Goal: Task Accomplishment & Management: Manage account settings

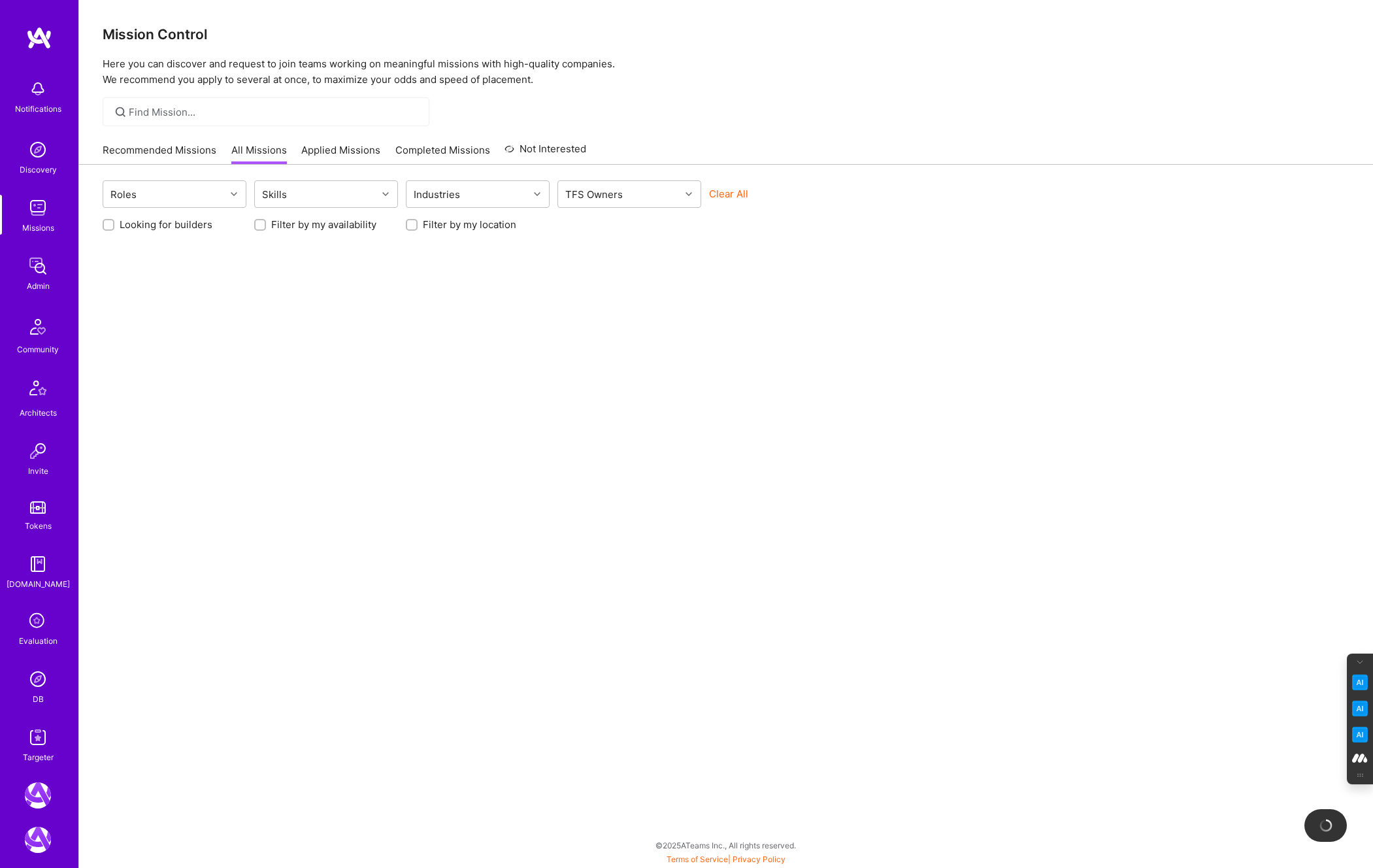
click at [31, 627] on icon at bounding box center [38, 622] width 25 height 25
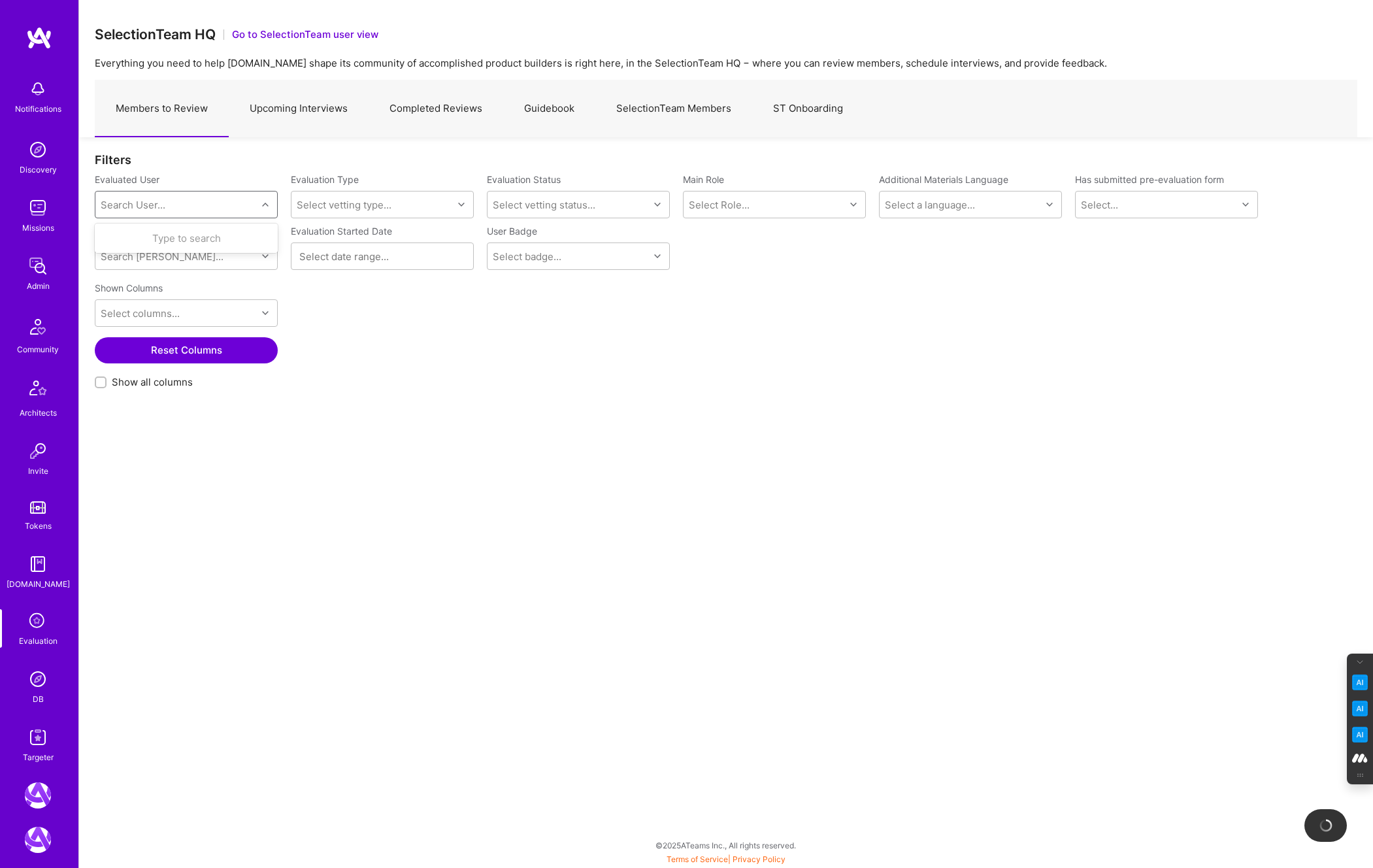
click at [172, 199] on div "Search User..." at bounding box center [176, 204] width 161 height 27
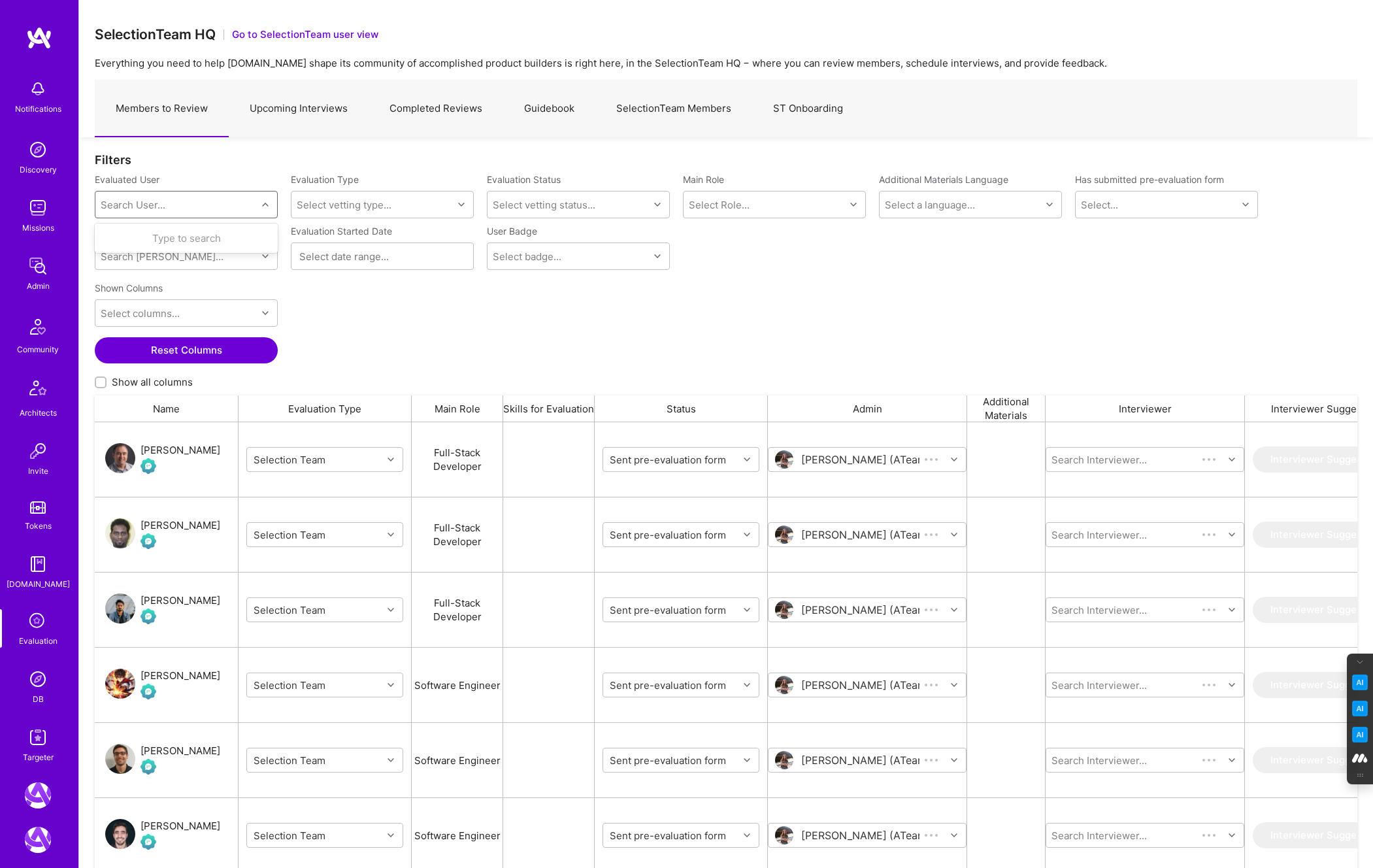
scroll to position [731, 1263]
click at [286, 289] on div "Shown Columns Select columns... Reset Columns Show all columns" at bounding box center [726, 335] width 1263 height 119
click at [236, 251] on div "Search Vetter..." at bounding box center [176, 257] width 161 height 27
type input "pedro"
click at [172, 292] on div "Pedro Nogueira" at bounding box center [179, 290] width 86 height 14
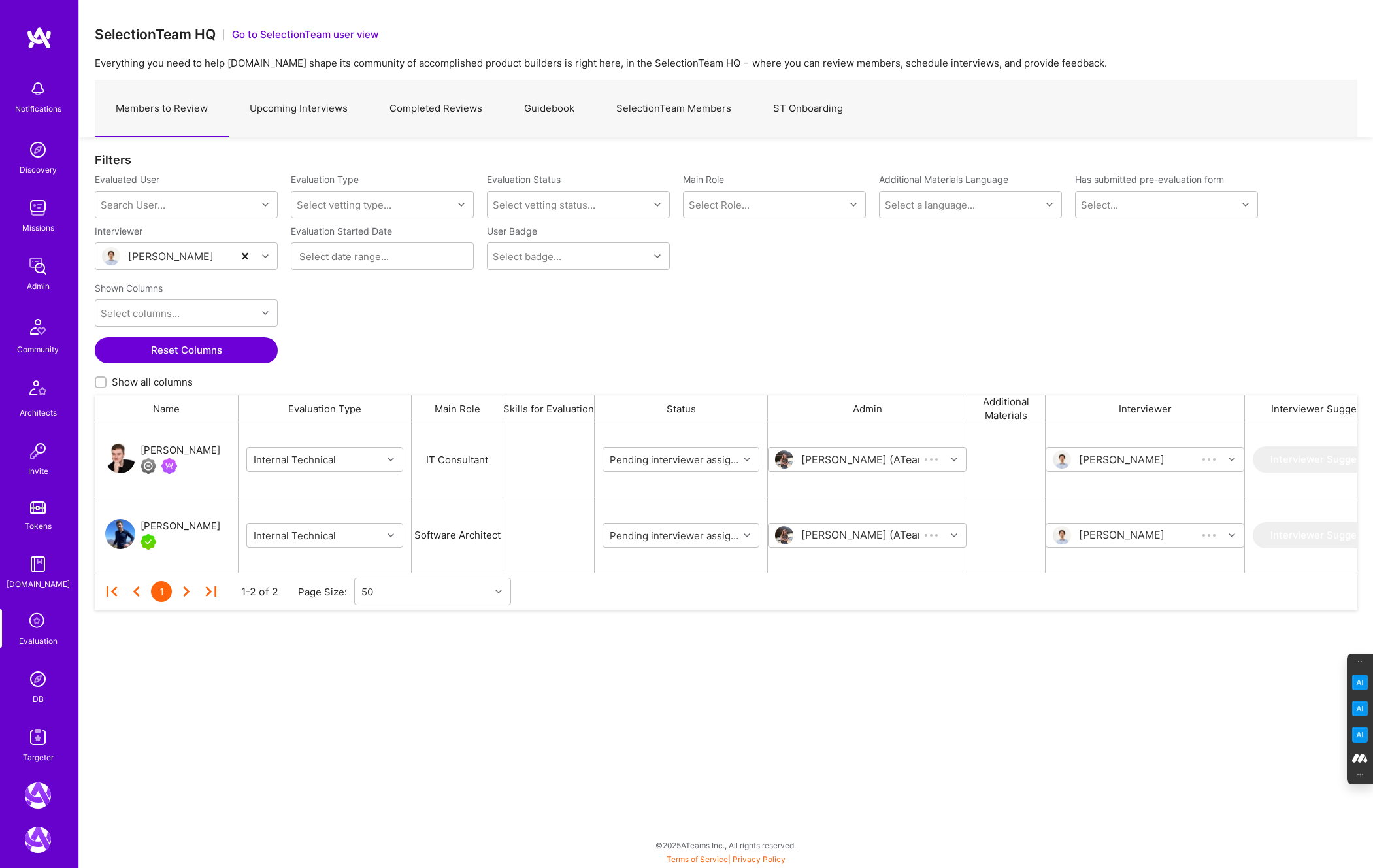
scroll to position [151, 1263]
click at [308, 105] on link "Upcoming Interviews" at bounding box center [298, 108] width 140 height 57
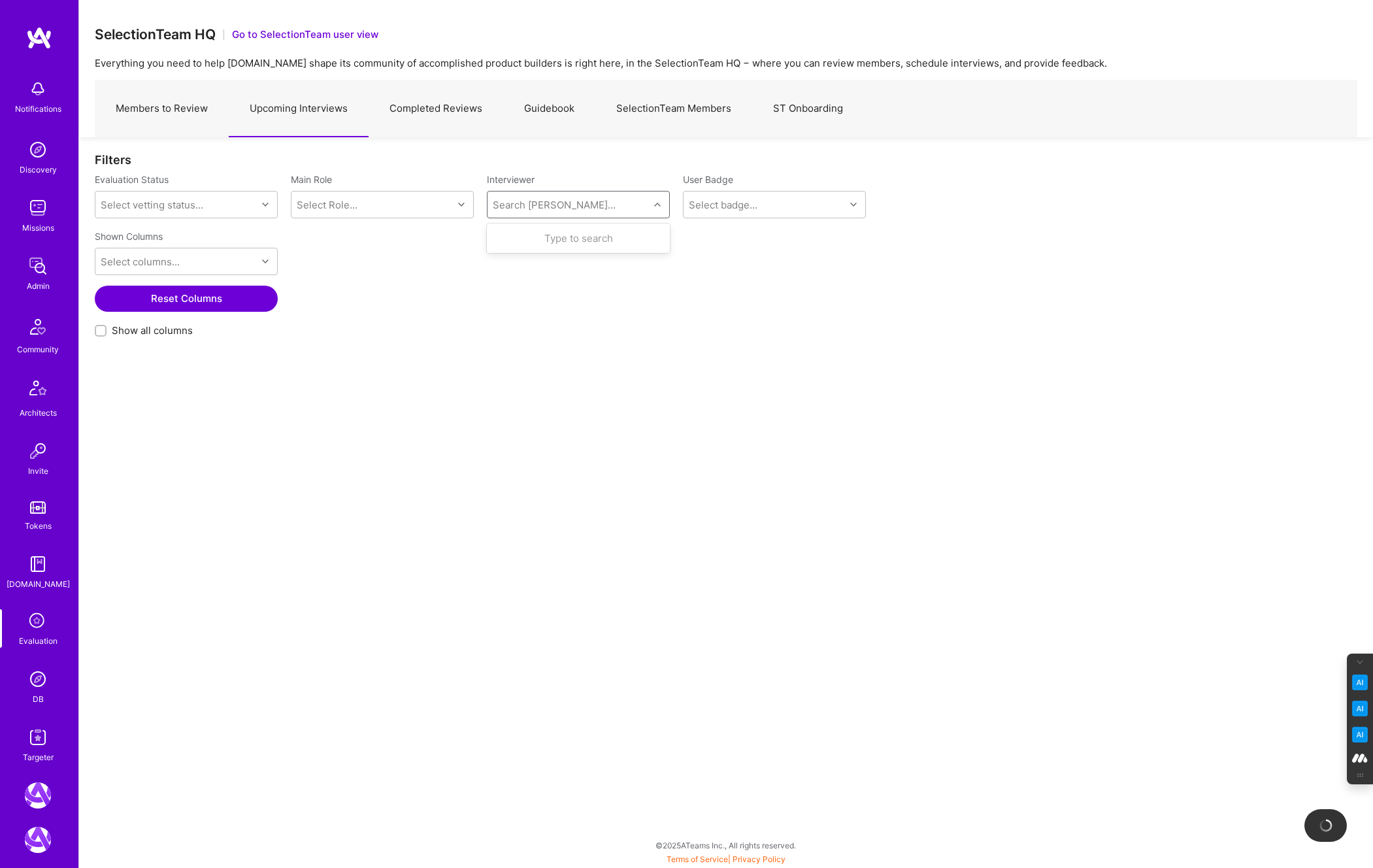
click at [522, 198] on div "Search Vetter..." at bounding box center [555, 205] width 123 height 14
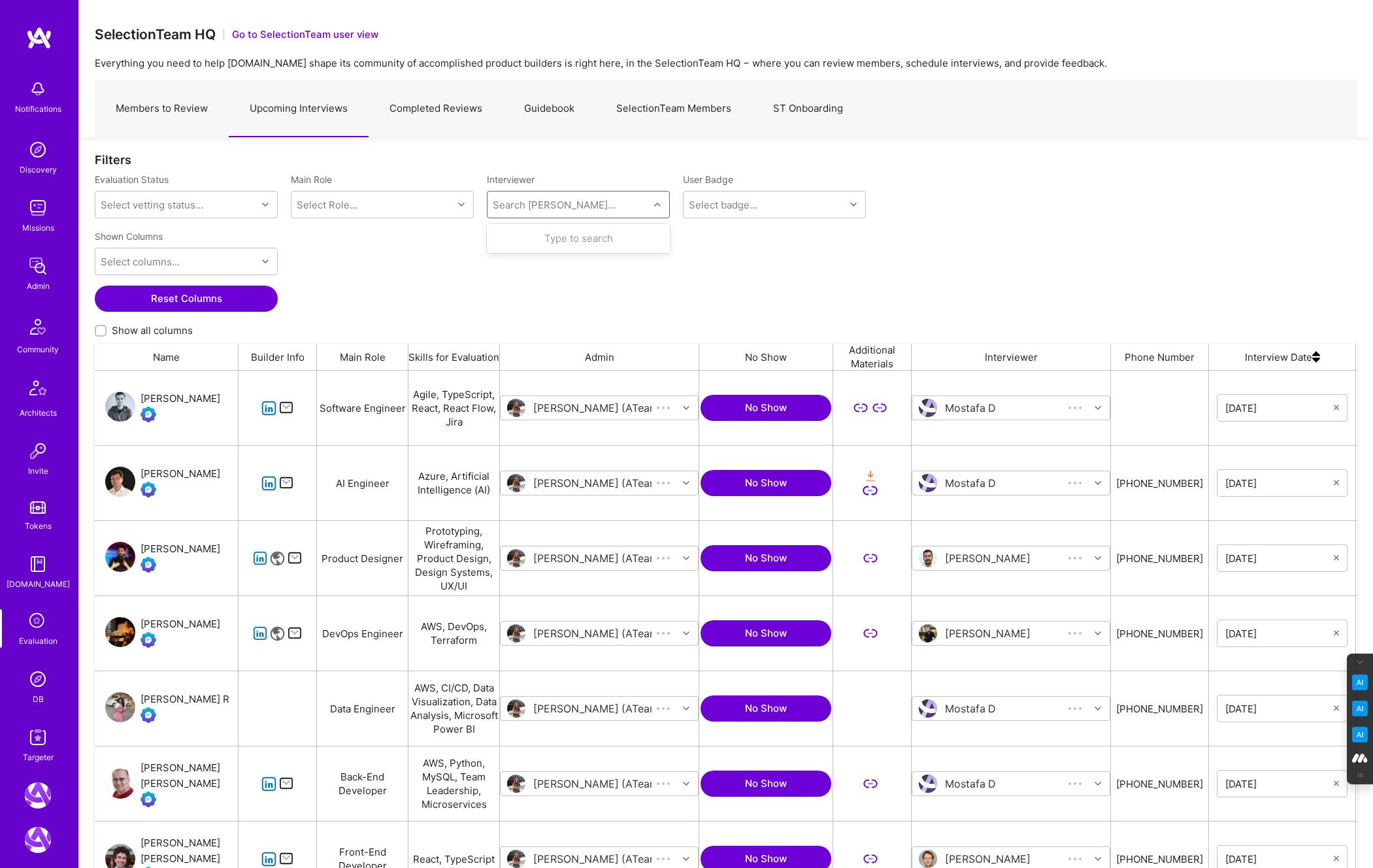
scroll to position [731, 1263]
type input "pedro"
click at [524, 237] on div "Pedro Nogueira Internal Technical" at bounding box center [578, 245] width 167 height 27
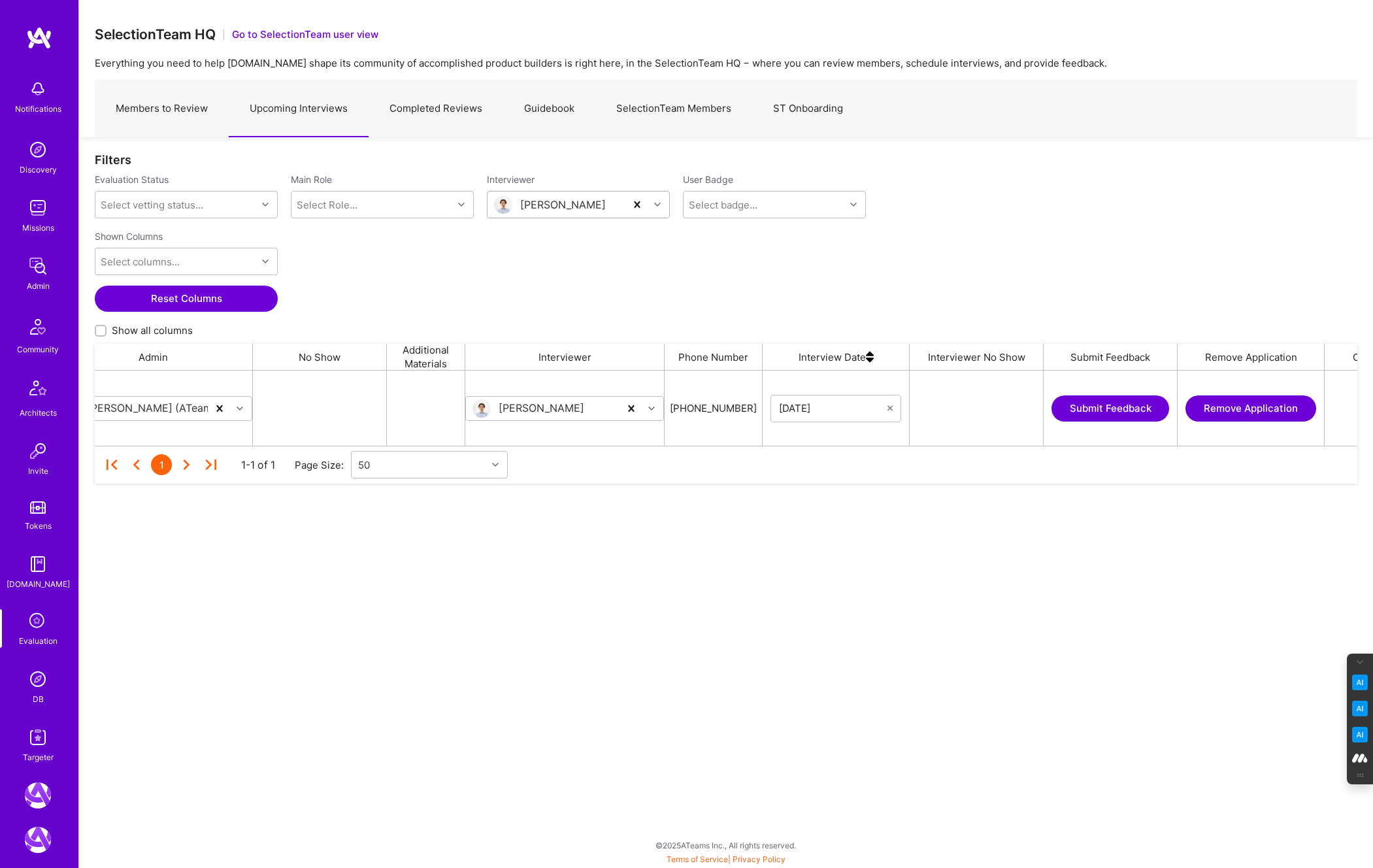
scroll to position [0, 558]
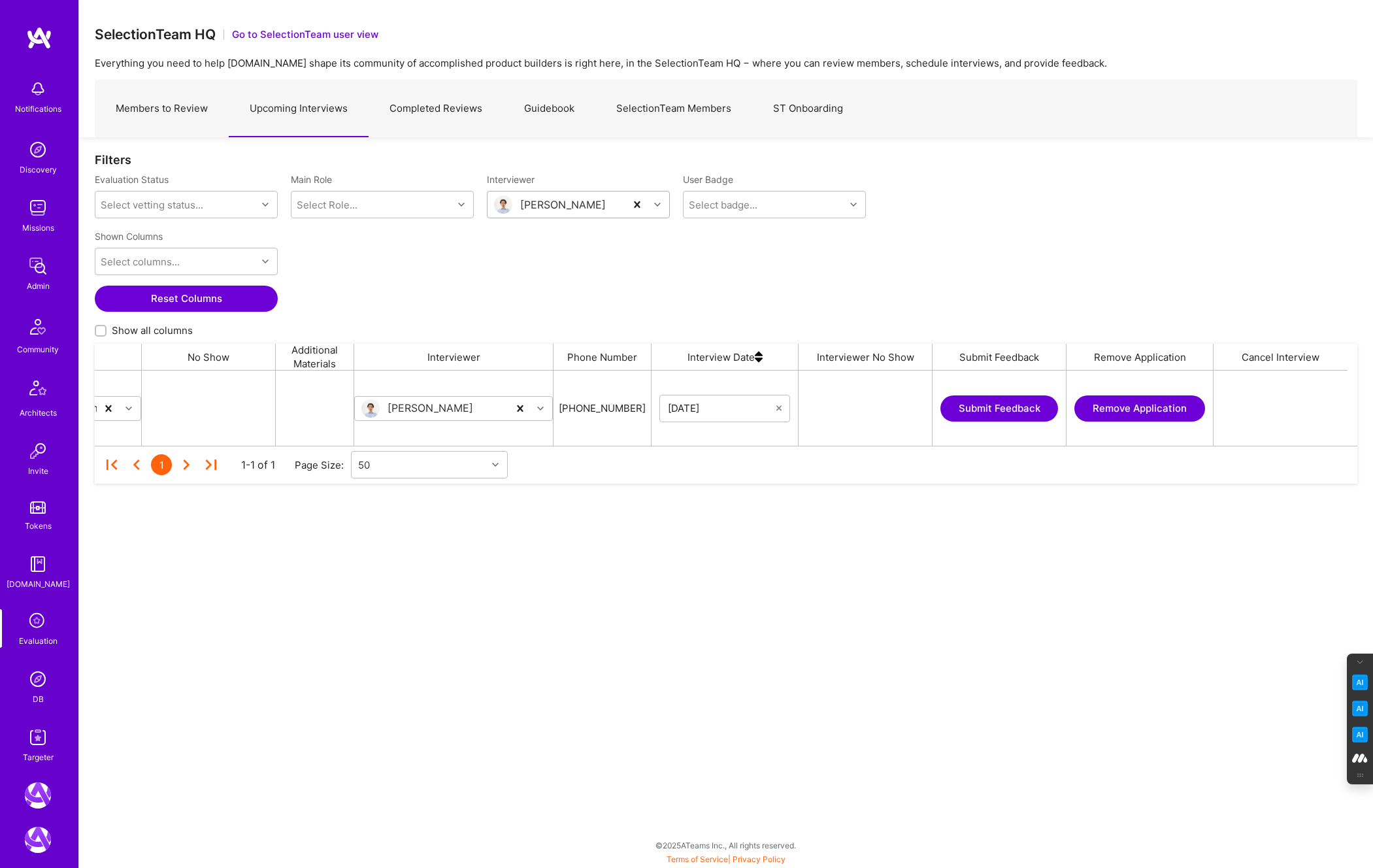
click at [438, 108] on link "Completed Reviews" at bounding box center [436, 108] width 135 height 57
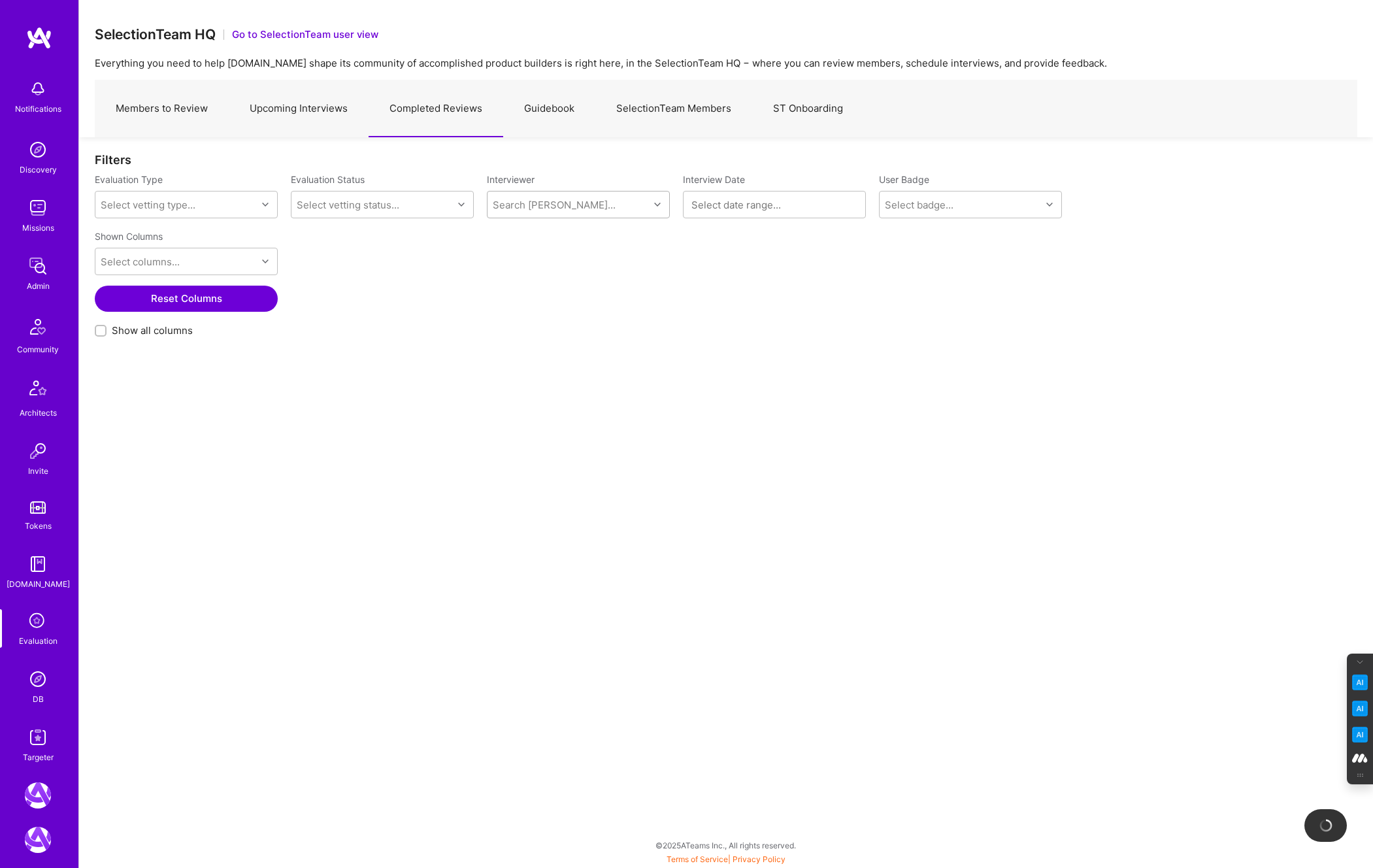
click at [546, 206] on div "Search Vetter..." at bounding box center [555, 205] width 123 height 14
type input "pedro"
click at [548, 248] on div "Internal Technical" at bounding box center [572, 252] width 86 height 14
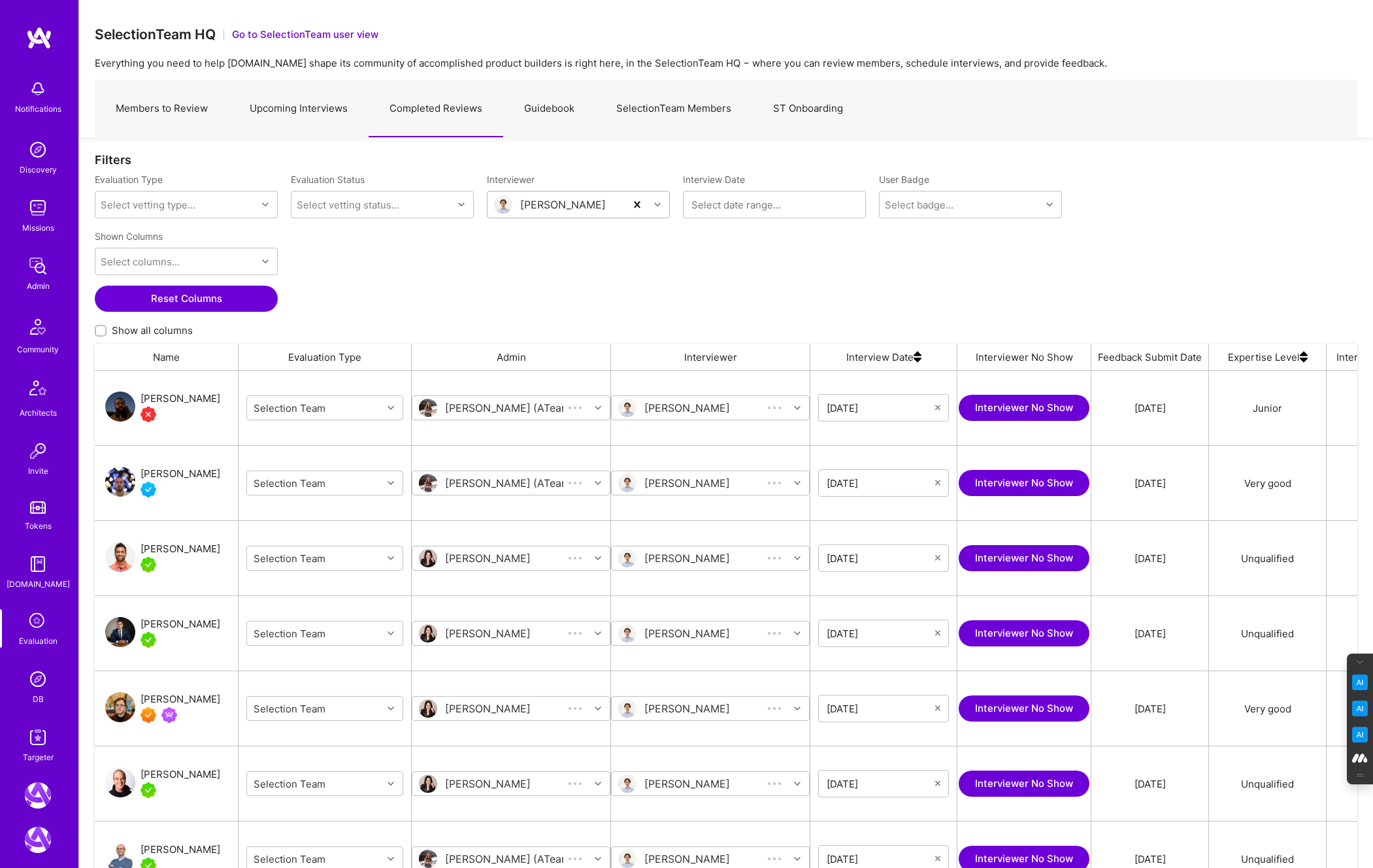
scroll to position [731, 1263]
click at [727, 210] on input at bounding box center [774, 204] width 166 height 13
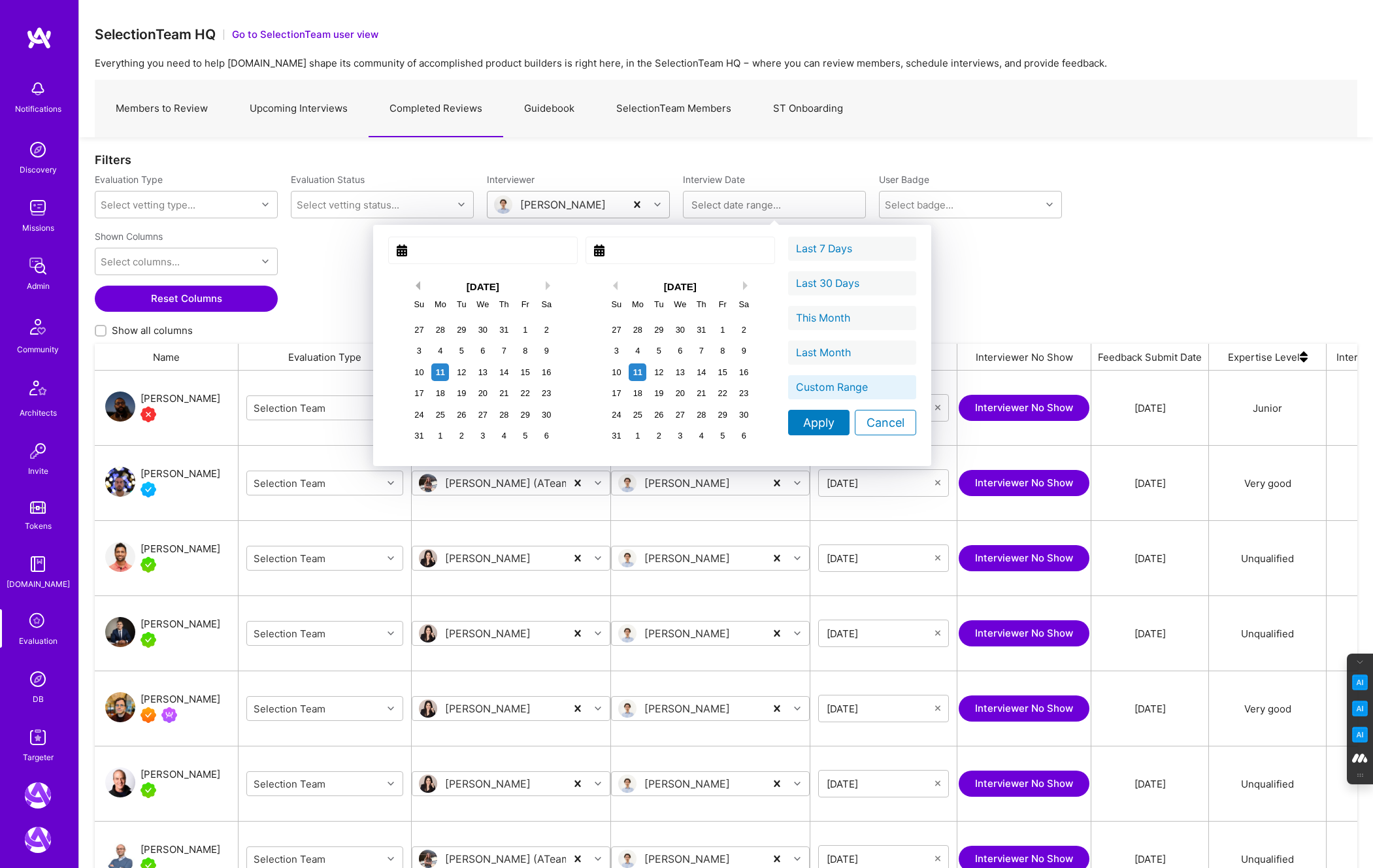
click at [411, 287] on button "Previous Month" at bounding box center [416, 285] width 9 height 9
click at [453, 327] on div "1" at bounding box center [462, 329] width 18 height 18
type input "July 01, 2025"
click at [714, 328] on div "1" at bounding box center [722, 329] width 18 height 18
type input "August 01, 2025"
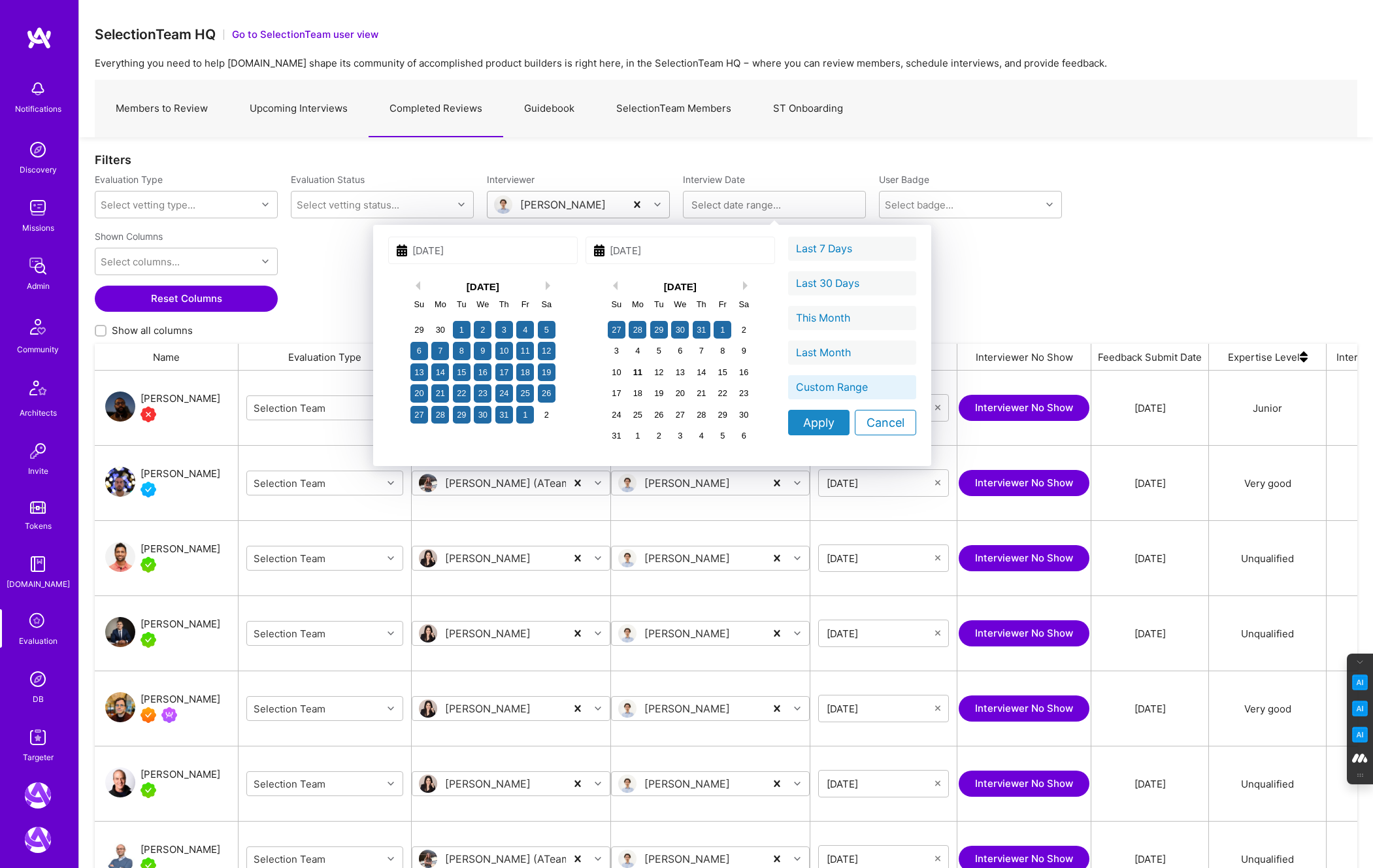
click at [788, 431] on div "Apply" at bounding box center [818, 422] width 62 height 26
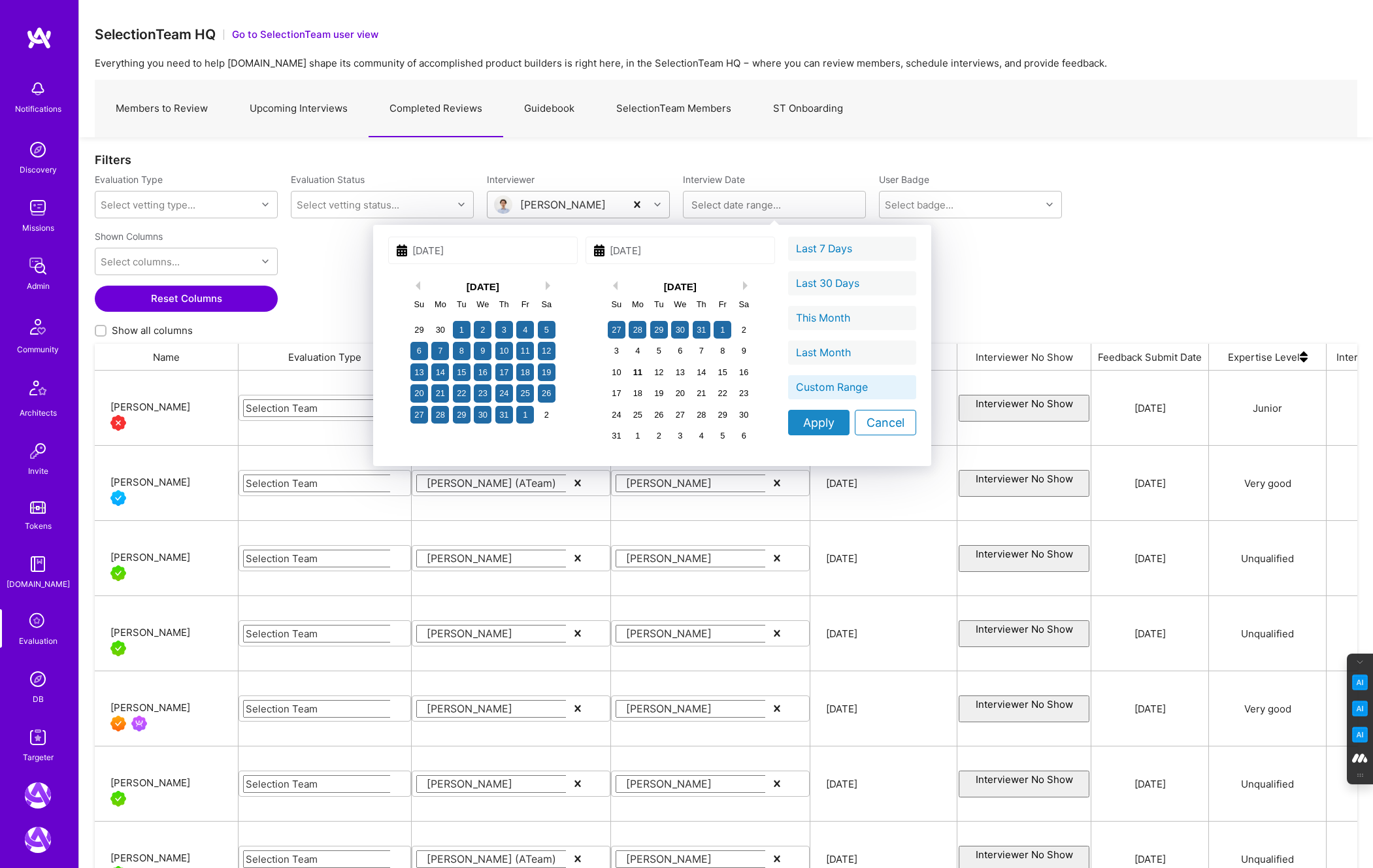
type input "07/01/2025 - 08/01/2025"
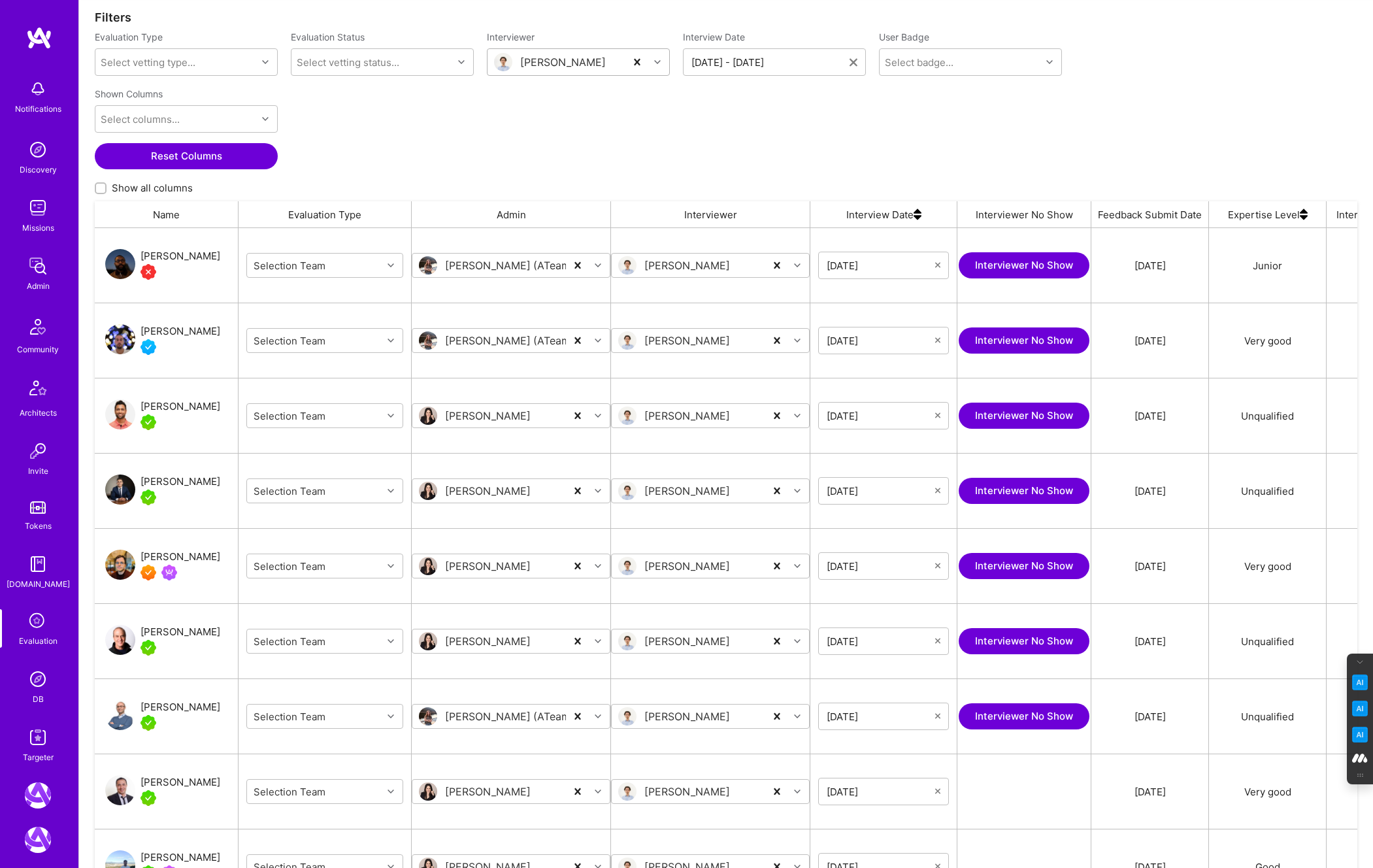
scroll to position [100, 0]
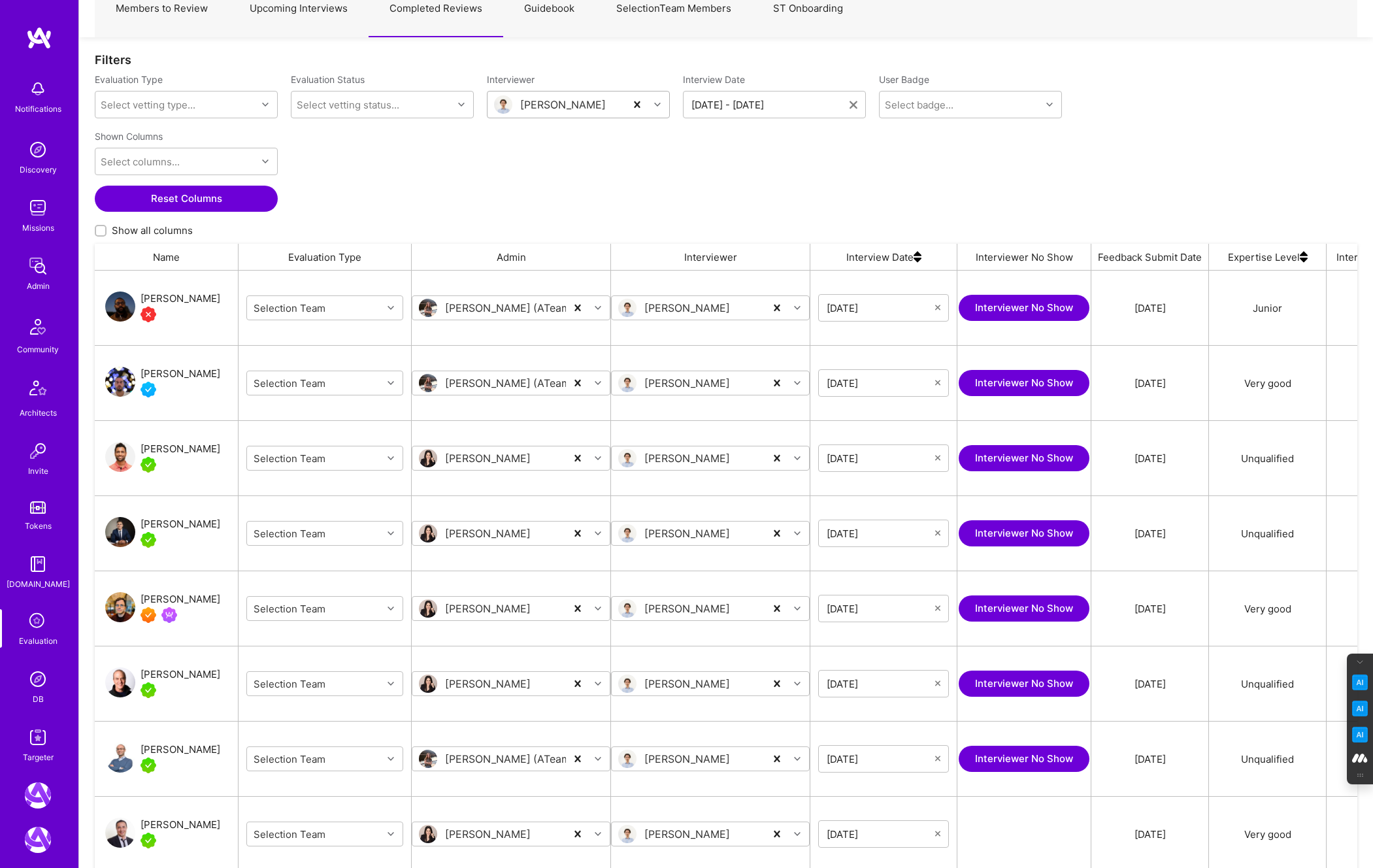
click at [914, 260] on img at bounding box center [917, 257] width 8 height 27
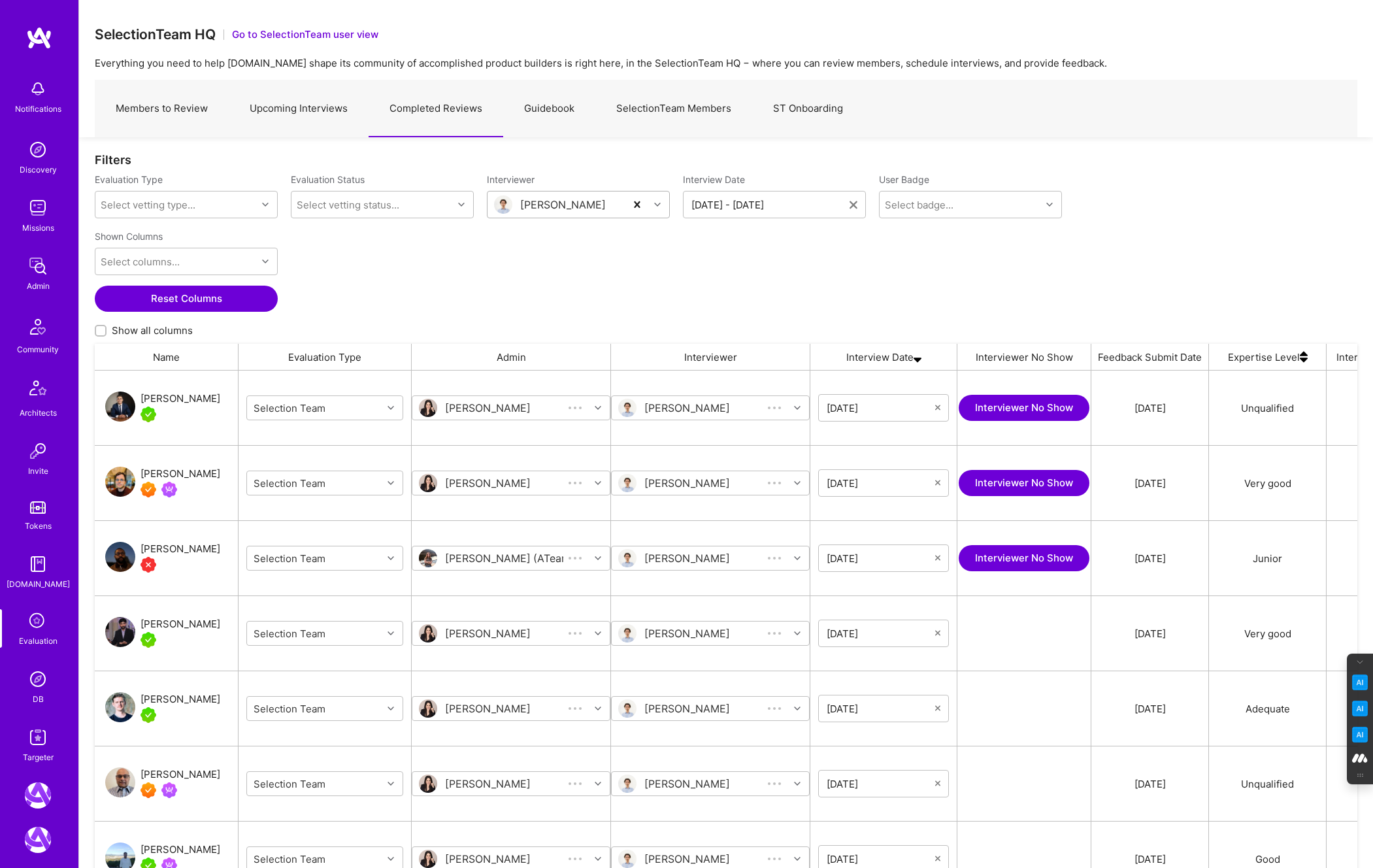
scroll to position [731, 1263]
drag, startPoint x: 211, startPoint y: 696, endPoint x: 142, endPoint y: 702, distance: 69.3
click at [141, 702] on div "Mislav Stipetic" at bounding box center [166, 708] width 144 height 75
copy div "Mislav Stipetic"
drag, startPoint x: 189, startPoint y: 398, endPoint x: 139, endPoint y: 398, distance: 50.0
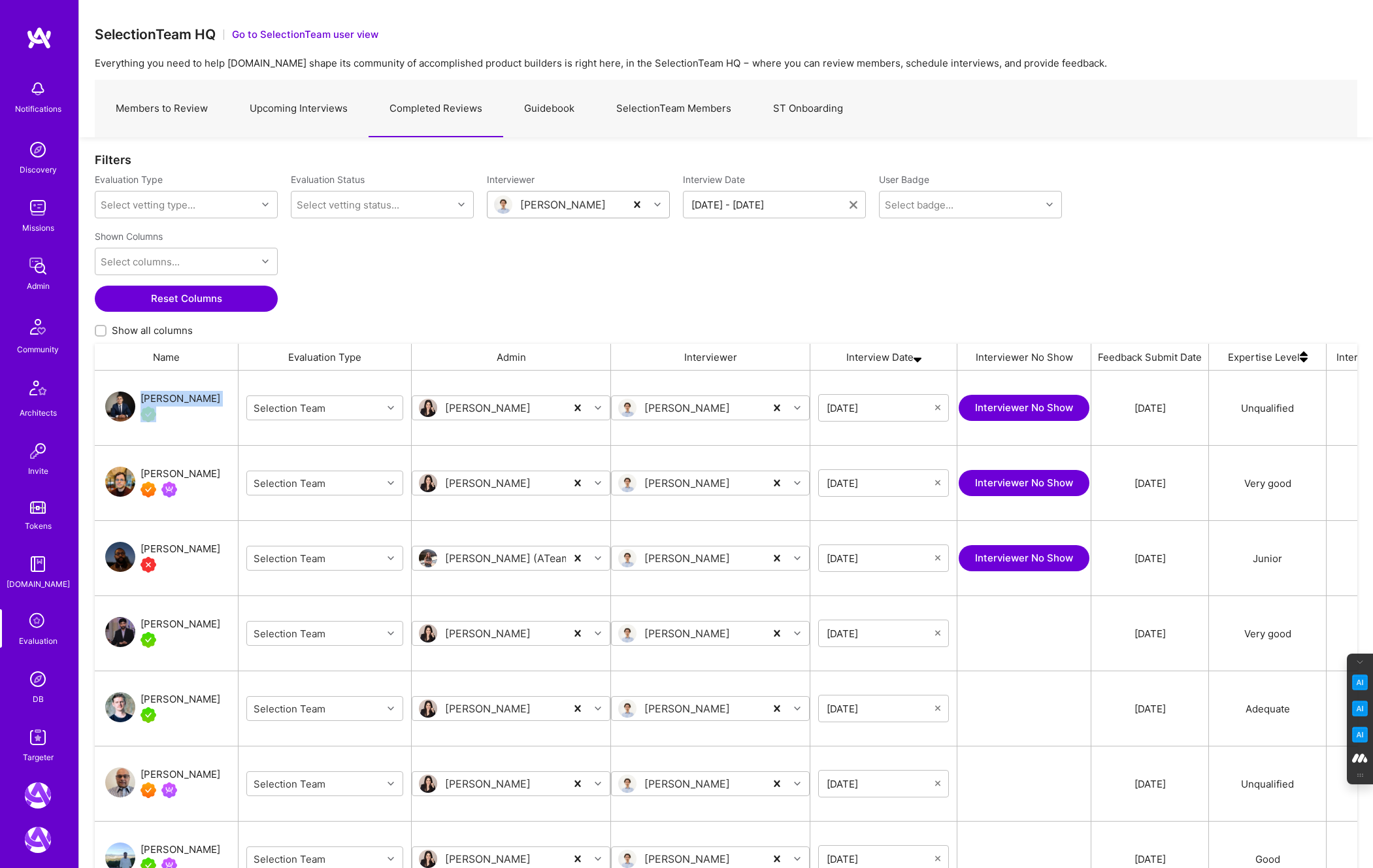
click at [139, 398] on div "Qasim Ali" at bounding box center [166, 408] width 144 height 75
copy div "Qasim Ali"
drag, startPoint x: 192, startPoint y: 473, endPoint x: 141, endPoint y: 474, distance: 51.0
click at [141, 474] on div "Asaf Zamir" at bounding box center [166, 483] width 144 height 75
copy div "Asaf Zamir"
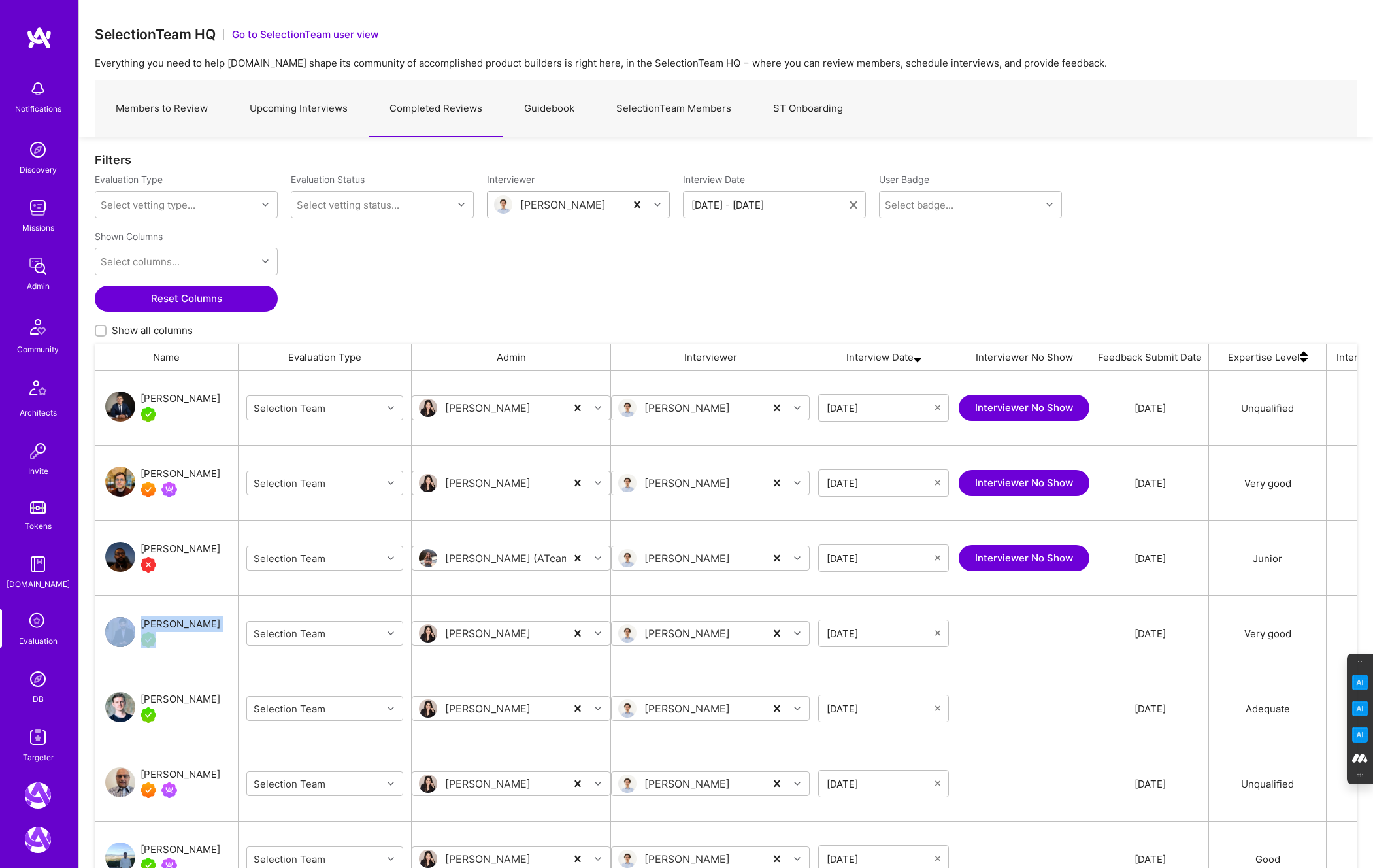
drag, startPoint x: 213, startPoint y: 623, endPoint x: 130, endPoint y: 625, distance: 83.0
click at [130, 625] on div "Bhavik Gandhi" at bounding box center [166, 633] width 144 height 75
copy div "Bhavik Gandhi"
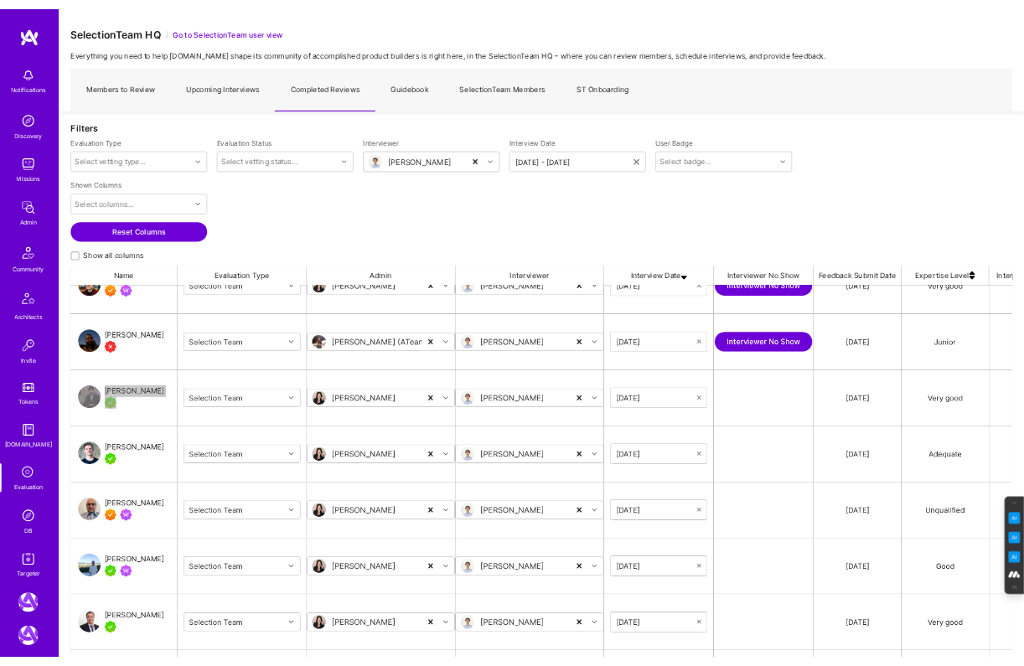
scroll to position [153, 0]
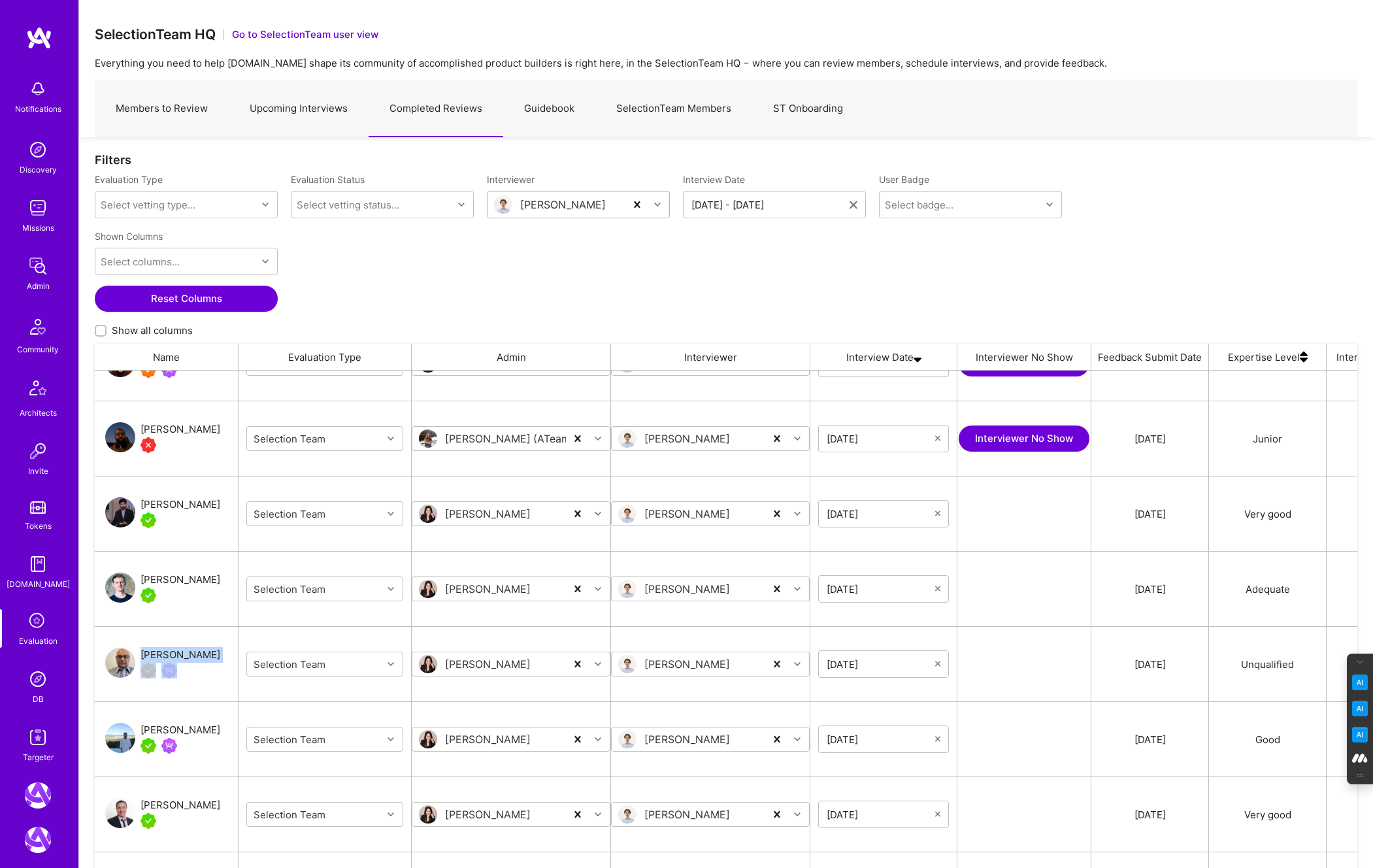
drag, startPoint x: 208, startPoint y: 654, endPoint x: 138, endPoint y: 656, distance: 70.0
click at [138, 656] on div "Pratik Biswas" at bounding box center [166, 664] width 144 height 75
copy div "Pratik Biswas"
drag, startPoint x: 204, startPoint y: 729, endPoint x: 143, endPoint y: 731, distance: 61.0
click at [143, 731] on div "Ayush Bagla" at bounding box center [166, 739] width 144 height 75
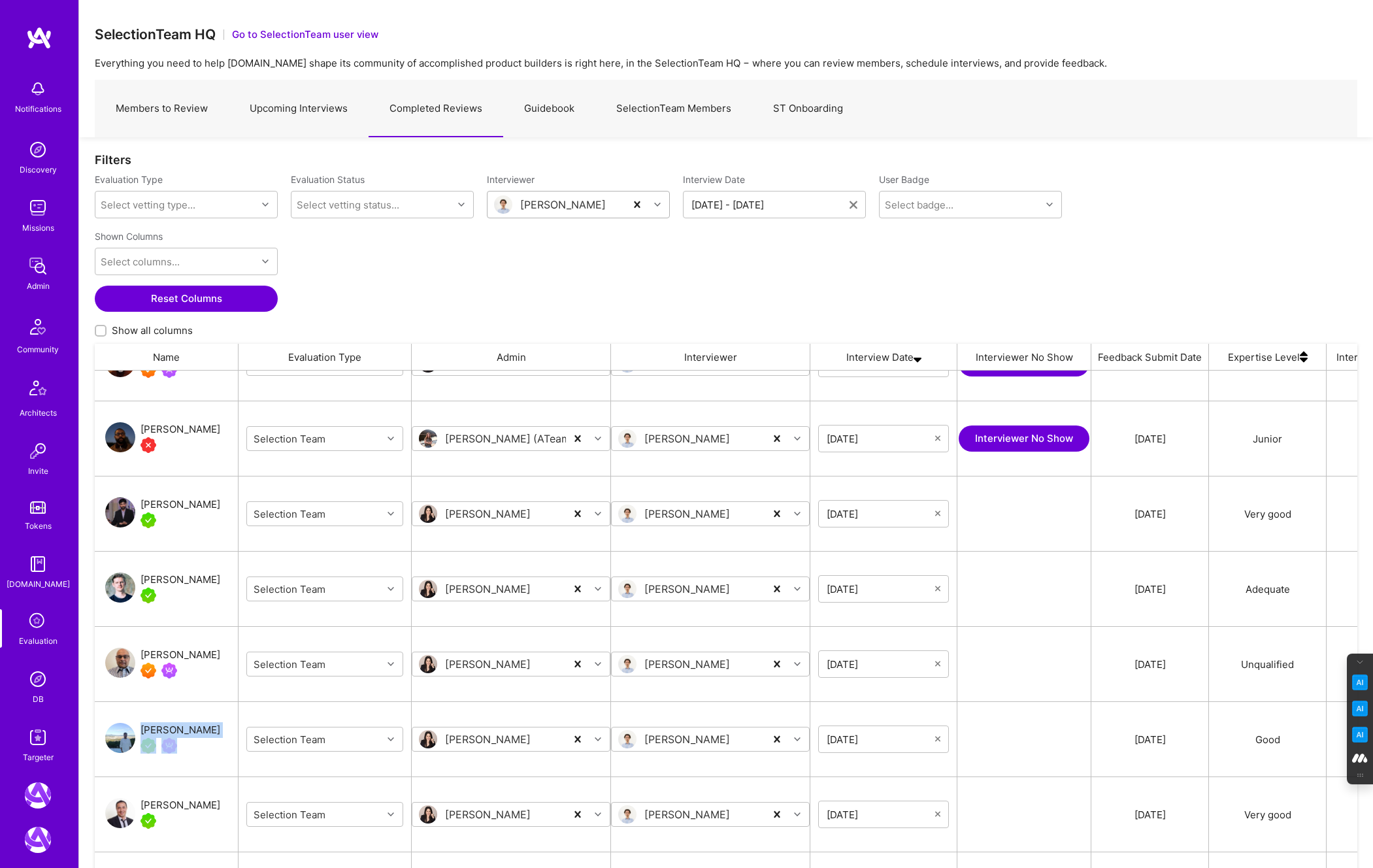
copy div "Ayush Bagla"
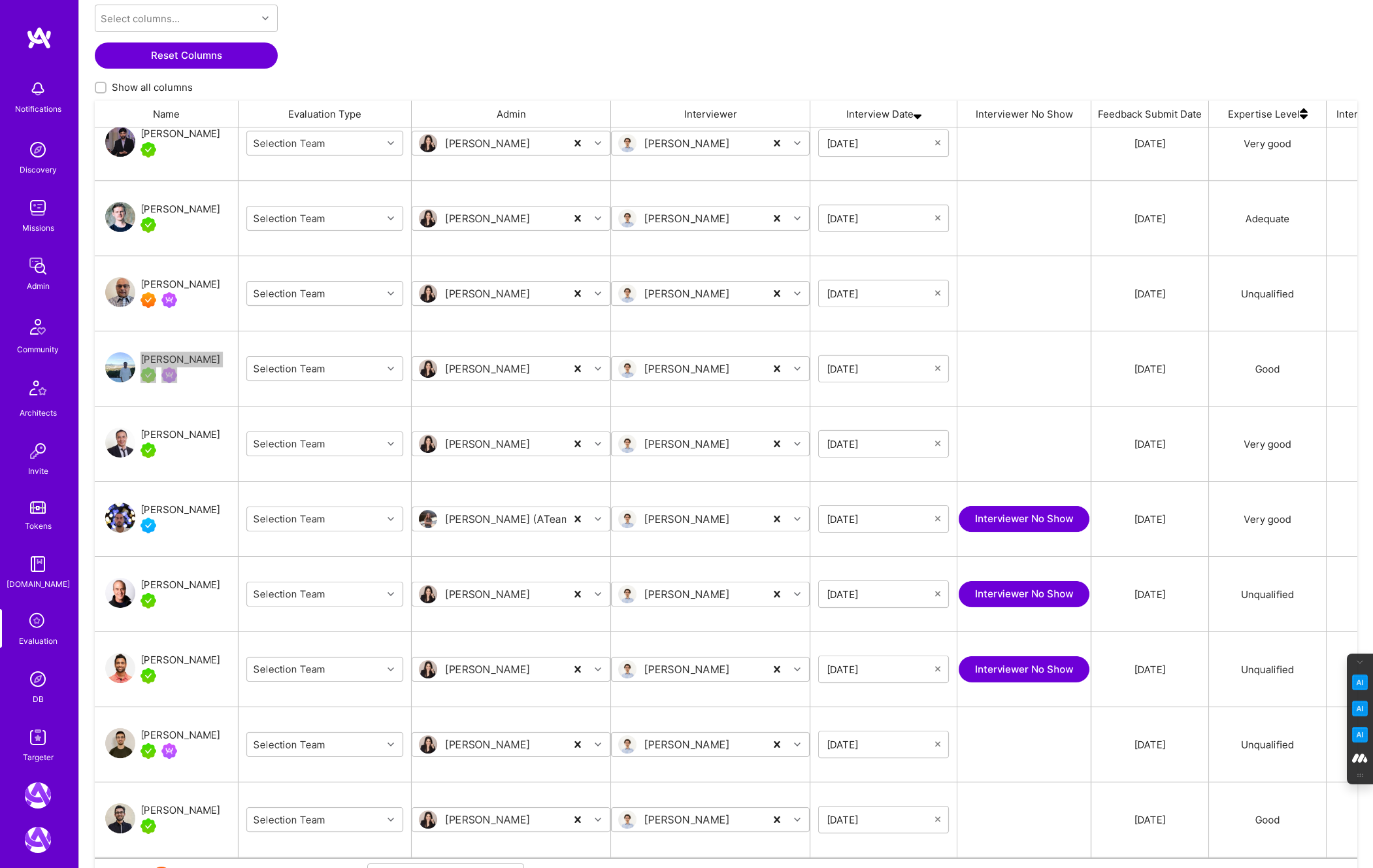
scroll to position [251, 0]
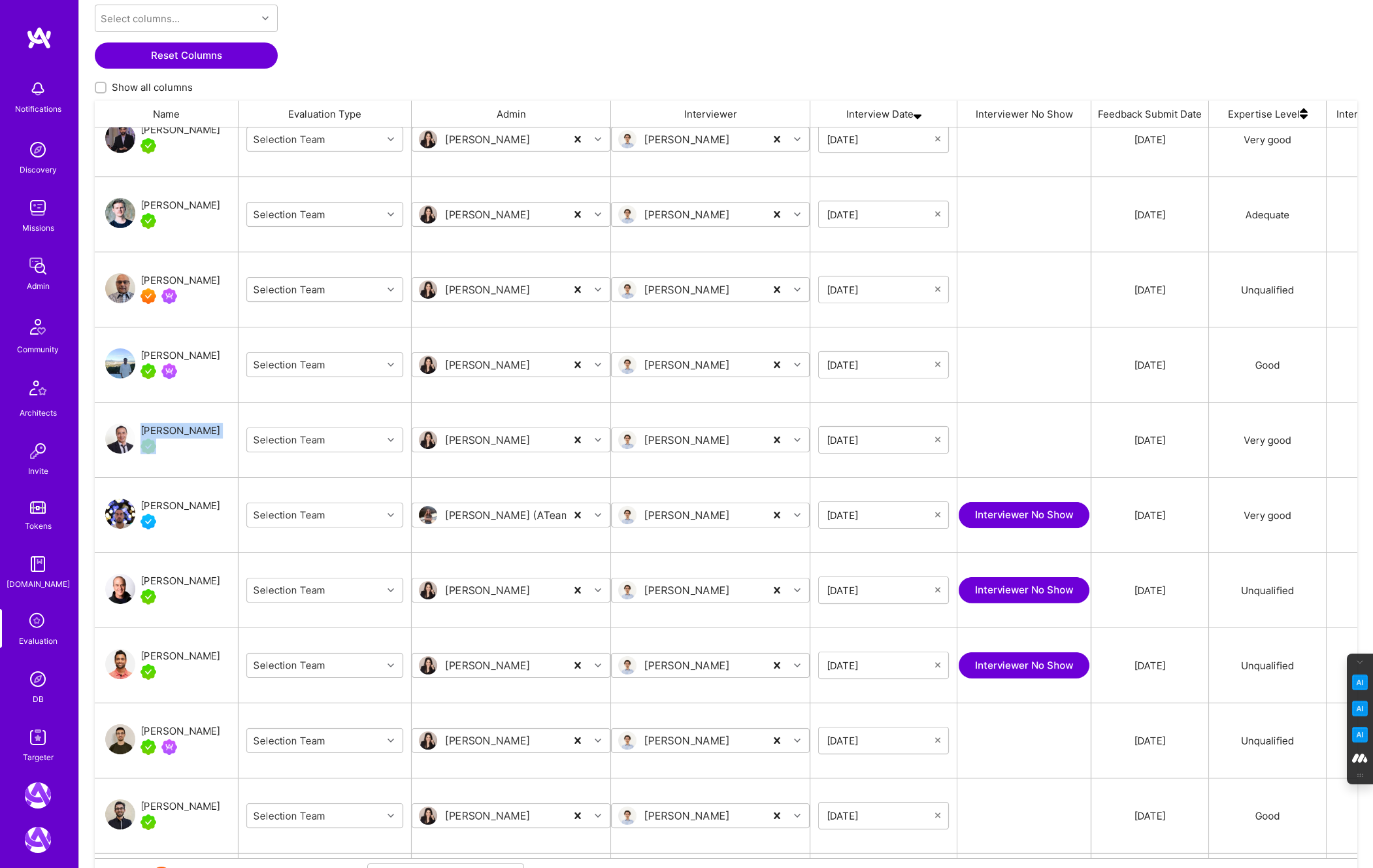
drag, startPoint x: 193, startPoint y: 429, endPoint x: 141, endPoint y: 434, distance: 52.2
click at [141, 434] on div "Alim Polat" at bounding box center [166, 440] width 144 height 75
copy div "Alim Polat"
drag, startPoint x: 205, startPoint y: 505, endPoint x: 141, endPoint y: 508, distance: 64.1
click at [141, 508] on div "Daniel Usvyat" at bounding box center [166, 515] width 144 height 75
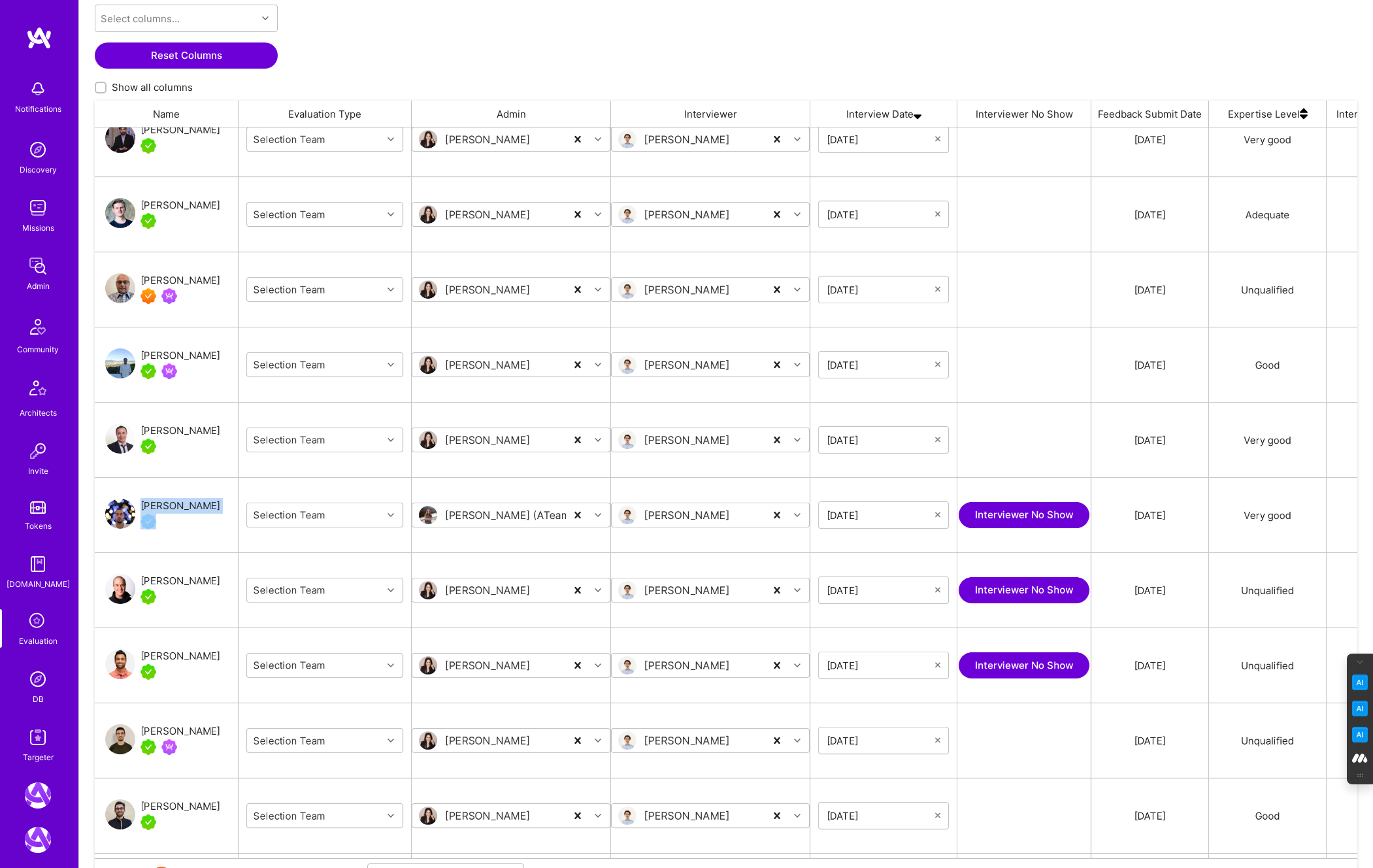
copy div "Daniel Usvyat"
drag, startPoint x: 204, startPoint y: 579, endPoint x: 143, endPoint y: 583, distance: 61.1
click at [143, 583] on div "Nuri Halperin" at bounding box center [166, 590] width 144 height 75
copy div "Nuri Halperin"
drag, startPoint x: 218, startPoint y: 657, endPoint x: 140, endPoint y: 659, distance: 78.0
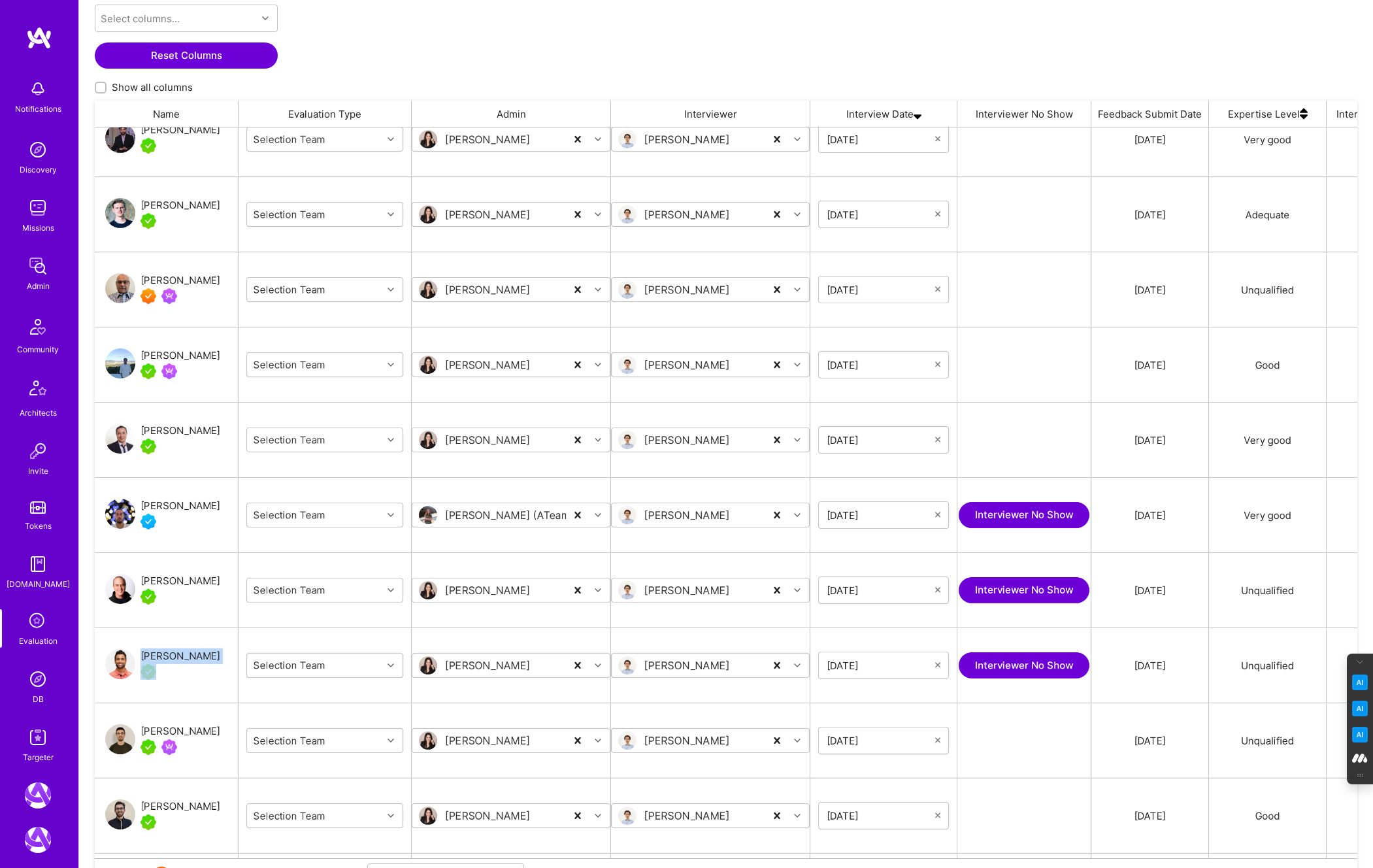
click at [140, 659] on div "Abishek Ganesh" at bounding box center [166, 665] width 144 height 75
copy div "Abishek Ganesh"
drag, startPoint x: 224, startPoint y: 732, endPoint x: 140, endPoint y: 732, distance: 84.0
click at [140, 732] on div "Zaven Snkhchyan" at bounding box center [166, 741] width 144 height 75
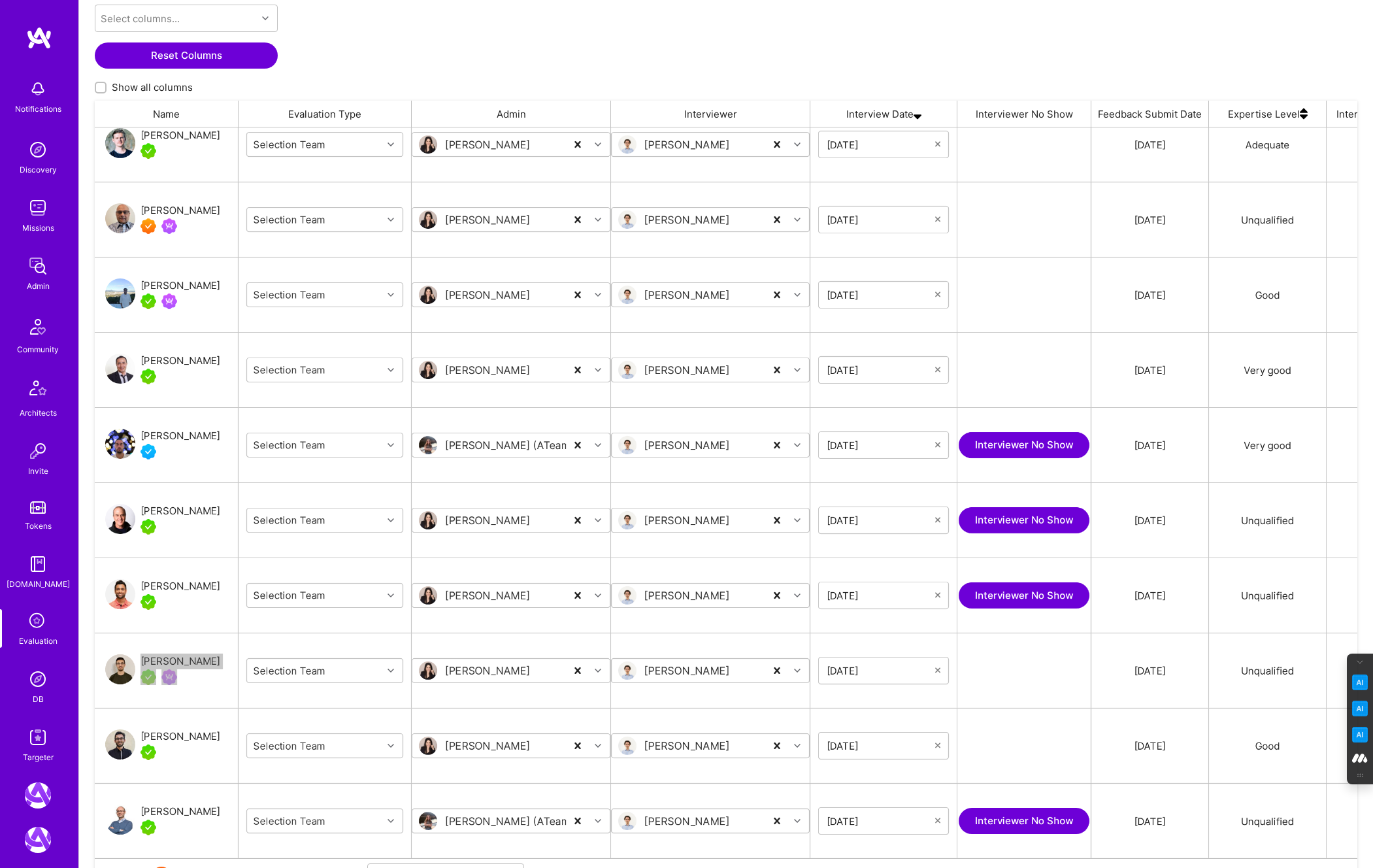
scroll to position [331, 0]
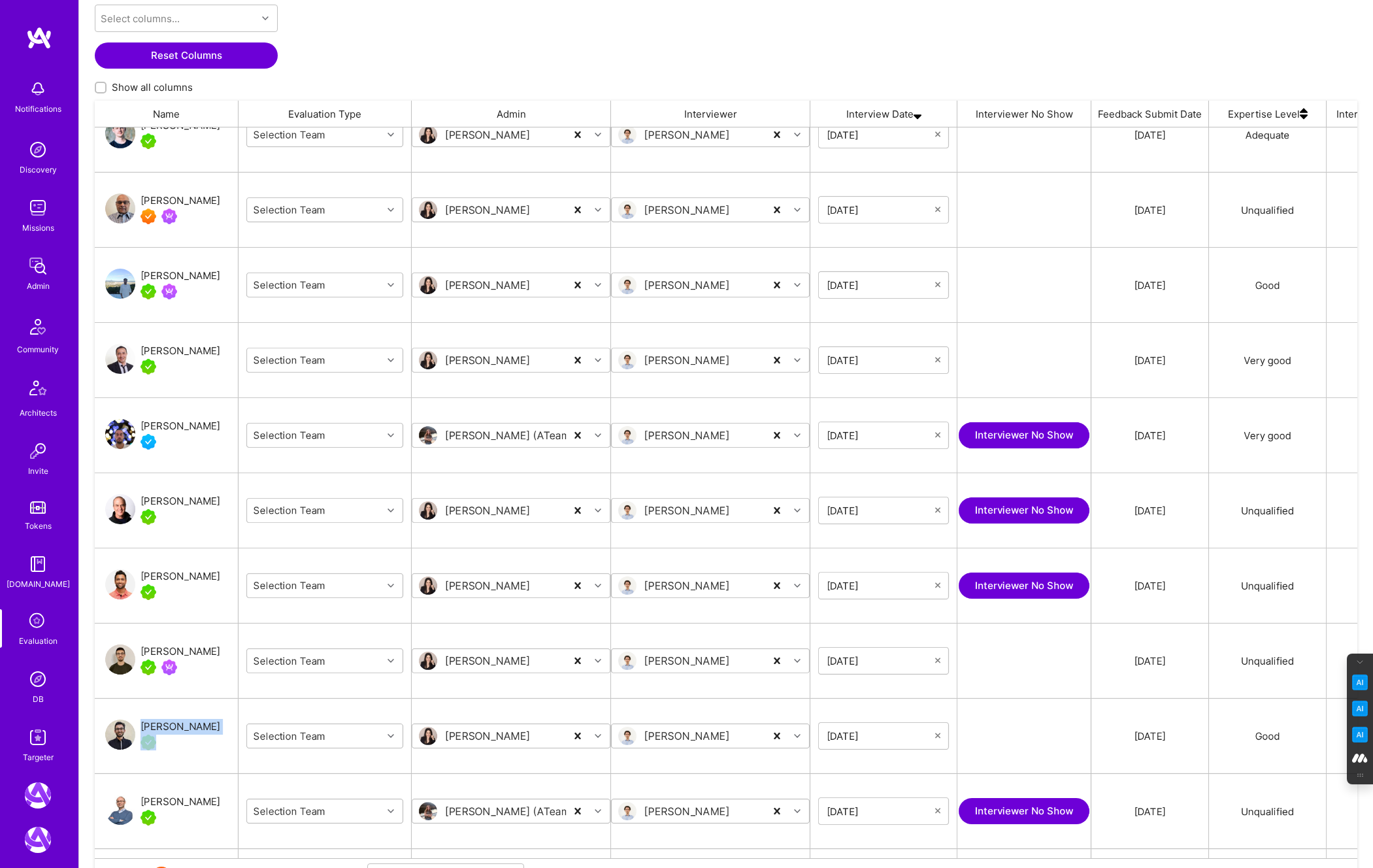
drag, startPoint x: 212, startPoint y: 727, endPoint x: 140, endPoint y: 728, distance: 72.0
click at [139, 728] on div "Saurabh Lodha" at bounding box center [166, 736] width 144 height 75
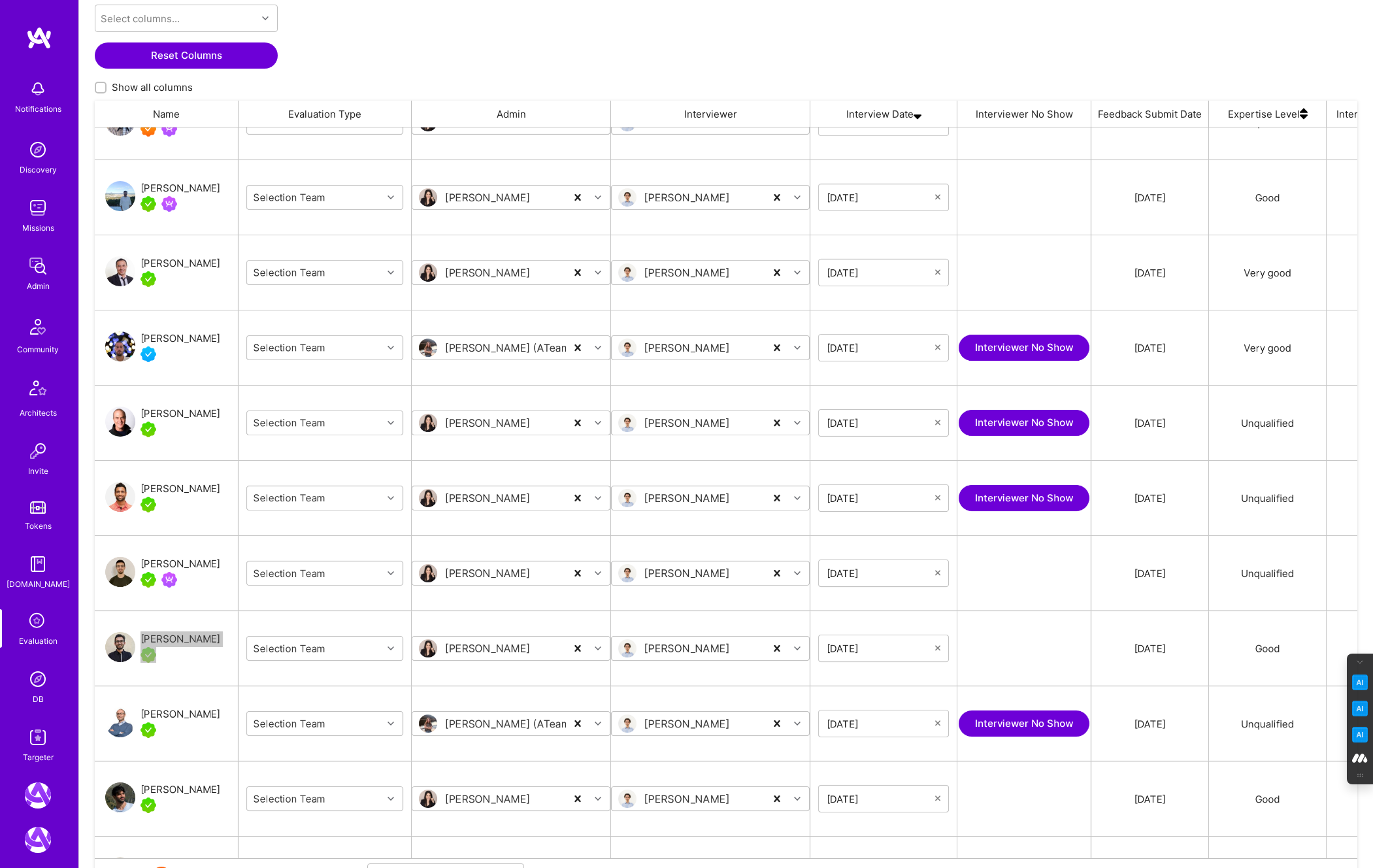
scroll to position [423, 0]
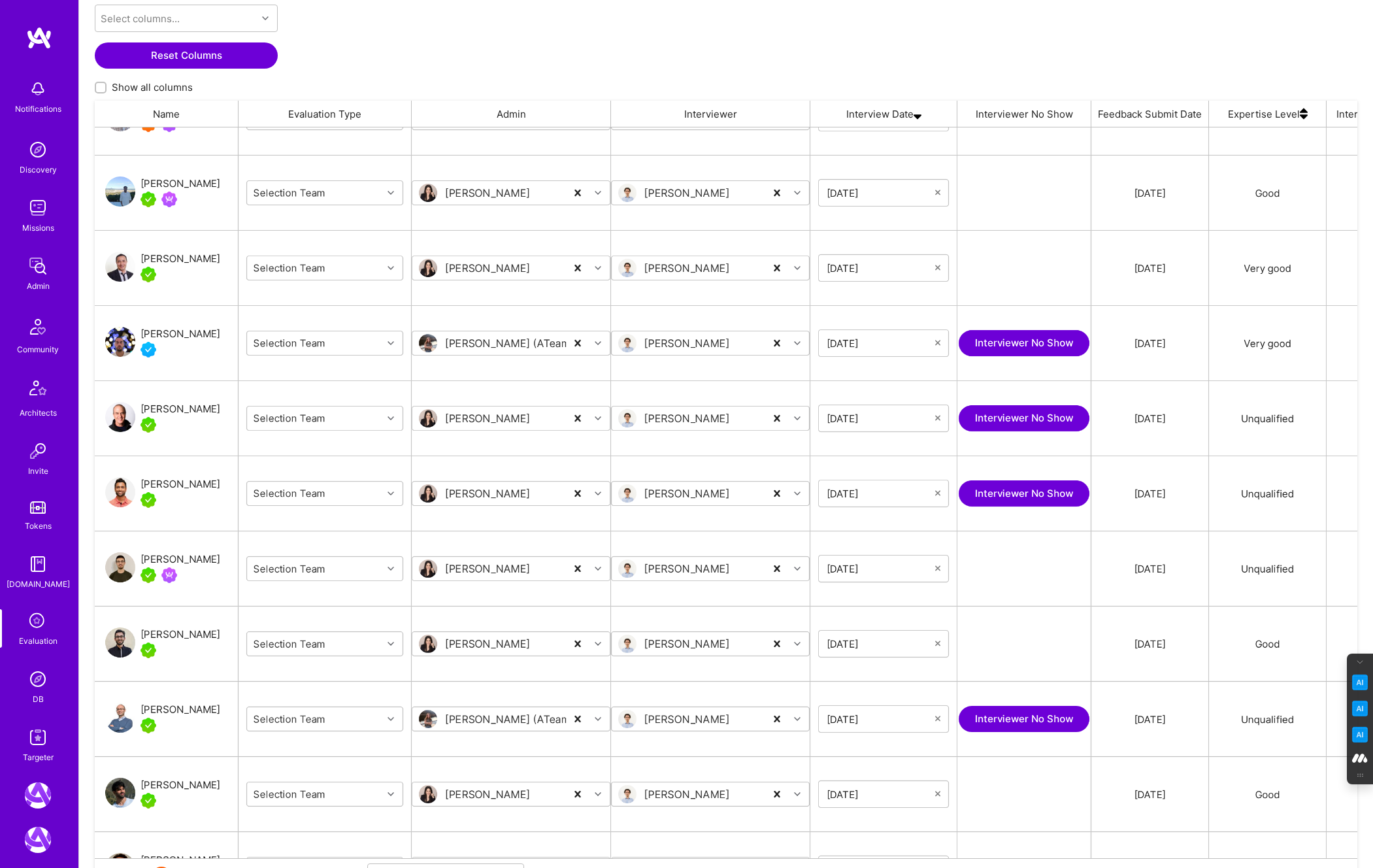
click at [133, 682] on div "Stanislav Krasnoyarov" at bounding box center [166, 719] width 144 height 75
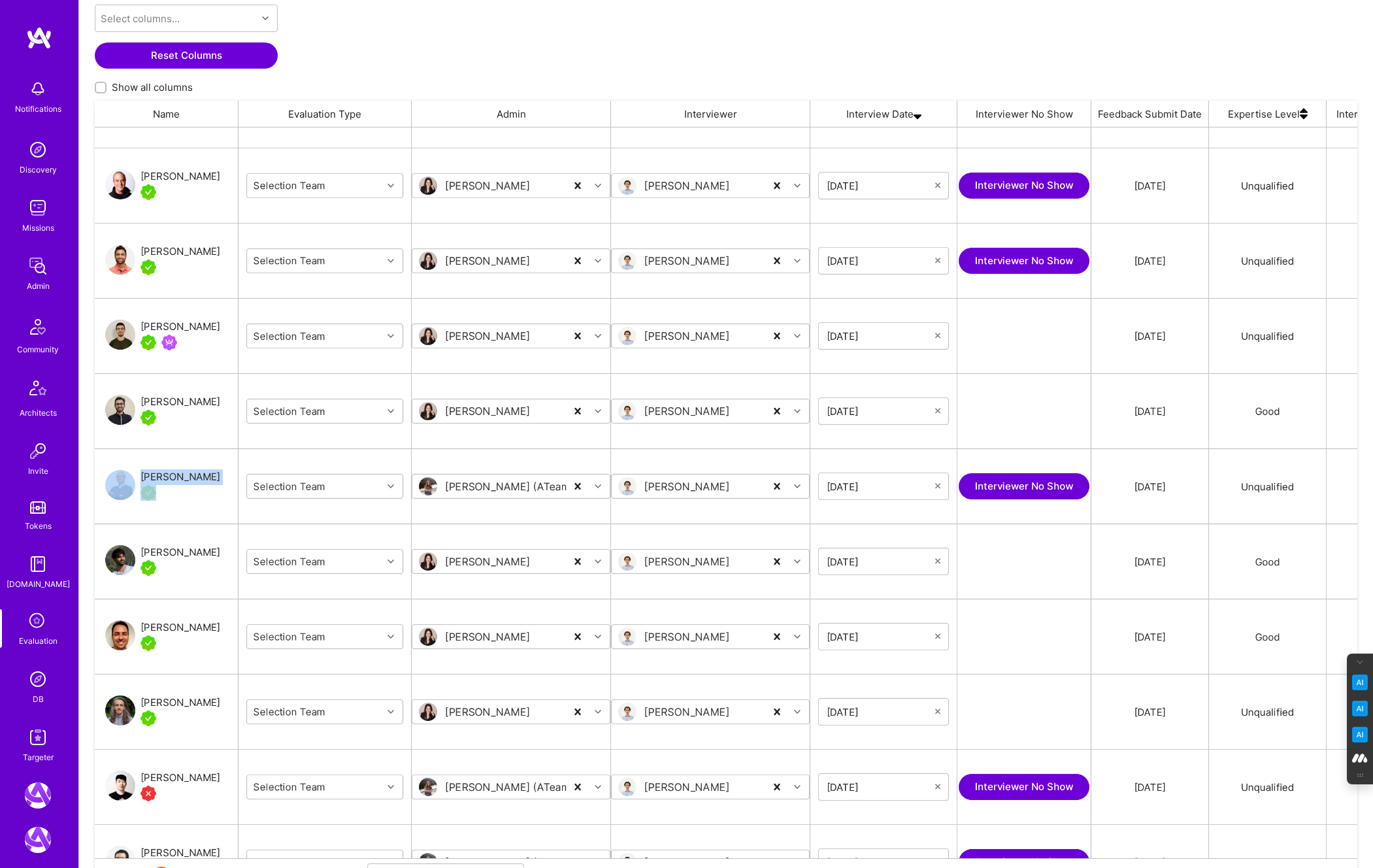
scroll to position [689, 0]
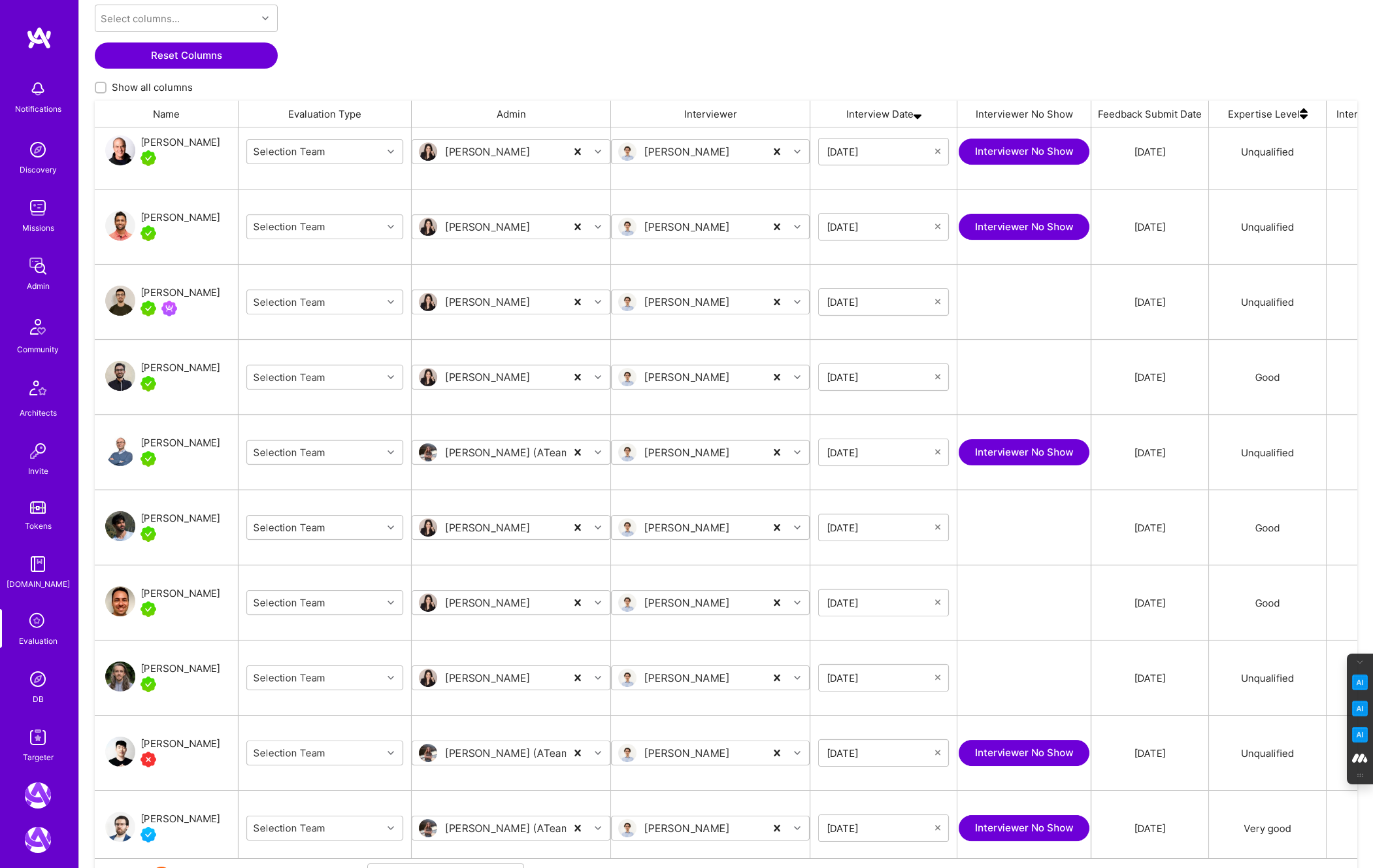
click at [197, 527] on div "Alon Izhak" at bounding box center [166, 527] width 144 height 75
drag, startPoint x: 197, startPoint y: 519, endPoint x: 143, endPoint y: 520, distance: 54.0
click at [143, 520] on div "Alon Izhak" at bounding box center [166, 527] width 144 height 75
drag, startPoint x: 204, startPoint y: 590, endPoint x: 141, endPoint y: 593, distance: 63.1
click at [141, 593] on div "Aron Tanos" at bounding box center [166, 603] width 144 height 75
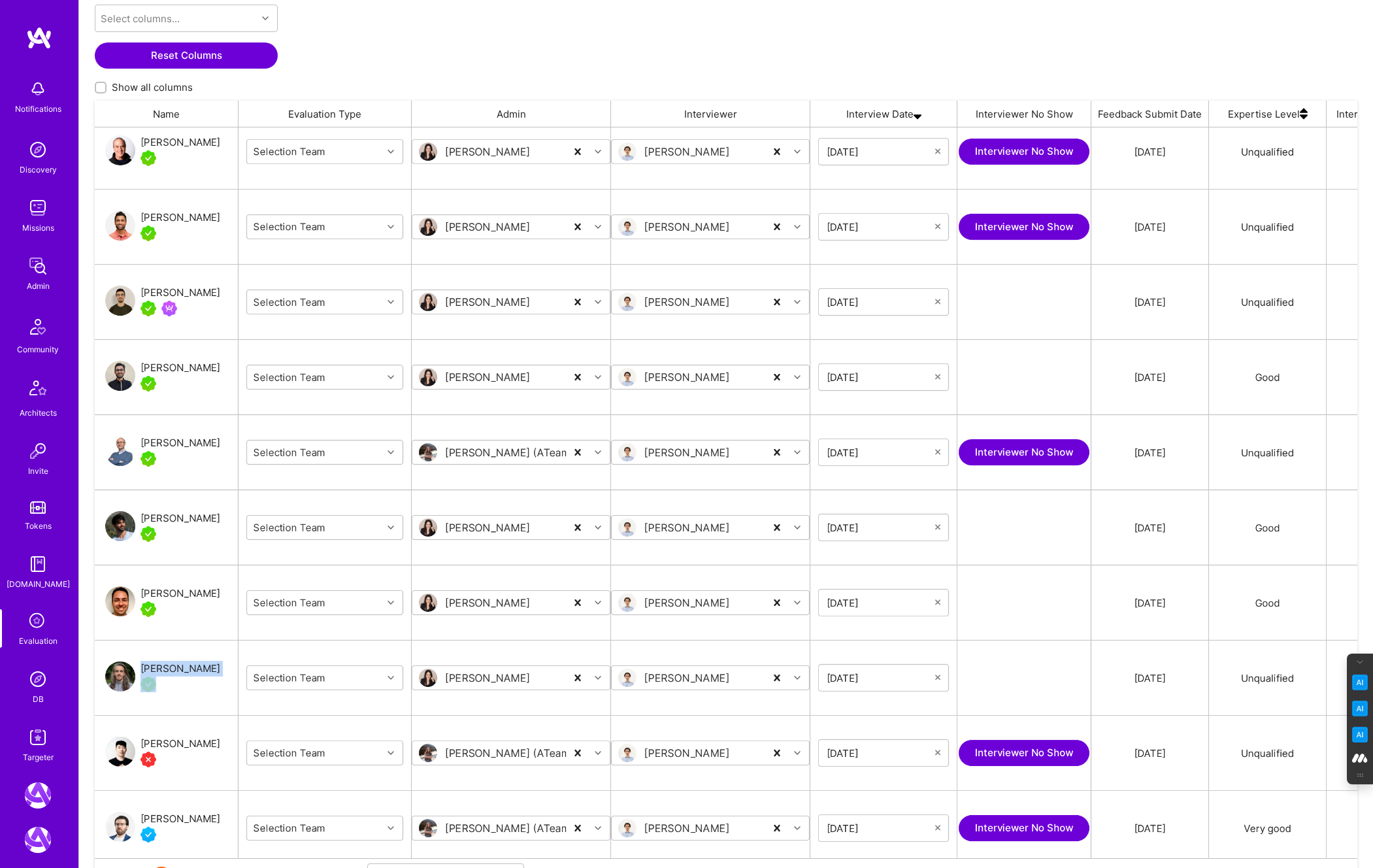
drag, startPoint x: 203, startPoint y: 668, endPoint x: 143, endPoint y: 668, distance: 60.0
click at [143, 668] on div "Alex Pausan" at bounding box center [166, 678] width 144 height 75
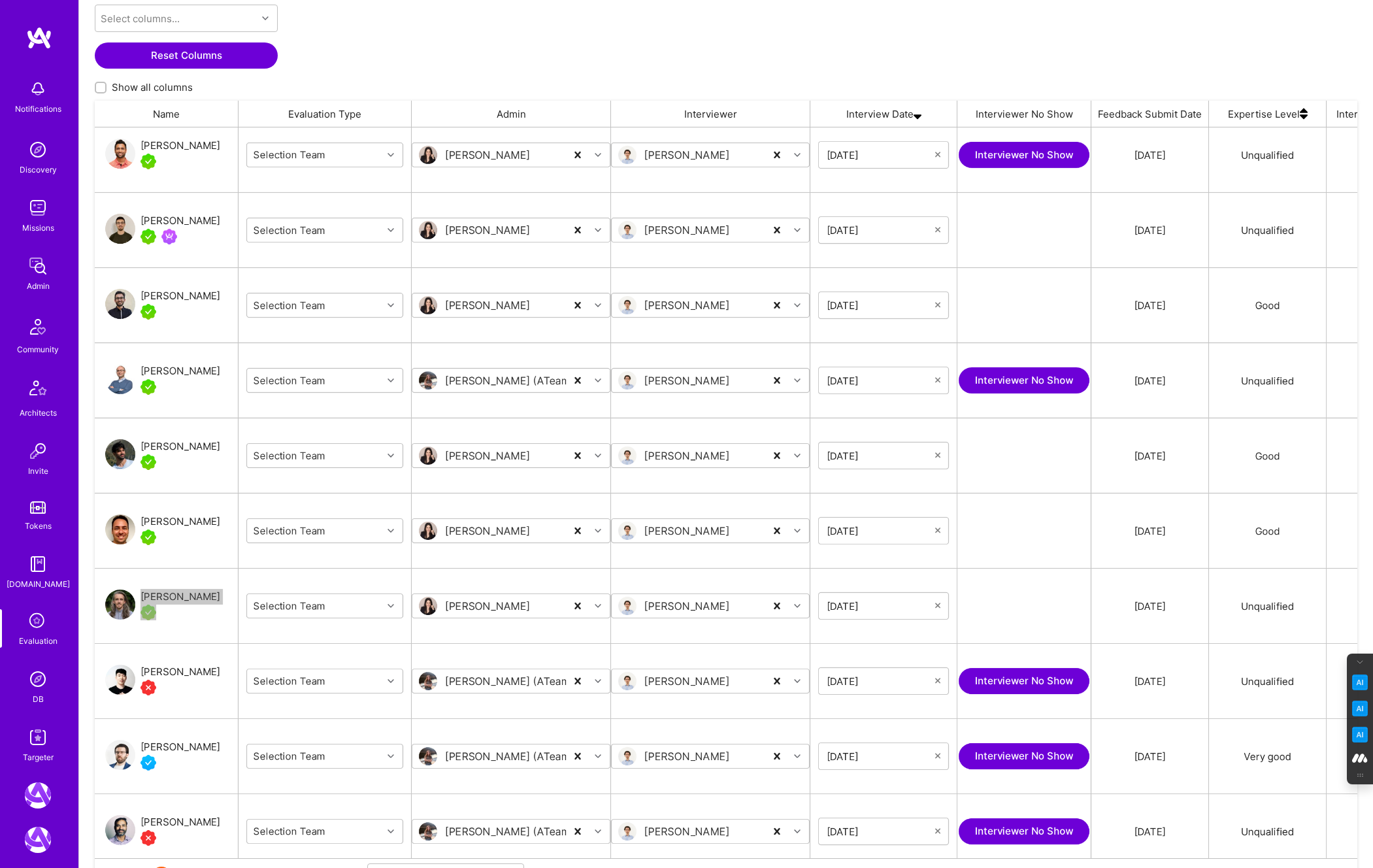
scroll to position [784, 0]
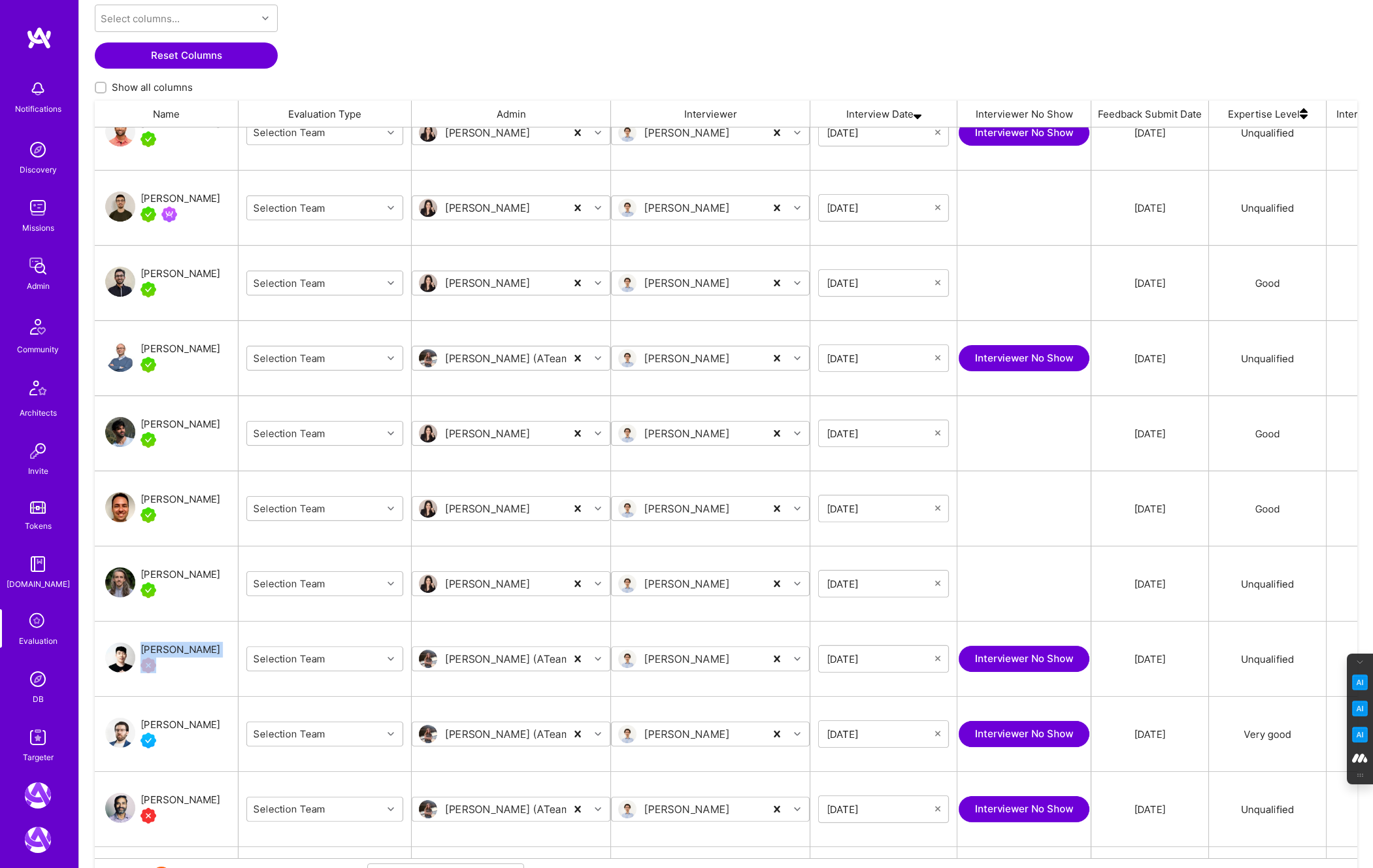
drag, startPoint x: 210, startPoint y: 651, endPoint x: 143, endPoint y: 651, distance: 67.0
click at [143, 651] on div "Travis Cormier" at bounding box center [166, 659] width 144 height 75
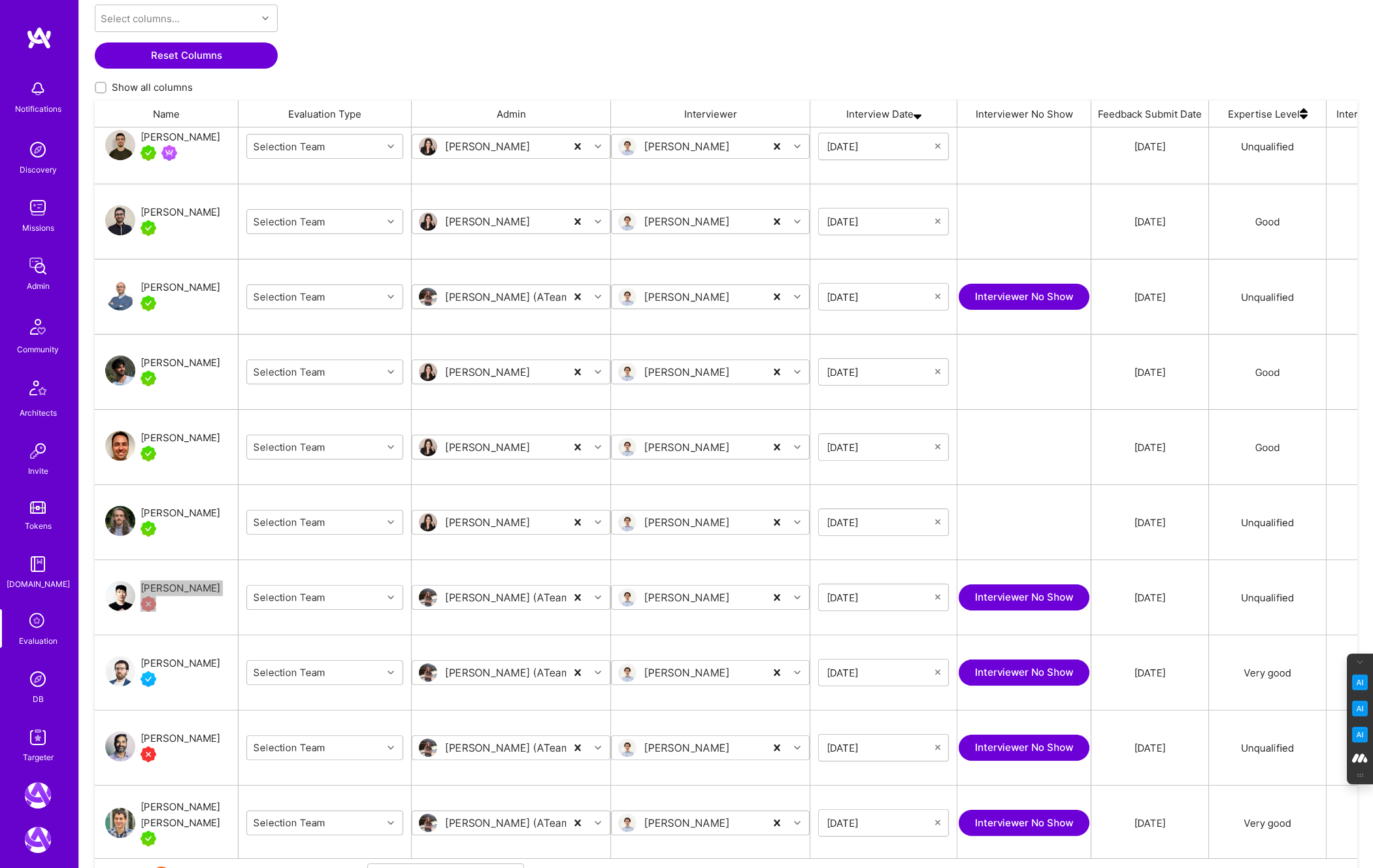
scroll to position [847, 0]
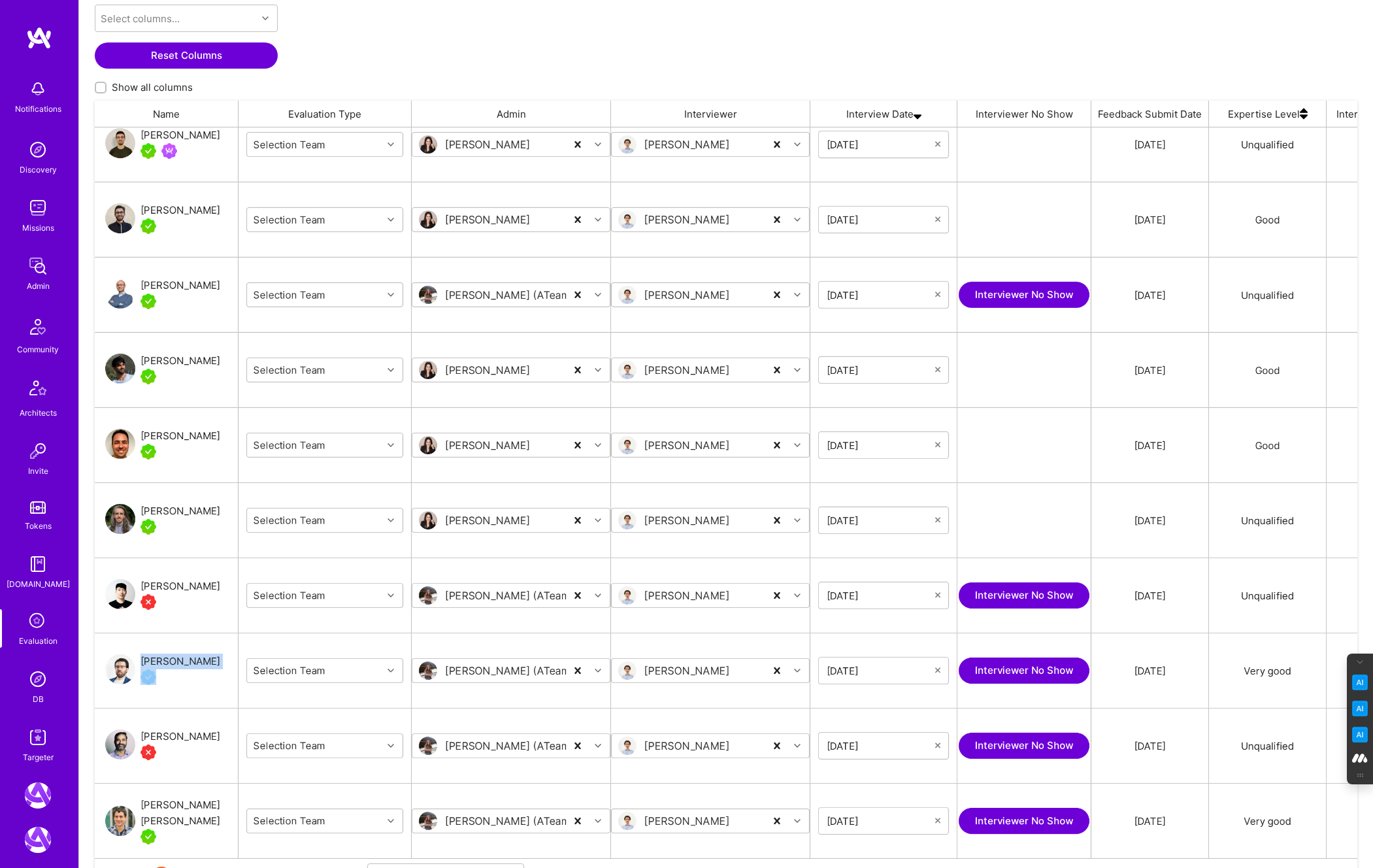
drag, startPoint x: 222, startPoint y: 660, endPoint x: 142, endPoint y: 660, distance: 80.0
click at [142, 660] on div "Bojan Gvozderac" at bounding box center [166, 671] width 144 height 75
drag, startPoint x: 207, startPoint y: 737, endPoint x: 144, endPoint y: 737, distance: 63.0
click at [144, 737] on div "Vivek Chopra" at bounding box center [166, 746] width 144 height 75
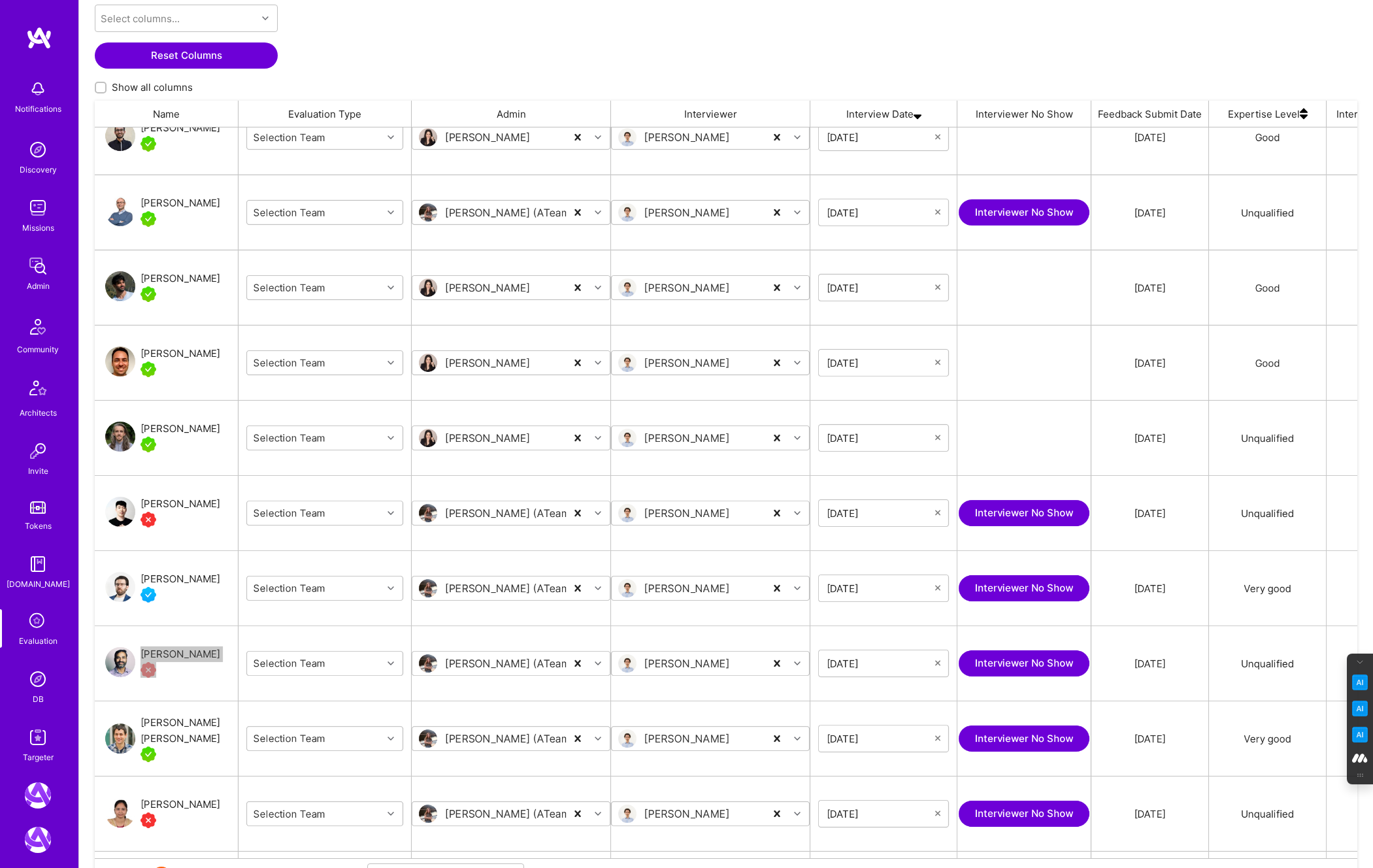
scroll to position [934, 0]
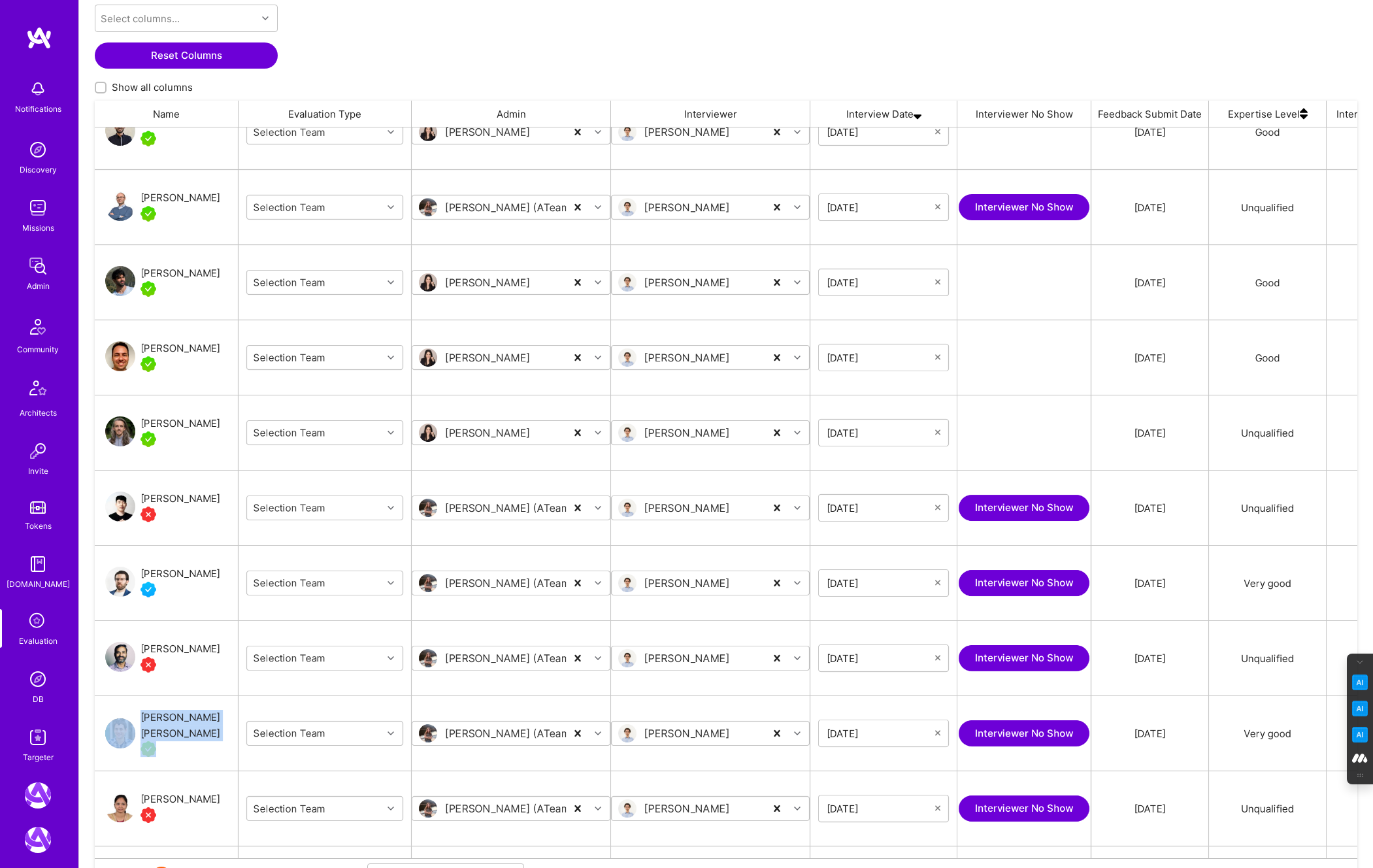
drag, startPoint x: 176, startPoint y: 722, endPoint x: 922, endPoint y: 5, distance: 1034.7
click at [0, 0] on div "Notifications Discovery Missions Admin Community Architects Invite Tokens A.Gui…" at bounding box center [686, 345] width 1373 height 1177
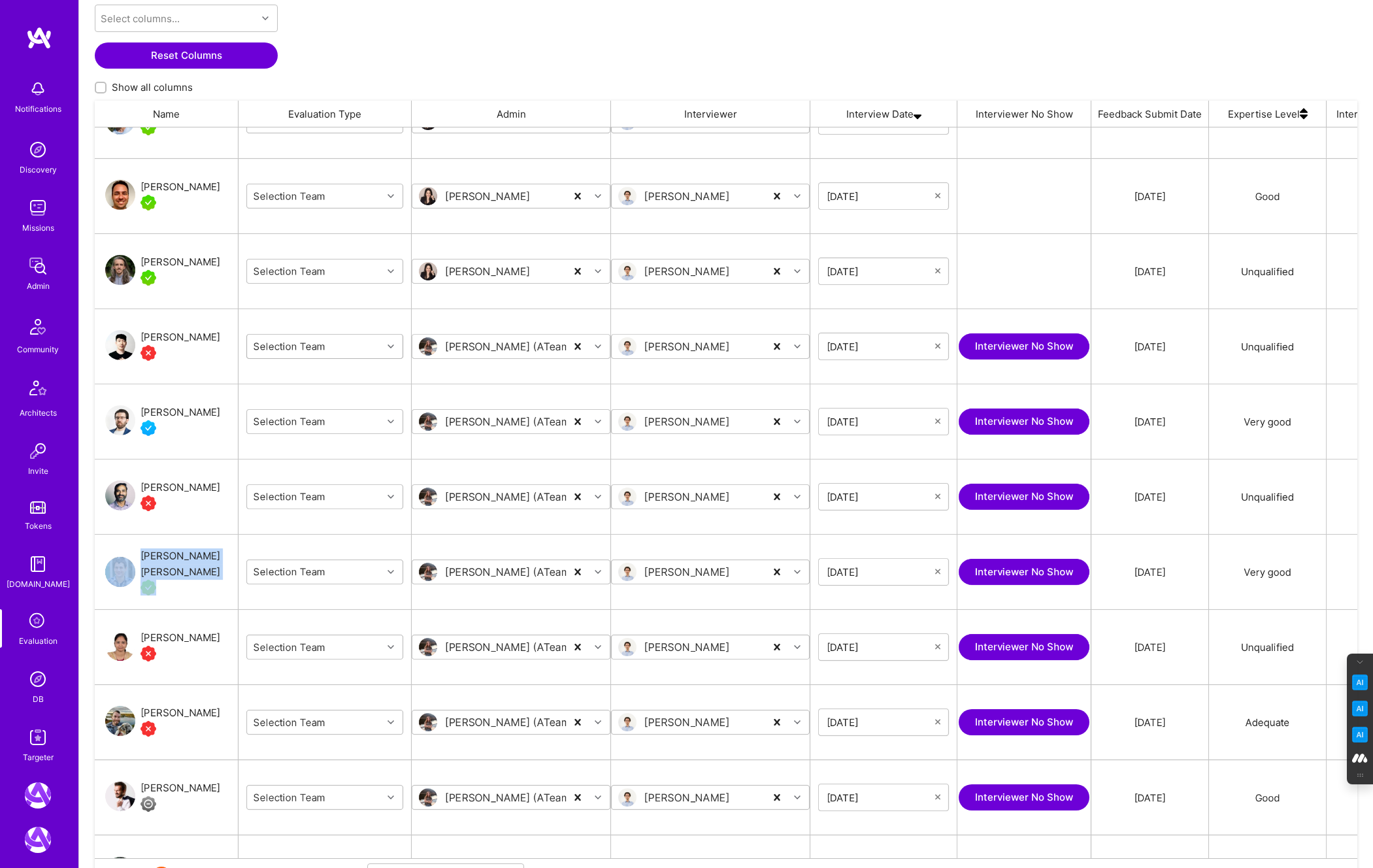
scroll to position [1112, 0]
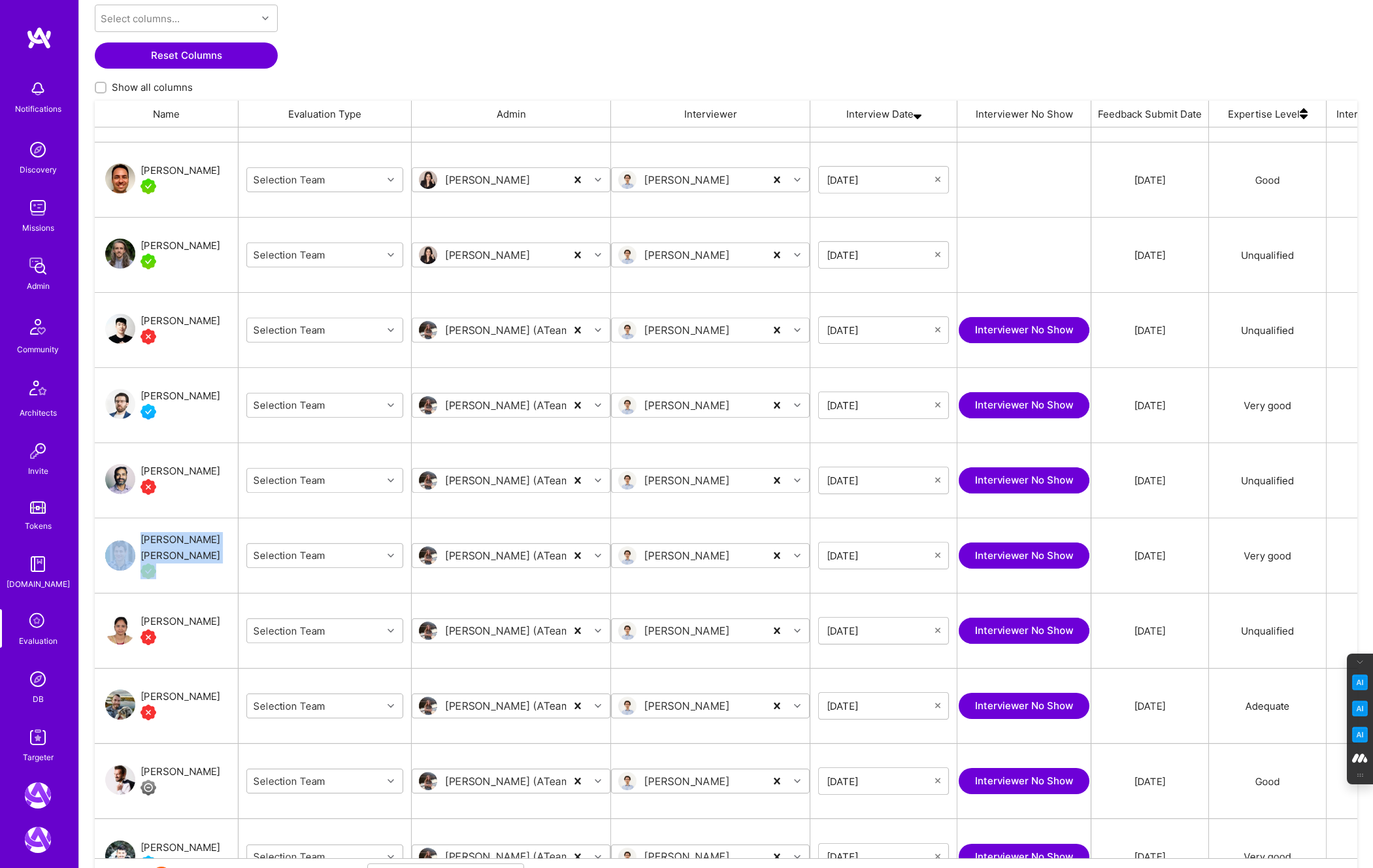
click at [205, 629] on div "Manaswinj Gangavarapu" at bounding box center [180, 622] width 80 height 16
drag, startPoint x: 131, startPoint y: 607, endPoint x: 200, endPoint y: 622, distance: 70.6
click at [200, 622] on div "Manaswinj Gangavarapu" at bounding box center [162, 629] width 115 height 31
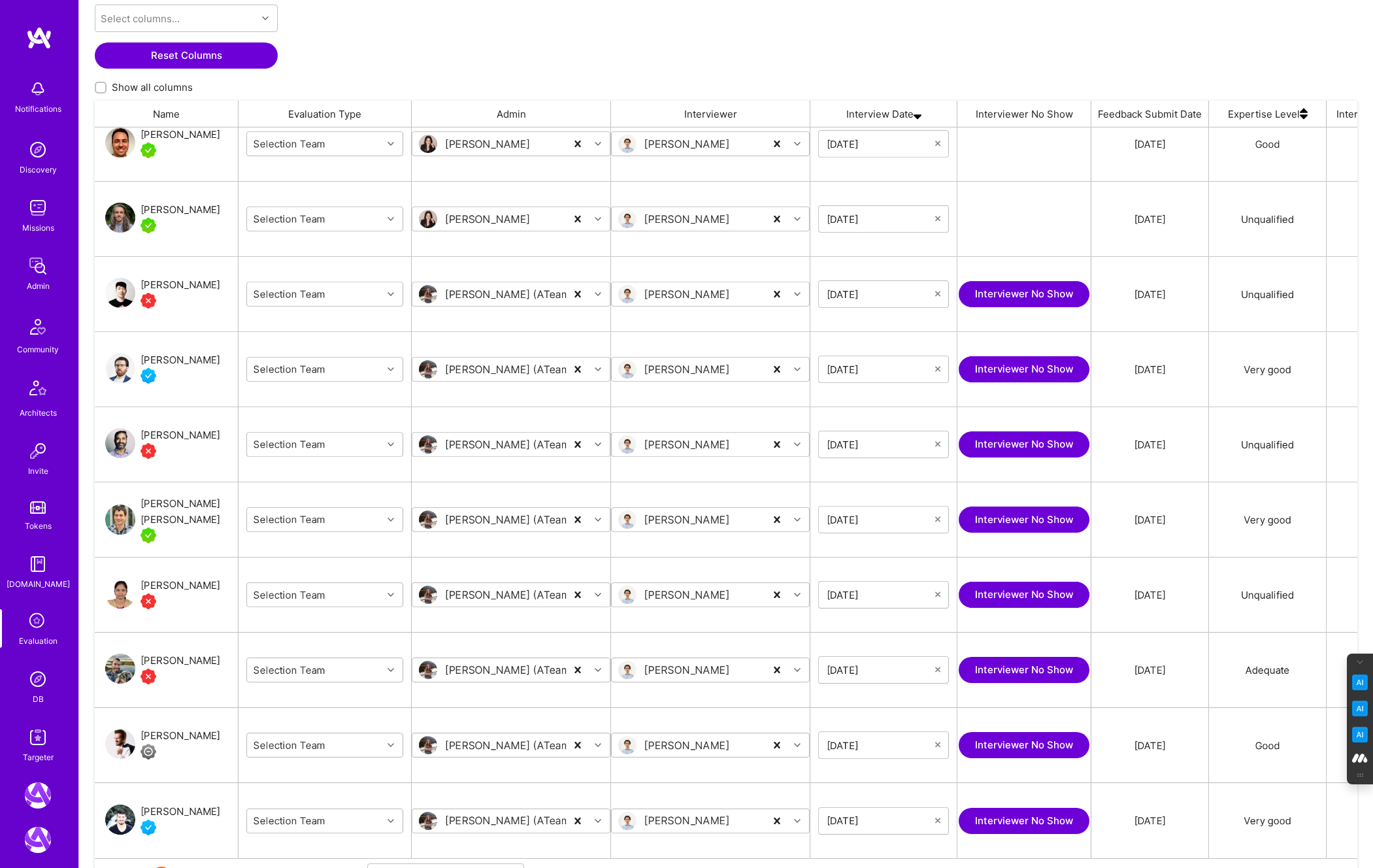
click at [204, 663] on div "Cody Scott" at bounding box center [166, 670] width 144 height 75
drag, startPoint x: 200, startPoint y: 662, endPoint x: 141, endPoint y: 662, distance: 59.0
click at [141, 662] on div "Cody Scott" at bounding box center [166, 670] width 144 height 75
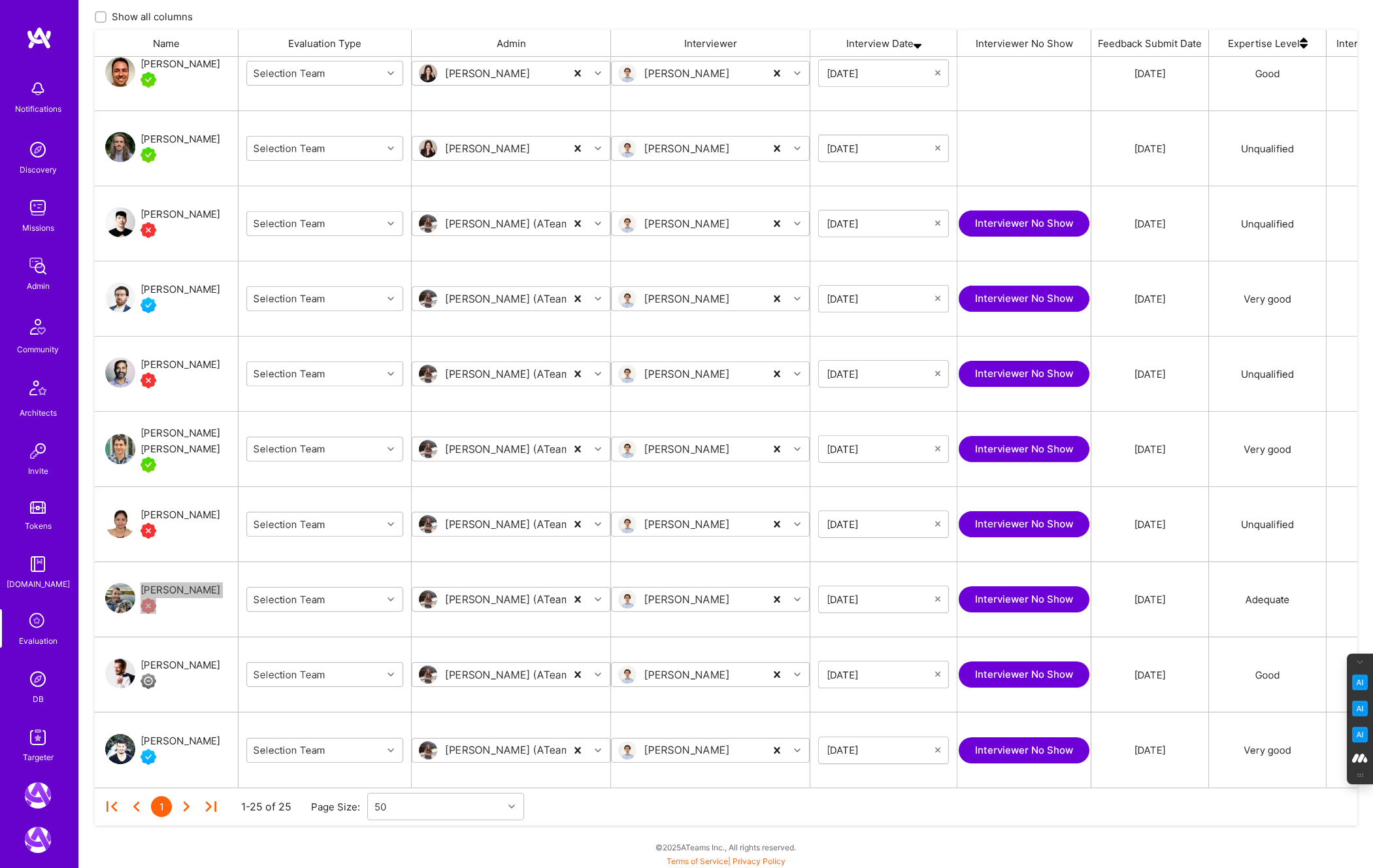
scroll to position [316, 0]
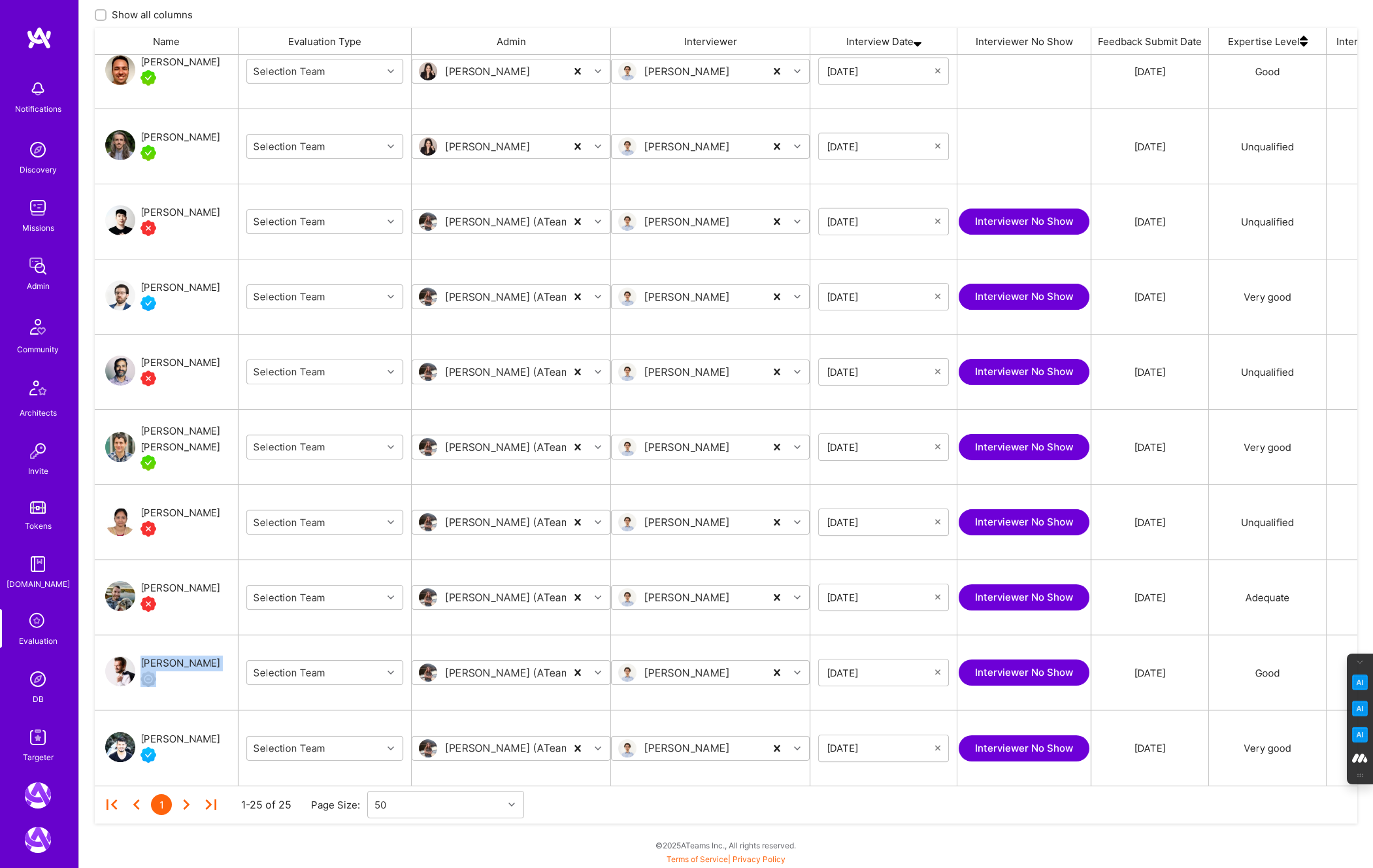
drag, startPoint x: 225, startPoint y: 661, endPoint x: 136, endPoint y: 661, distance: 89.0
click at [136, 661] on div "Alexander Thiede" at bounding box center [166, 672] width 144 height 75
drag, startPoint x: 187, startPoint y: 737, endPoint x: 140, endPoint y: 737, distance: 47.0
click at [140, 737] on div "nati levy" at bounding box center [166, 748] width 144 height 75
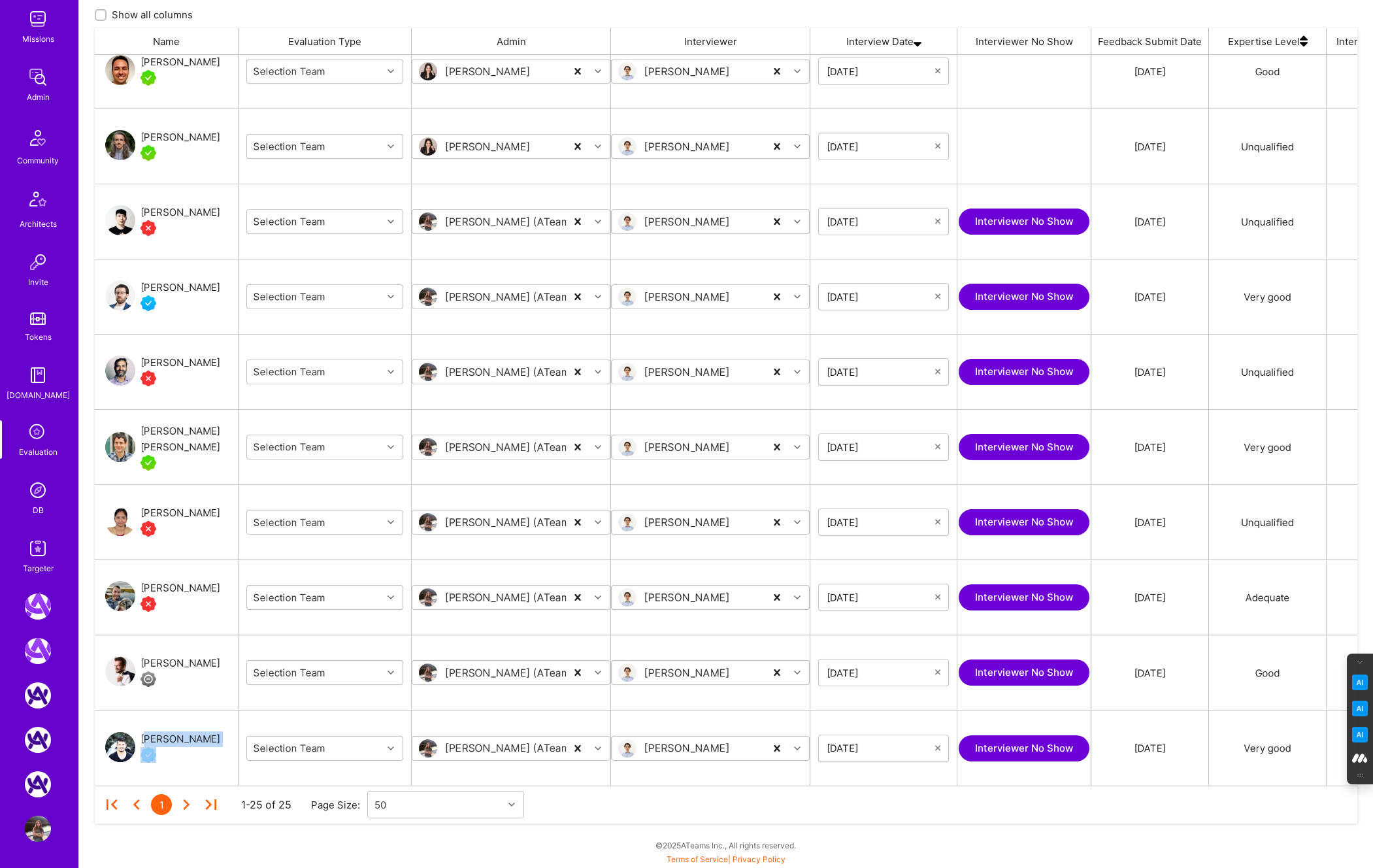
click at [39, 836] on img at bounding box center [38, 829] width 27 height 27
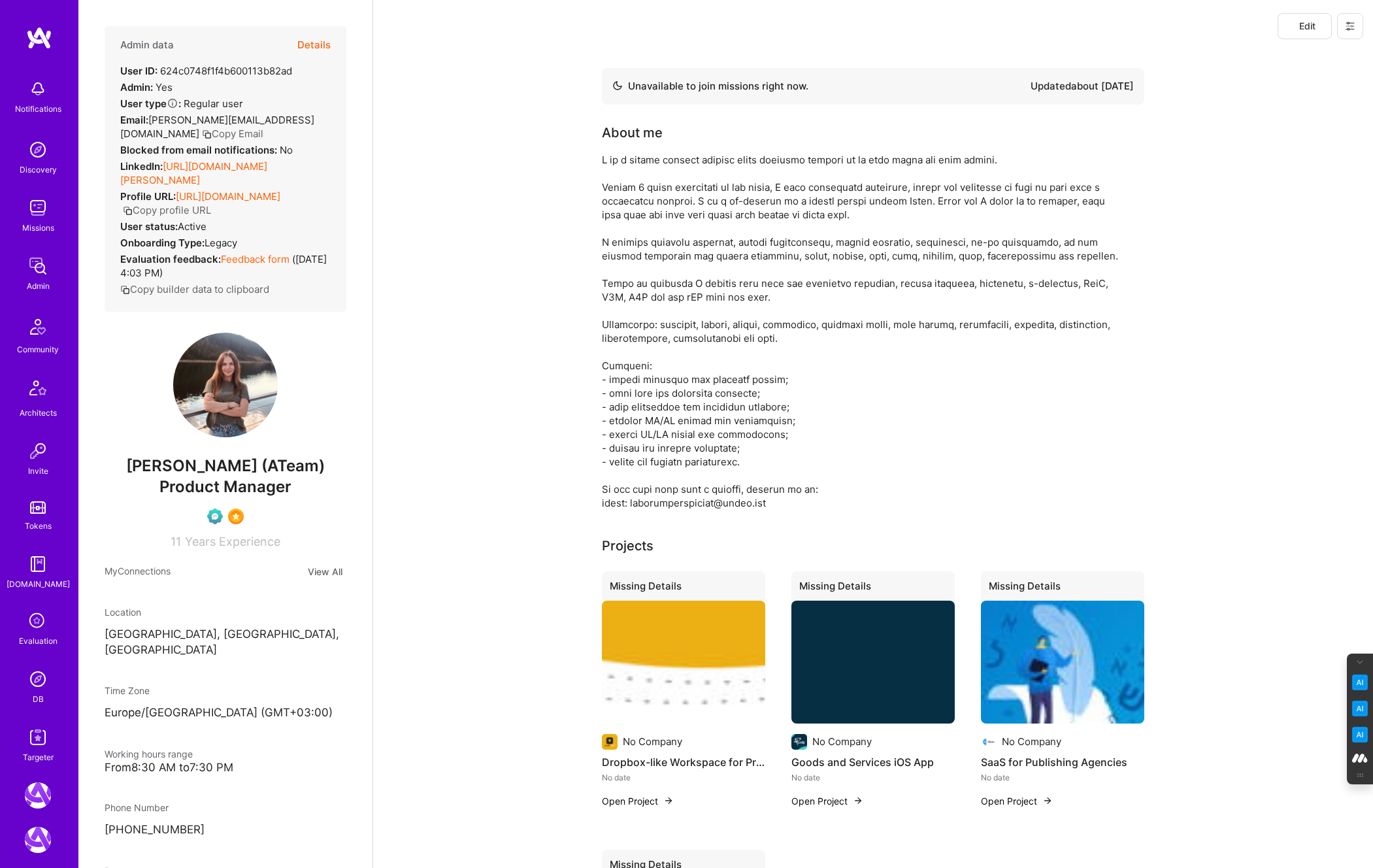
click at [1351, 19] on button at bounding box center [1350, 27] width 27 height 27
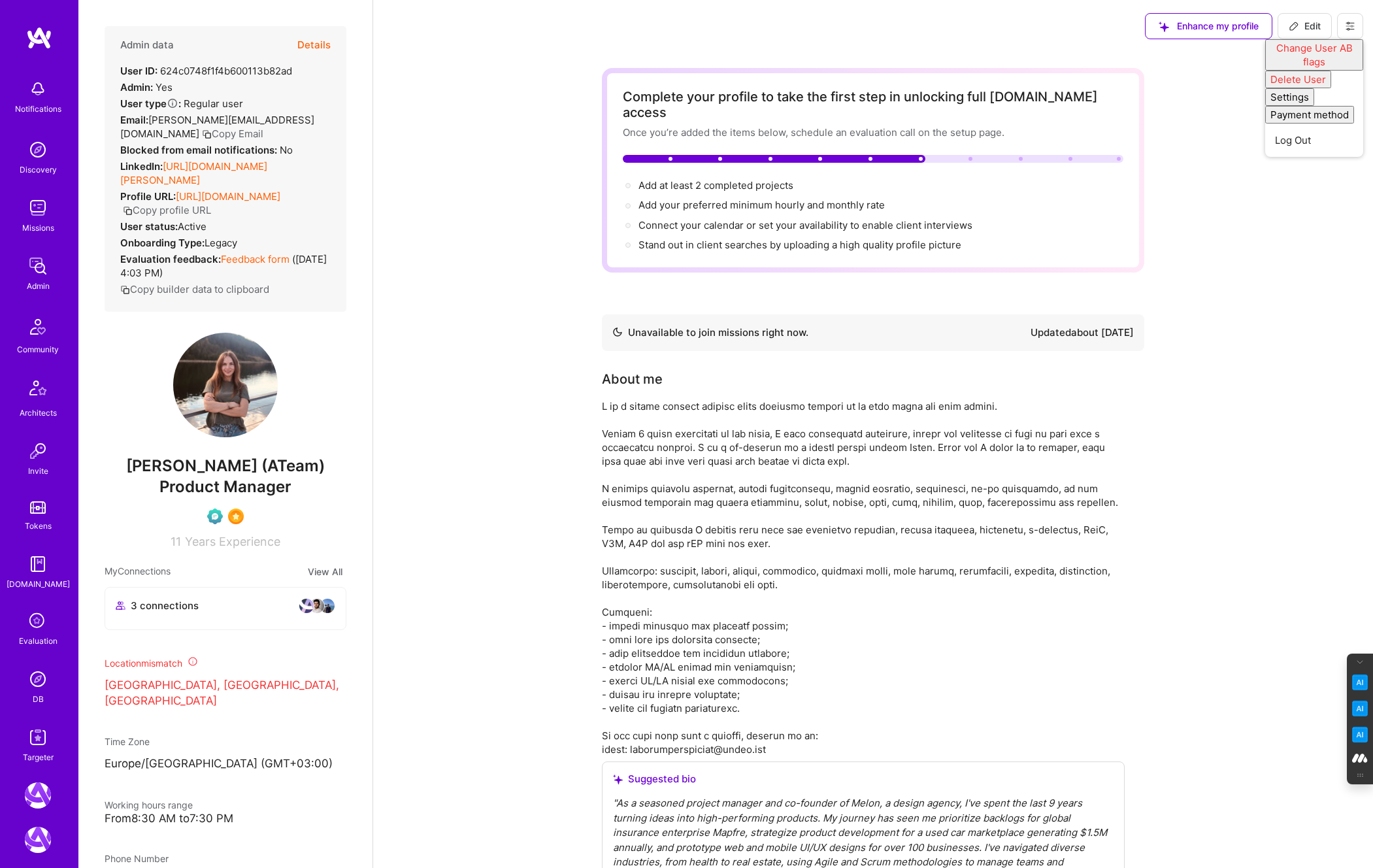
click at [37, 685] on img at bounding box center [38, 679] width 27 height 27
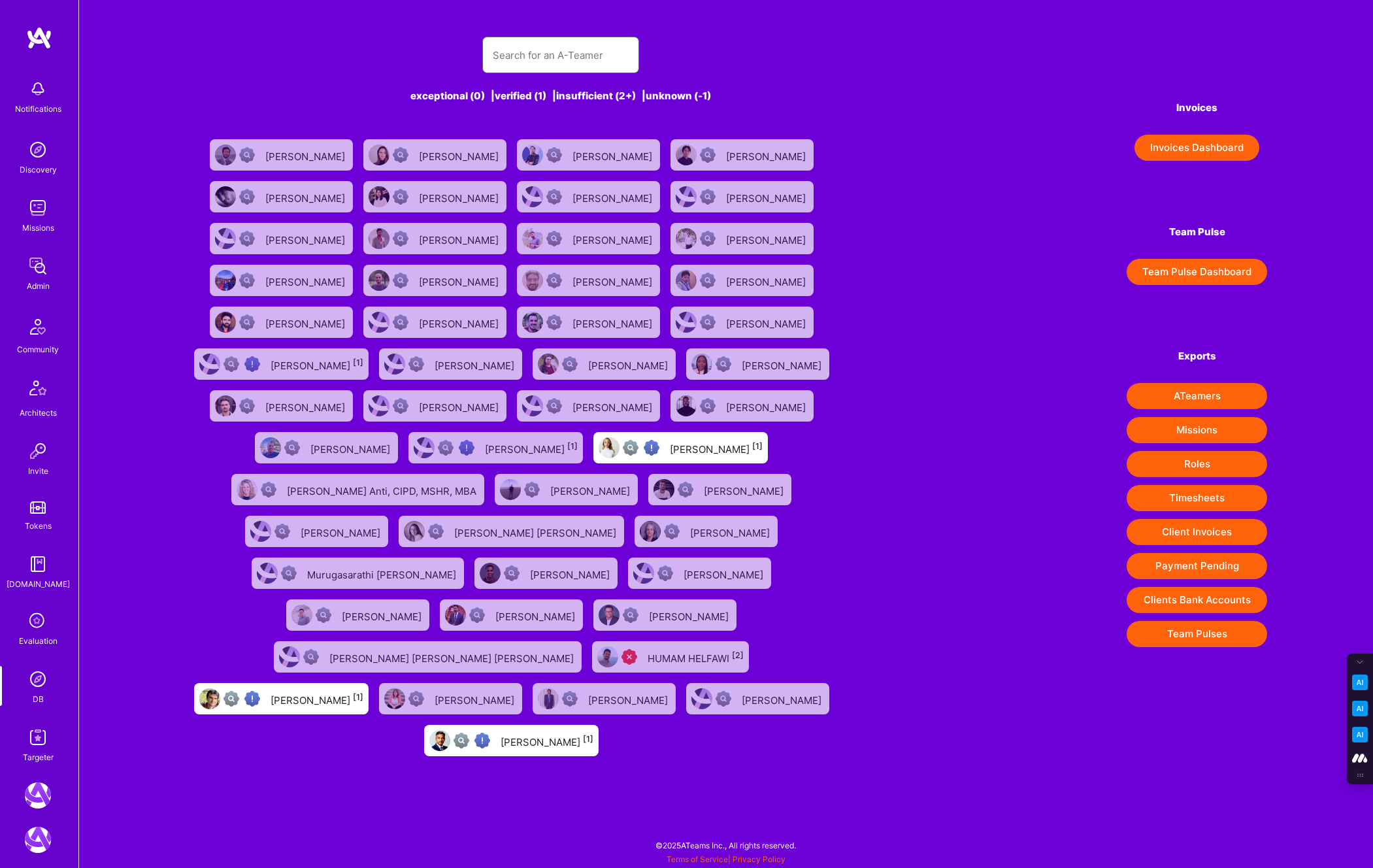
click at [524, 48] on input "text" at bounding box center [561, 55] width 136 height 34
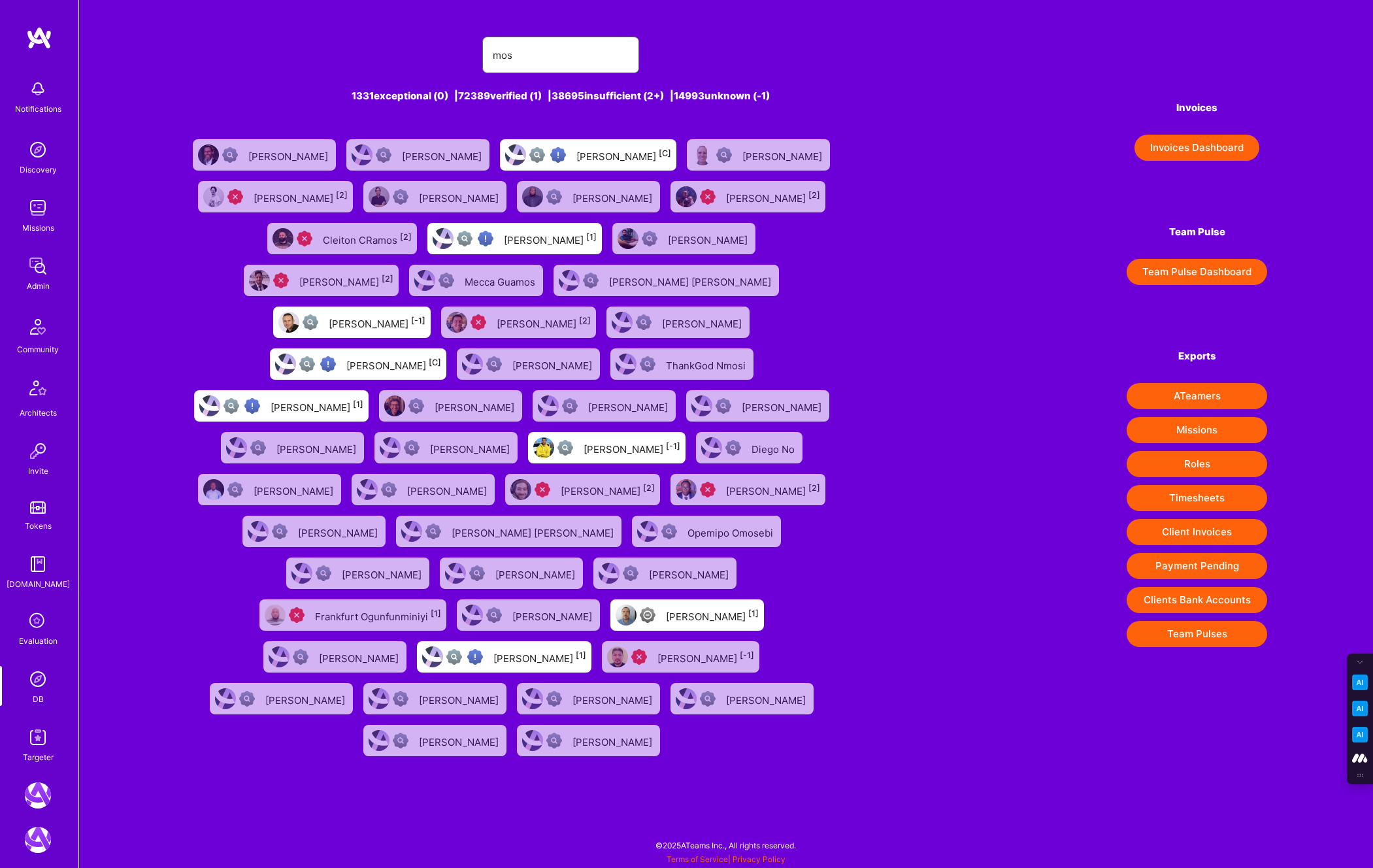
type input "mostafa@a.team"
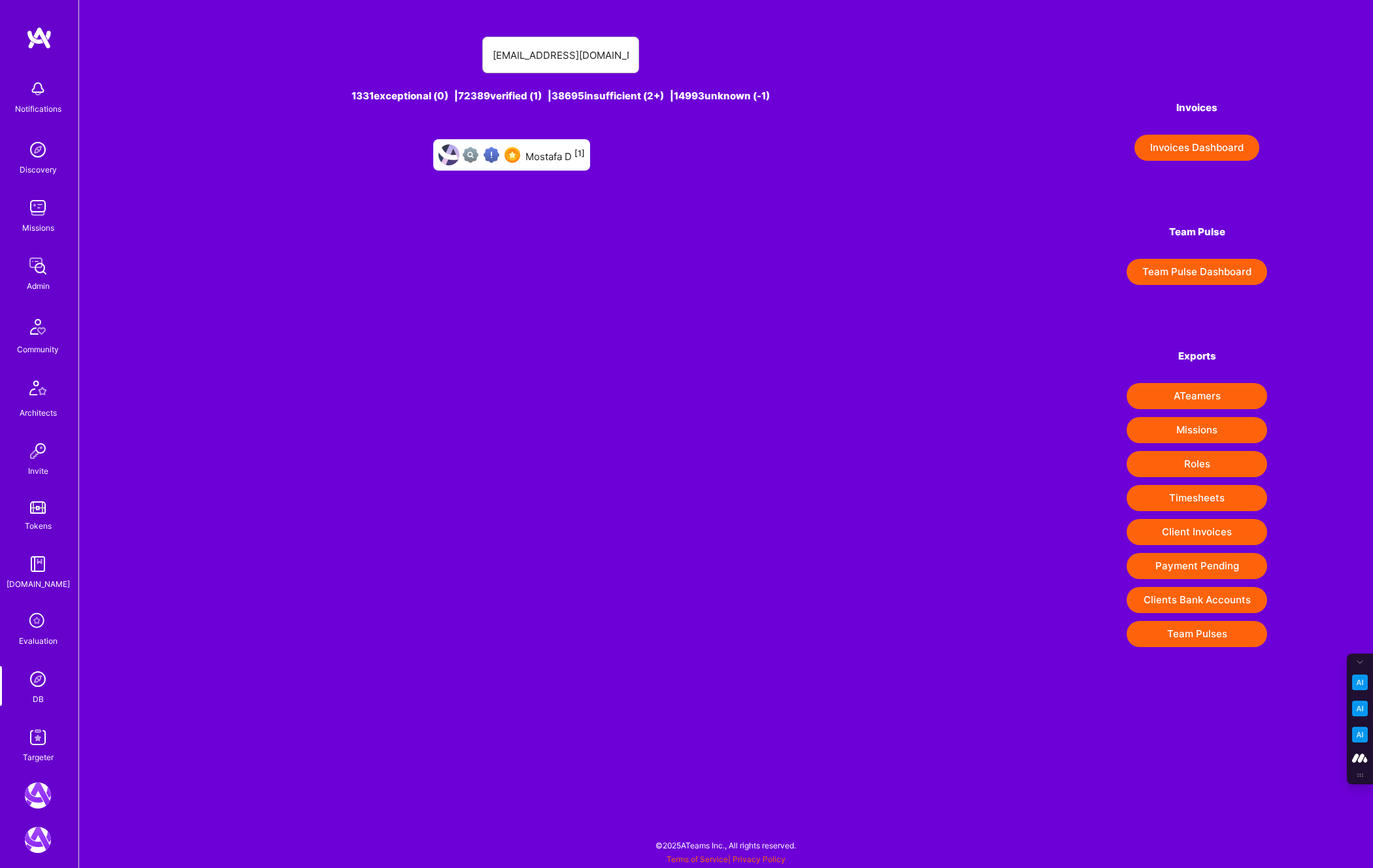
click at [538, 161] on div "Mostafa D [1]" at bounding box center [555, 155] width 59 height 17
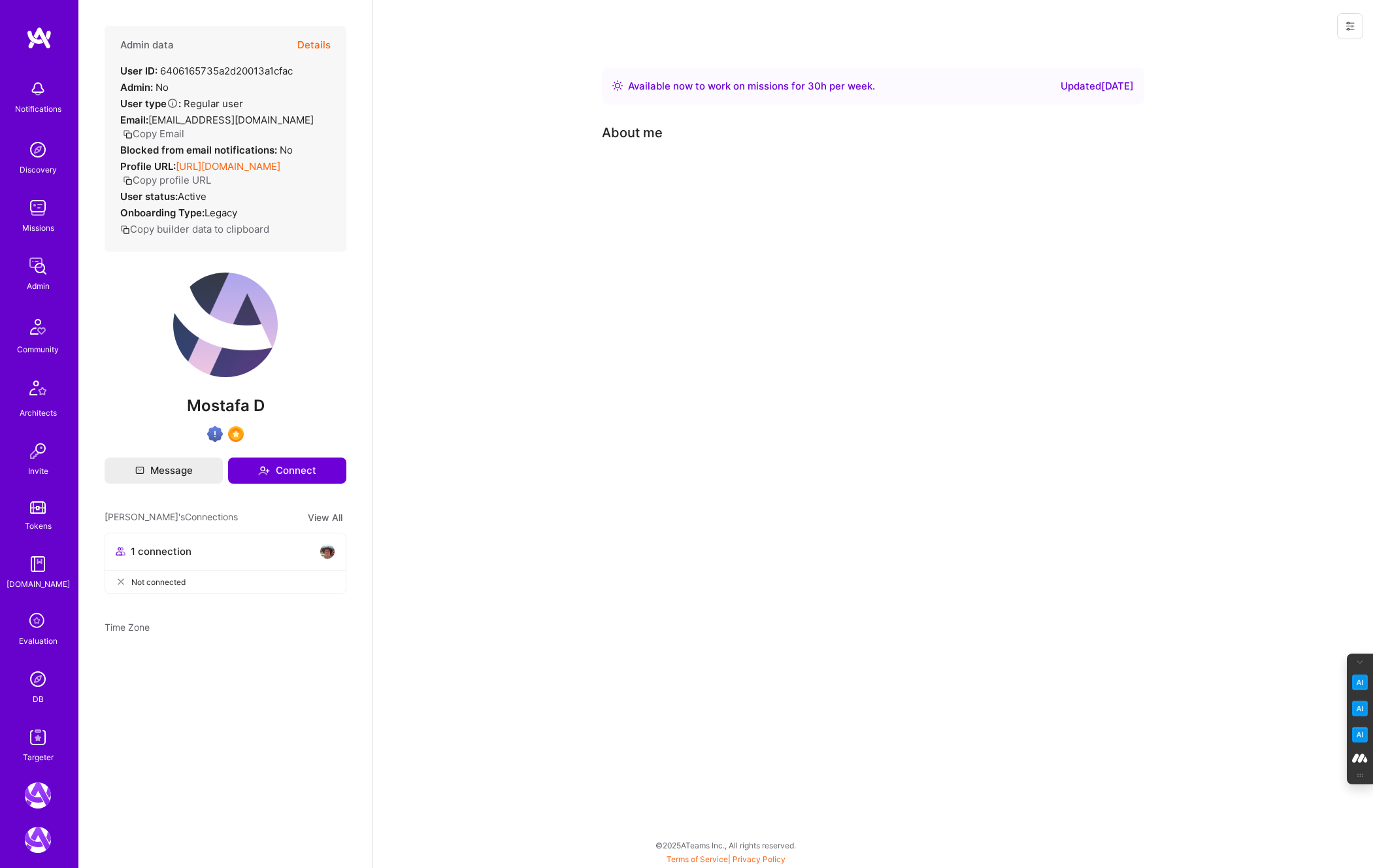
click at [1351, 24] on icon at bounding box center [1350, 26] width 10 height 10
click at [1285, 54] on button "Login as Mostafa" at bounding box center [1303, 55] width 121 height 34
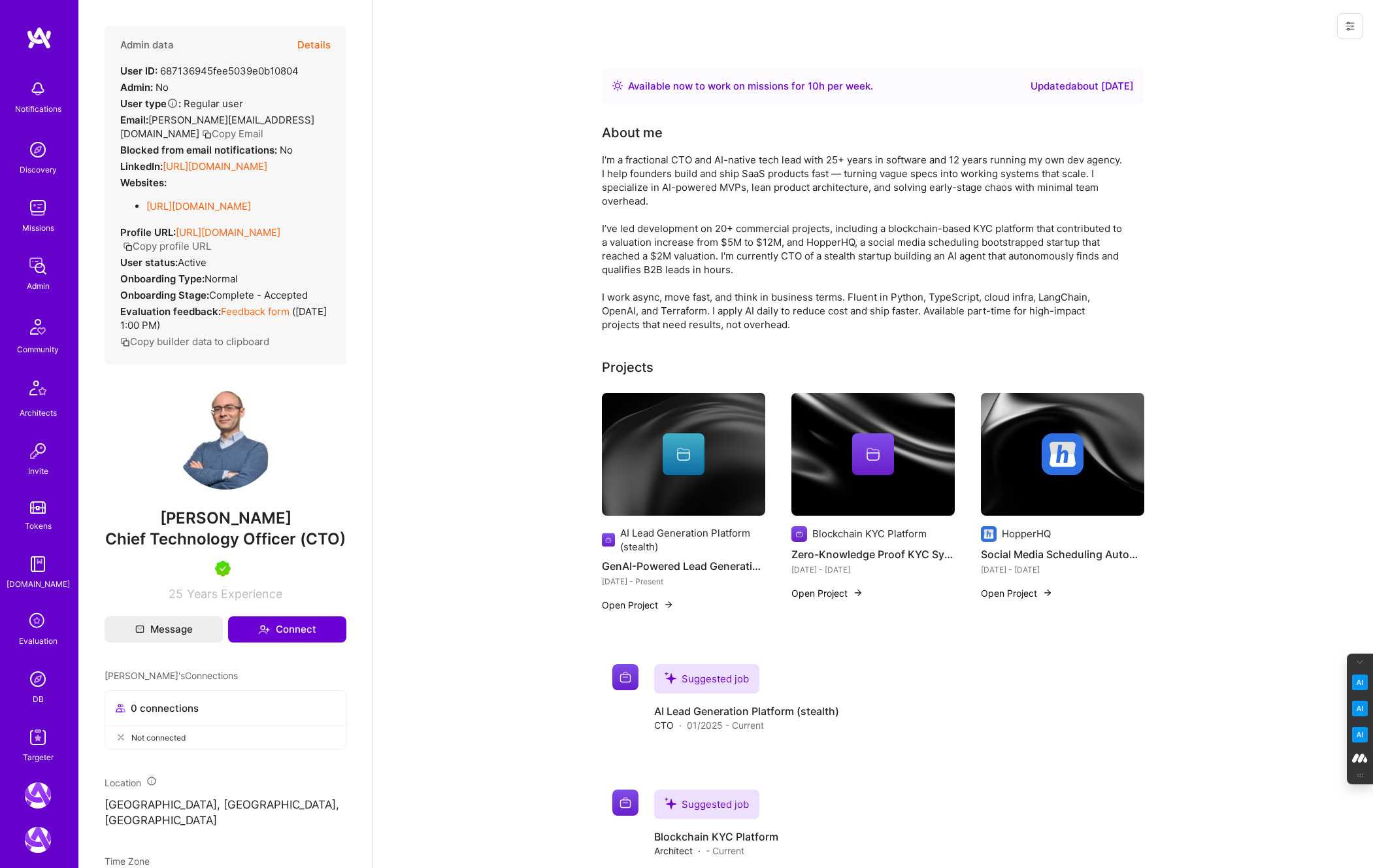
drag, startPoint x: 310, startPoint y: 544, endPoint x: 143, endPoint y: 545, distance: 167.0
click at [143, 528] on span "Stanislav Krasnoyarov" at bounding box center [225, 518] width 242 height 19
copy span "Stanislav Krasnoyarov"
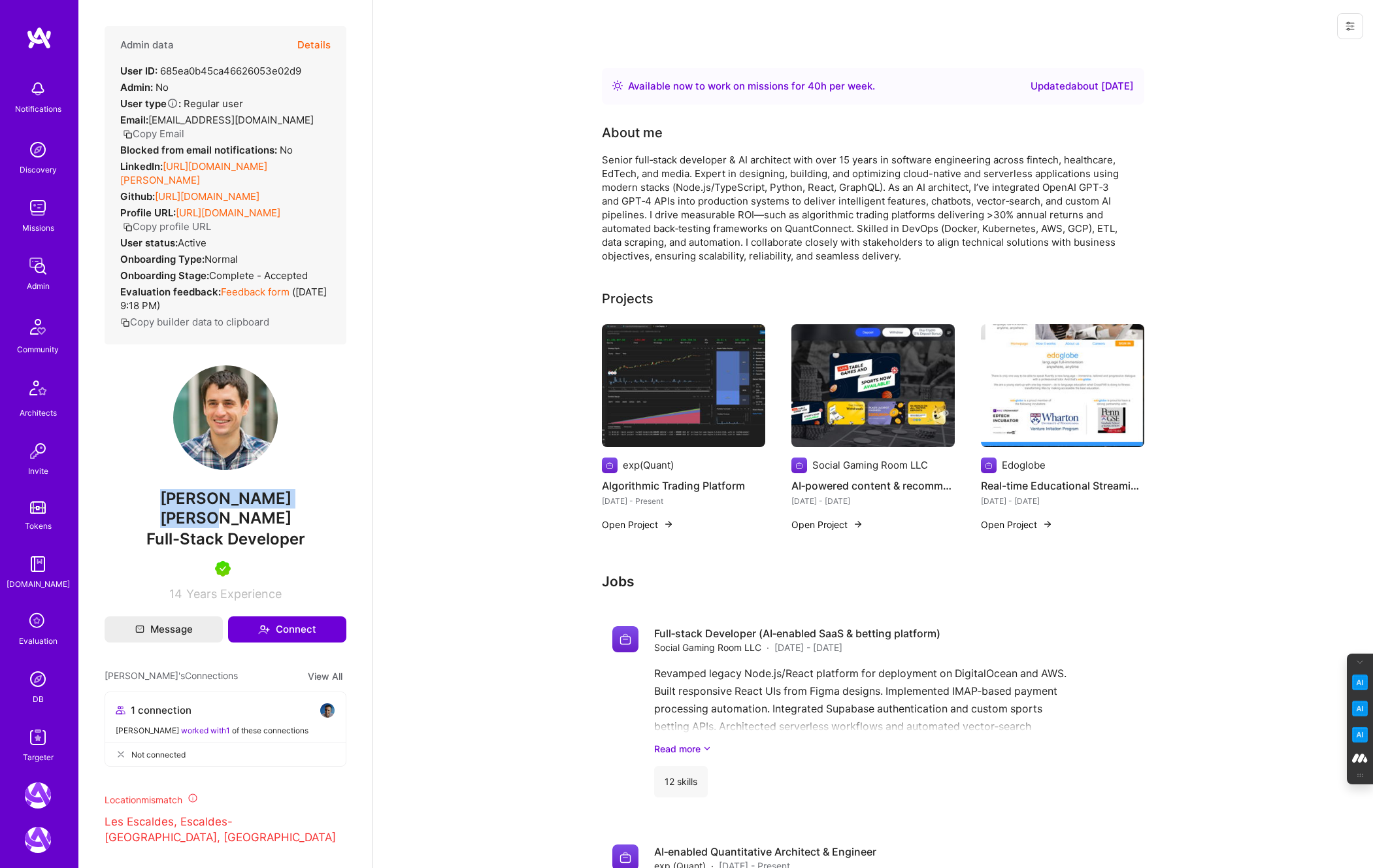
drag, startPoint x: 304, startPoint y: 501, endPoint x: 144, endPoint y: 501, distance: 160.0
click at [144, 501] on span "Ivan Radigales Creus" at bounding box center [225, 508] width 242 height 39
copy span "Ivan Radigales Creus"
click at [40, 675] on img at bounding box center [38, 679] width 27 height 27
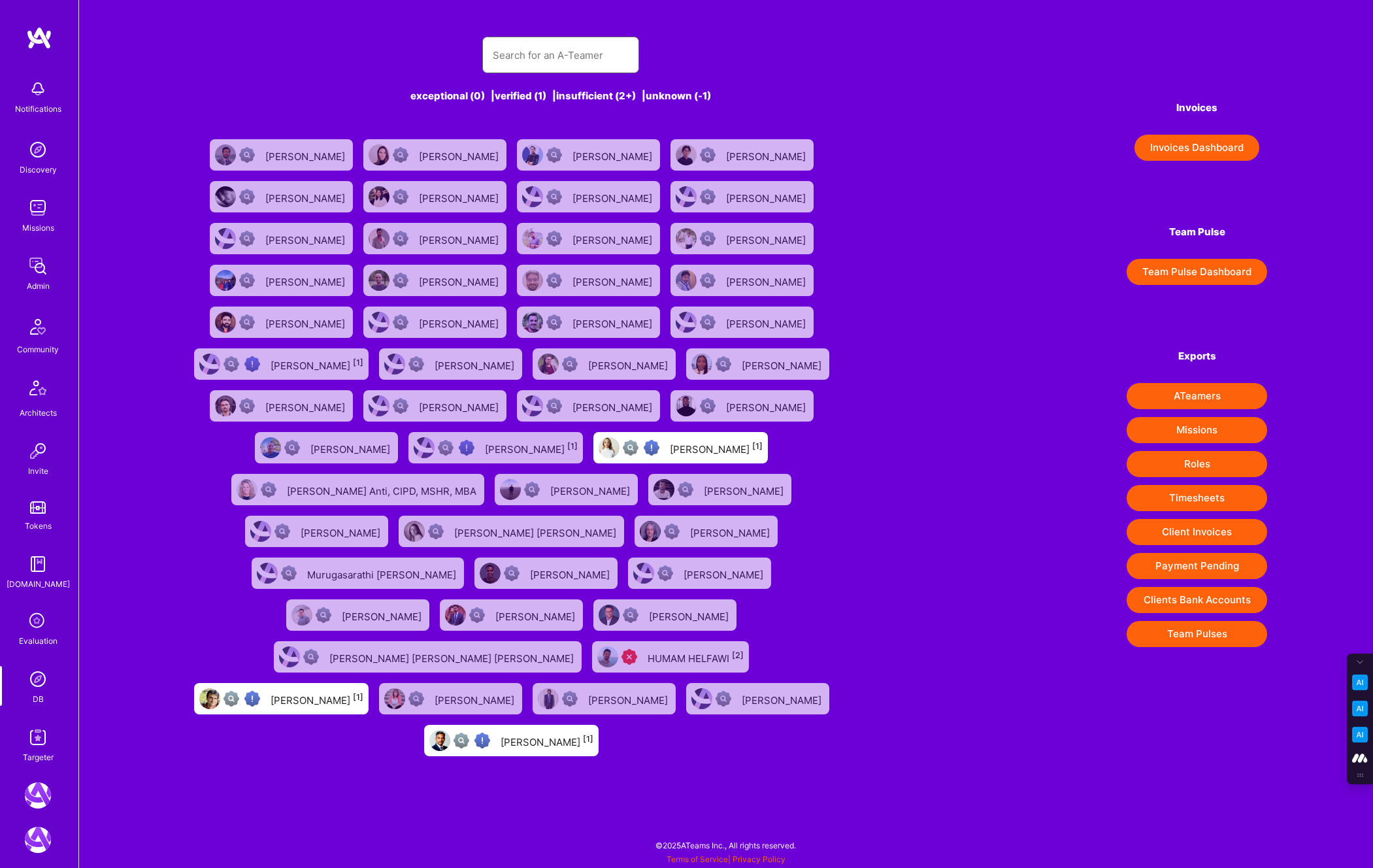
click at [525, 54] on input "text" at bounding box center [561, 55] width 136 height 34
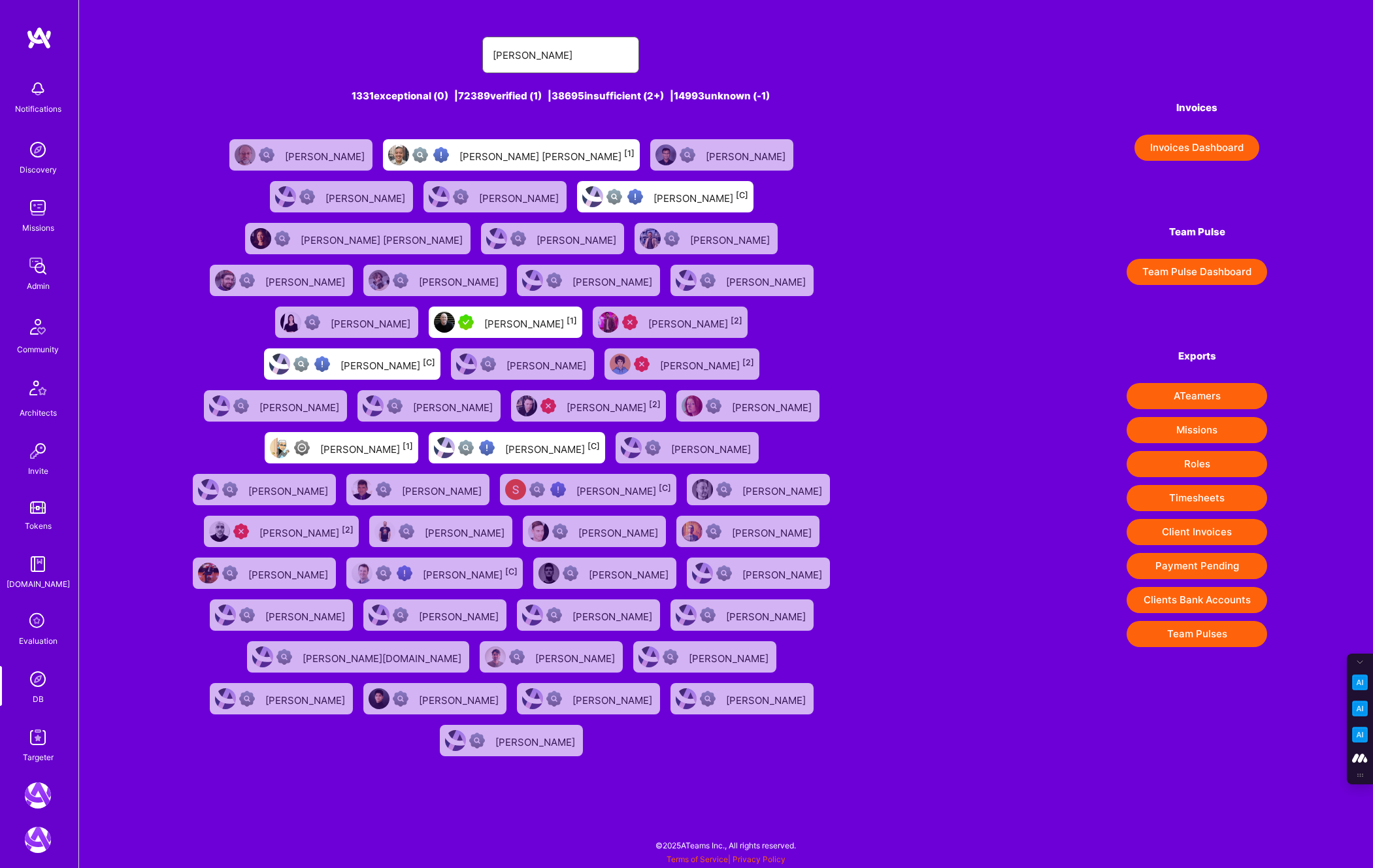
type input "tom"
click at [37, 631] on icon at bounding box center [38, 622] width 25 height 25
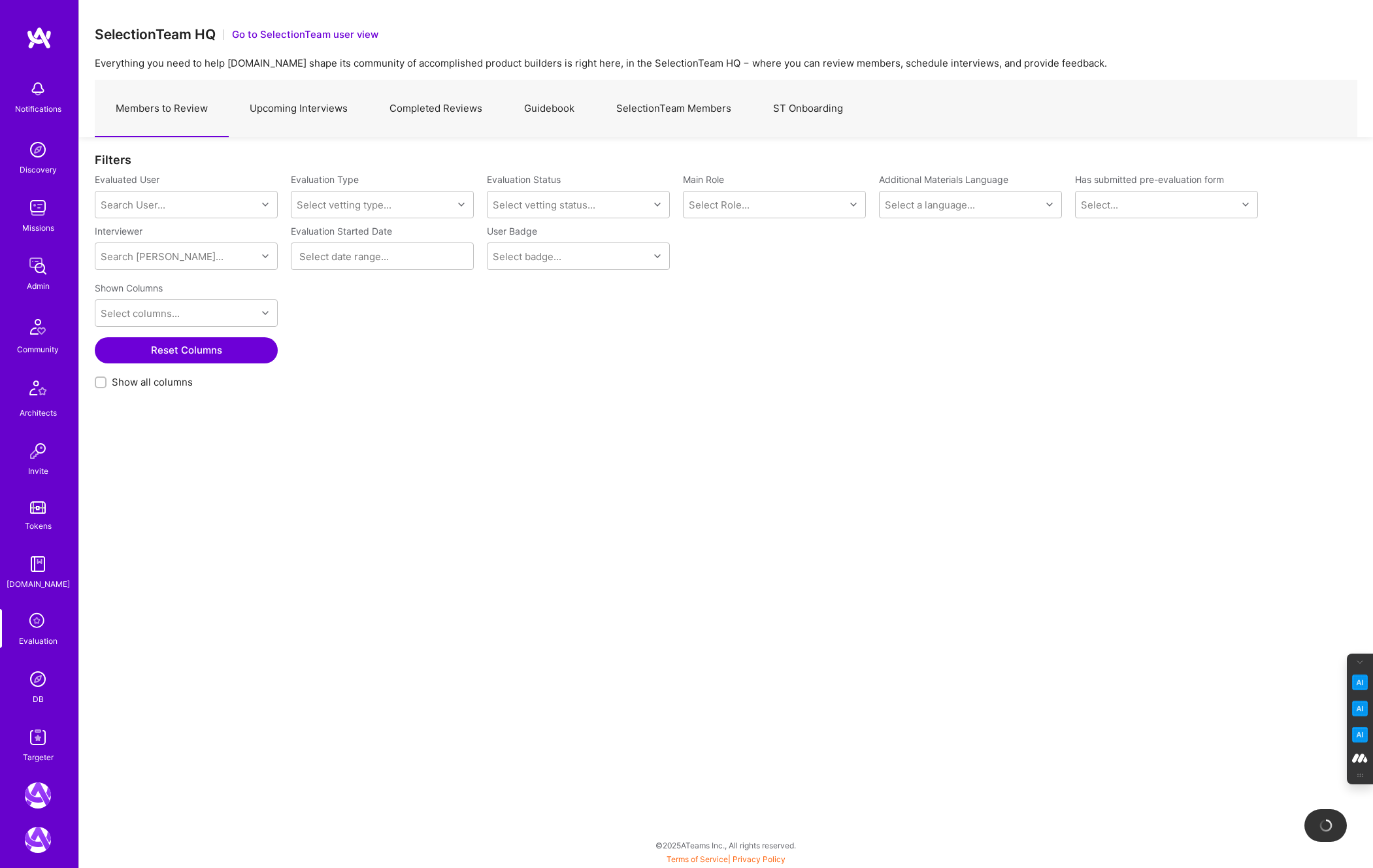
click at [639, 106] on link "SelectionTeam Members" at bounding box center [673, 108] width 157 height 57
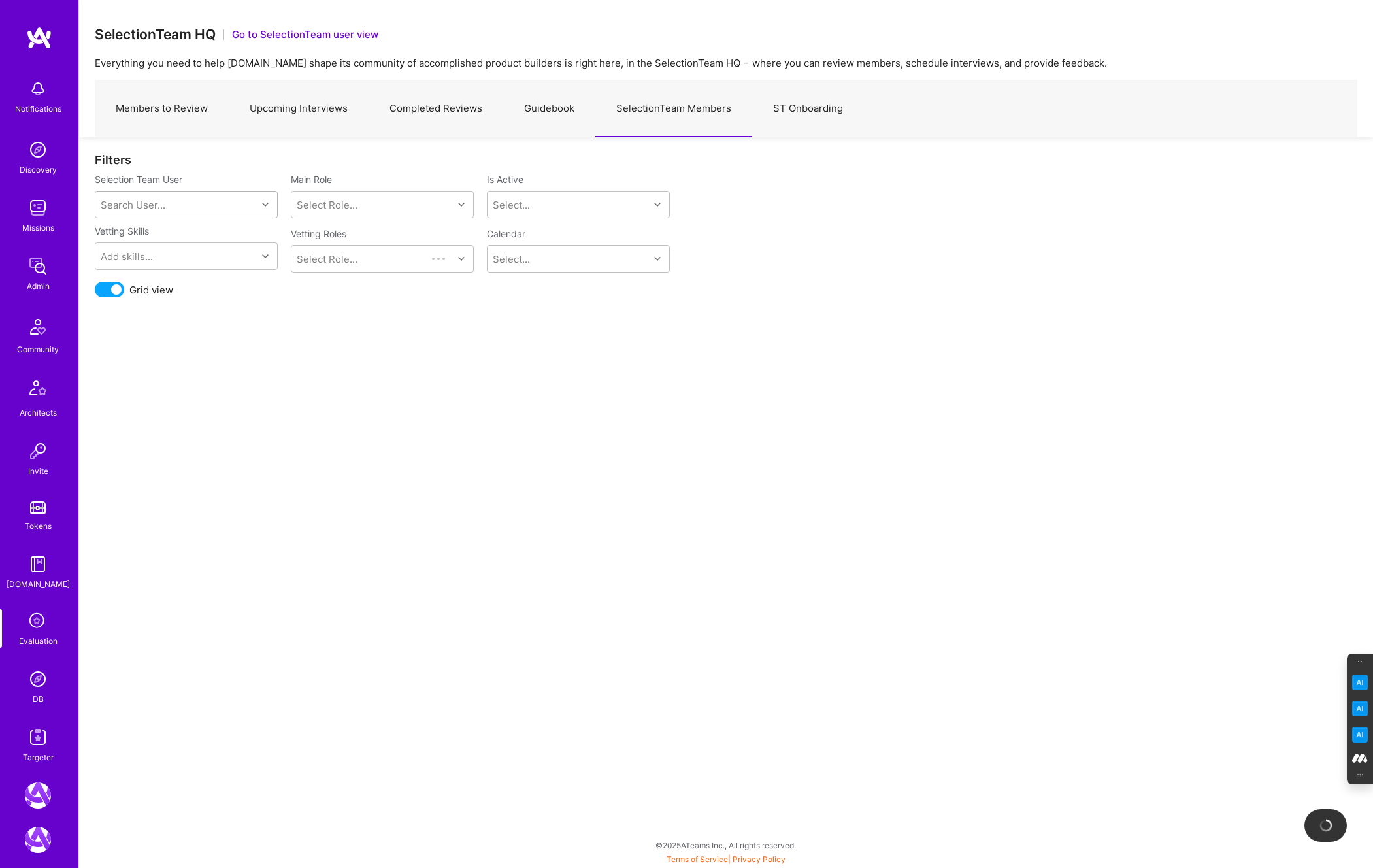
click at [157, 198] on div "Search User..." at bounding box center [133, 205] width 65 height 14
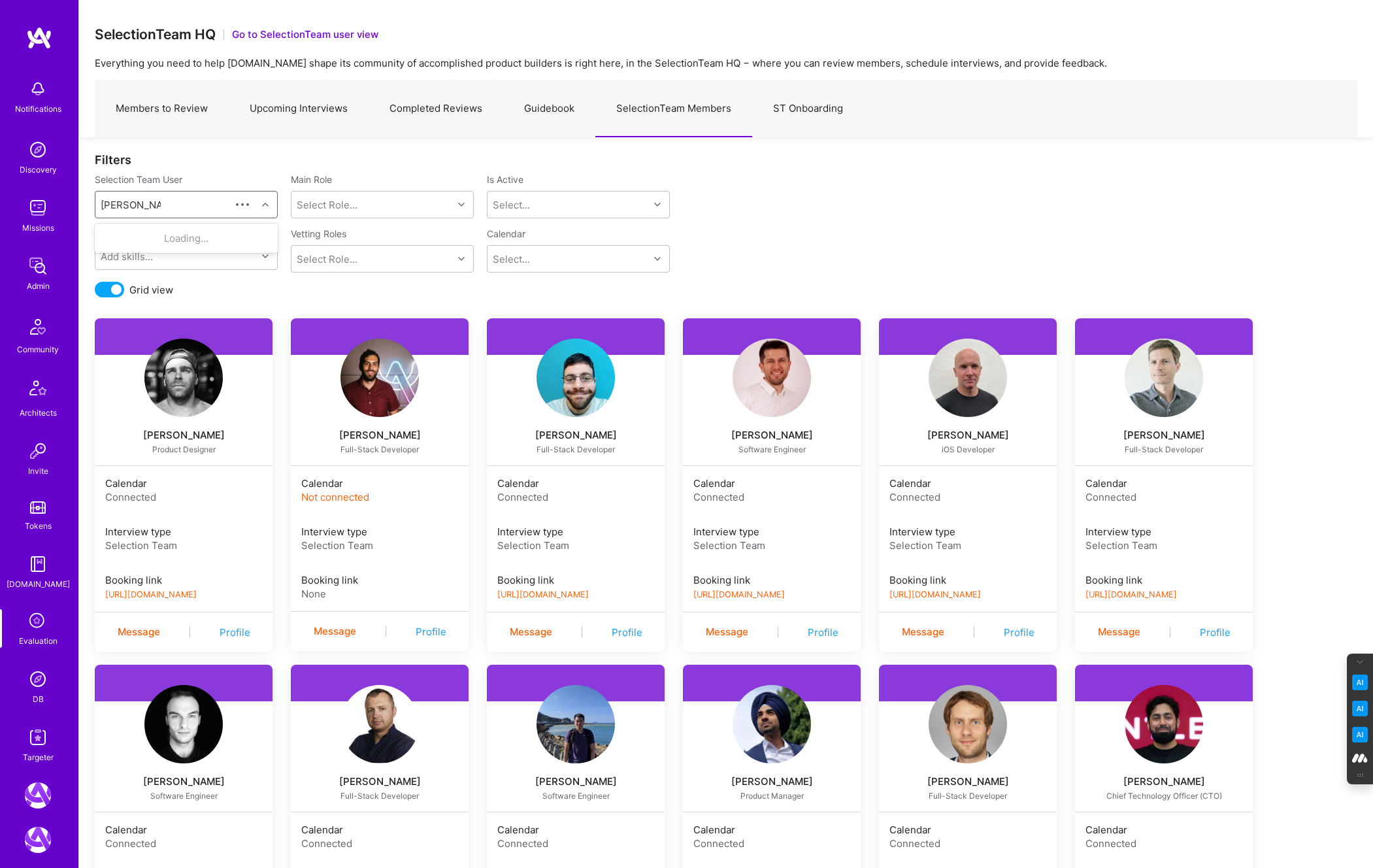
type input "tom parandyk"
click at [183, 240] on div "Tom Parandyk" at bounding box center [203, 239] width 133 height 14
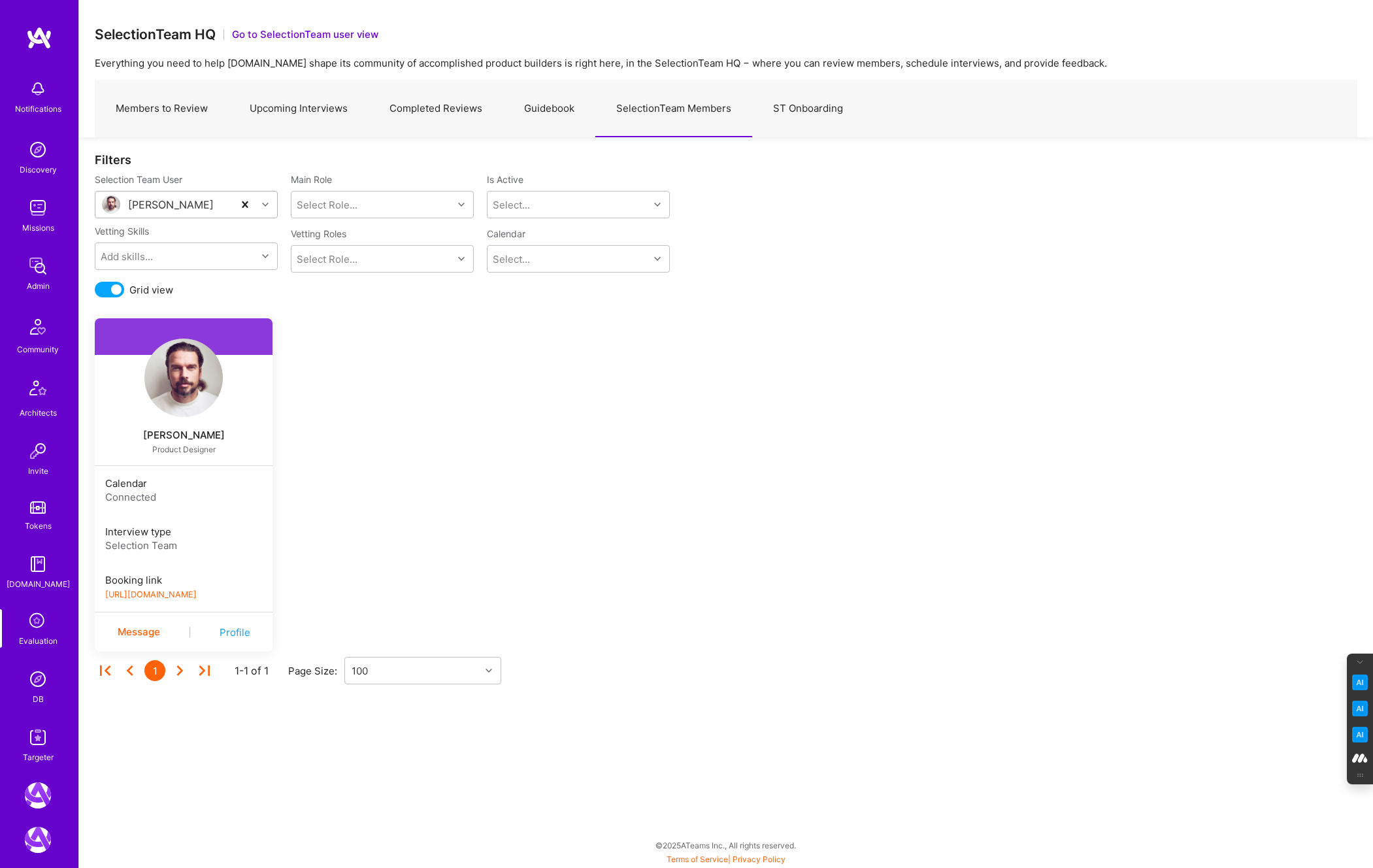
click at [35, 683] on img at bounding box center [38, 679] width 27 height 27
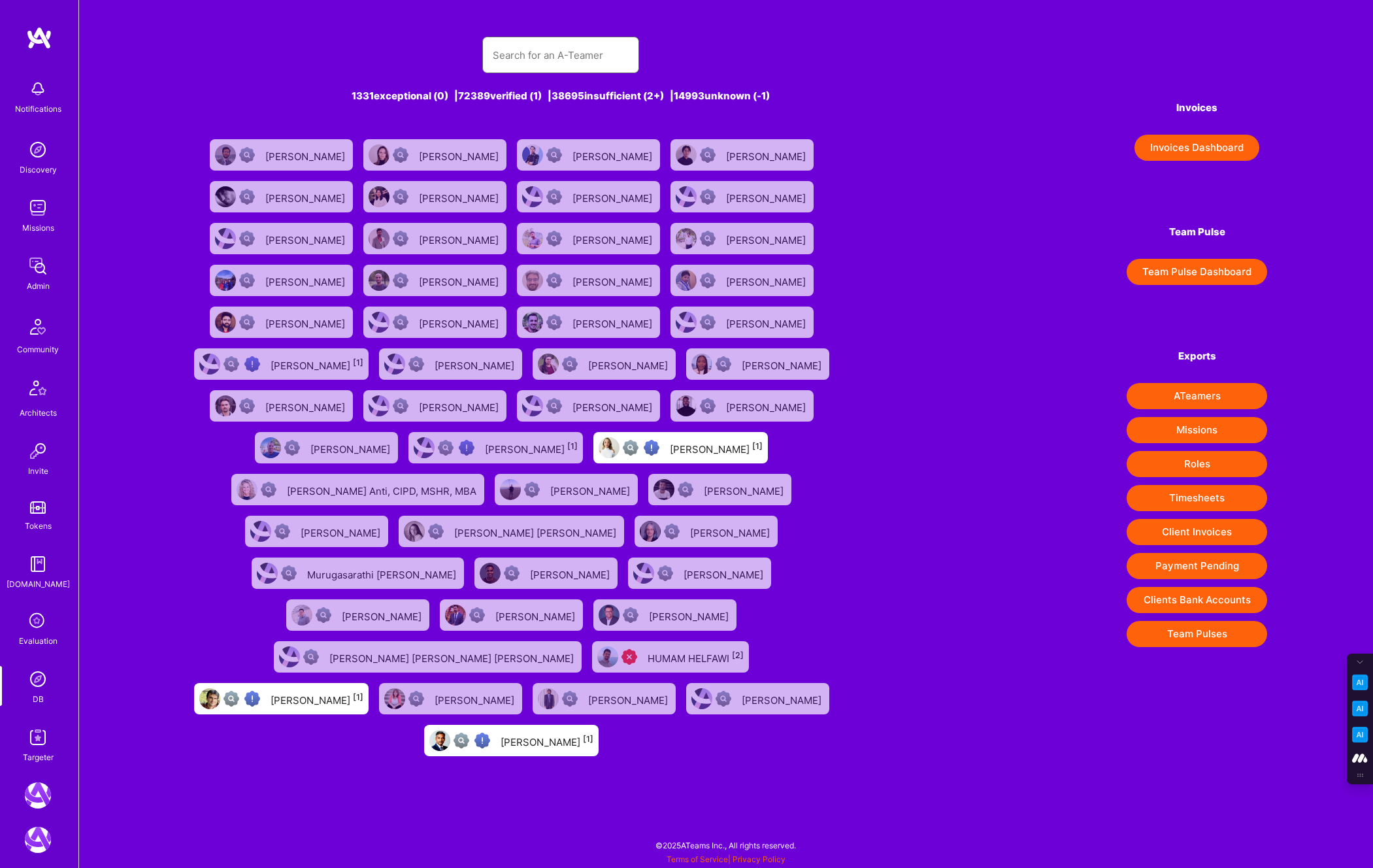
click at [502, 51] on input "text" at bounding box center [561, 55] width 136 height 34
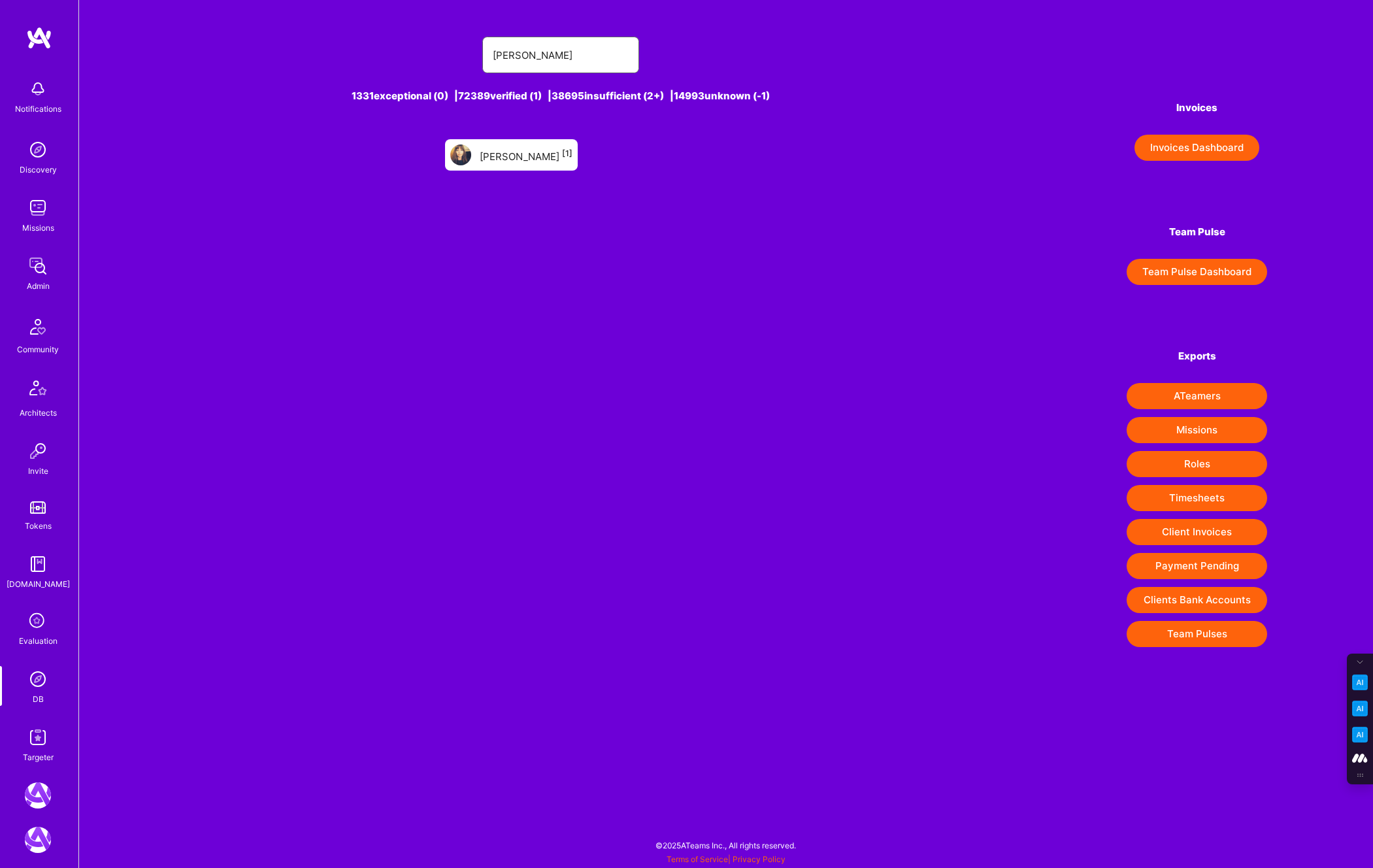
type input "beau whee"
click at [514, 150] on div "Beau Wheeler [1]" at bounding box center [526, 155] width 93 height 17
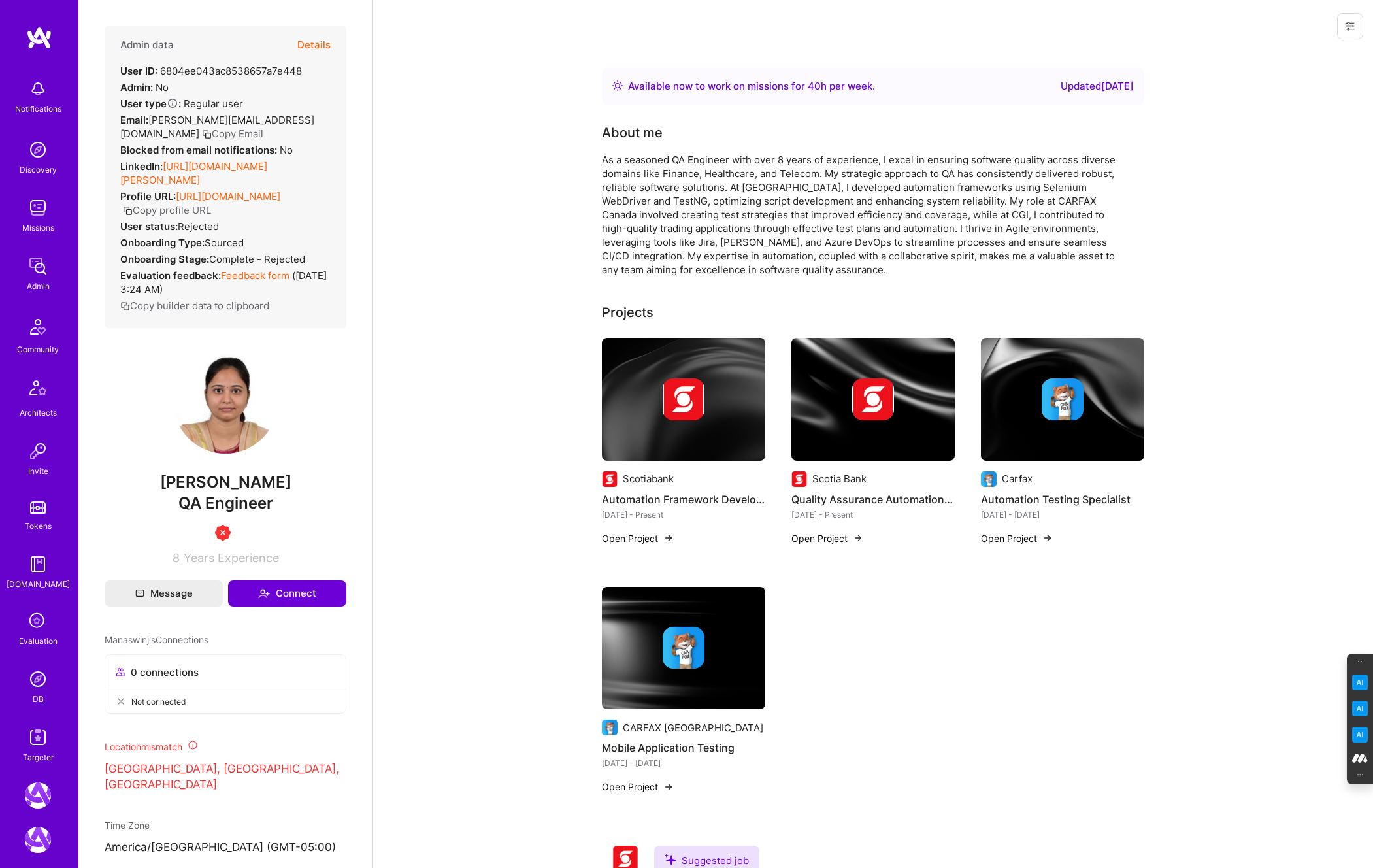
drag, startPoint x: 324, startPoint y: 515, endPoint x: 127, endPoint y: 509, distance: 197.1
click at [127, 492] on span "[PERSON_NAME]" at bounding box center [225, 482] width 242 height 19
copy span "Manaswinj Gangavarapu"
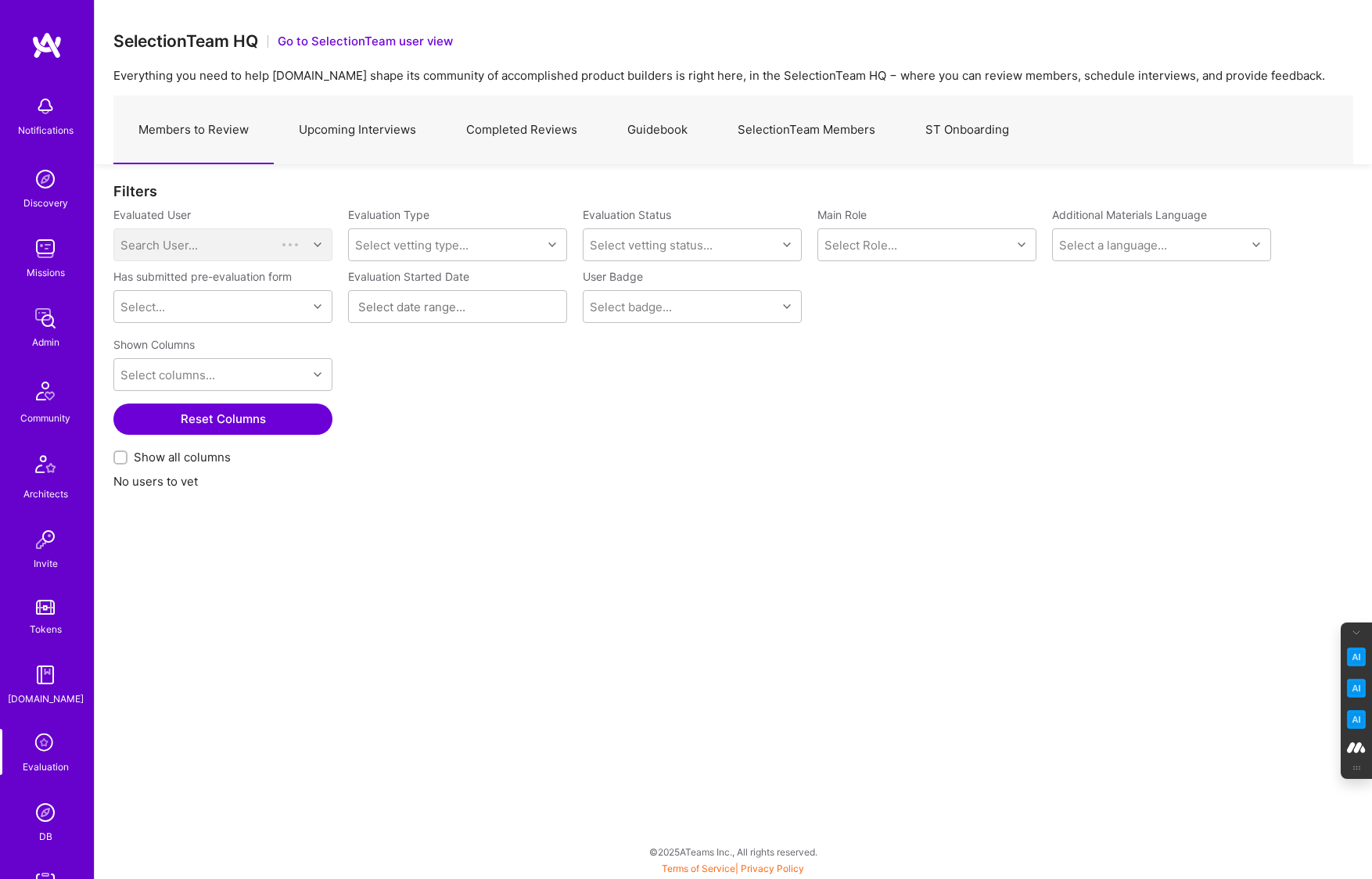
click at [817, 118] on link "SelectionTeam Members" at bounding box center [805, 130] width 188 height 68
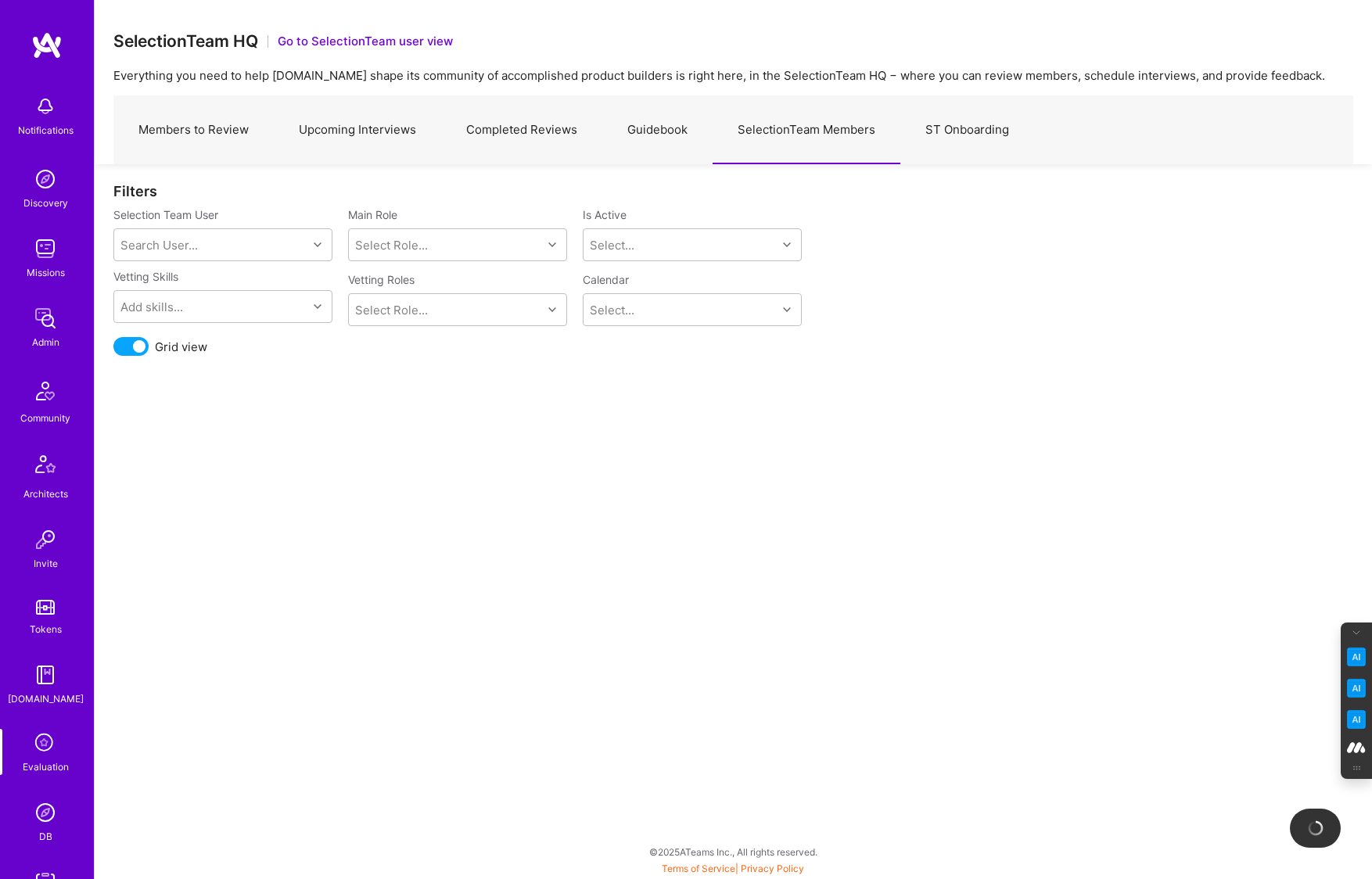
click at [194, 227] on div "Selection Team User Search User..." at bounding box center [222, 234] width 219 height 54
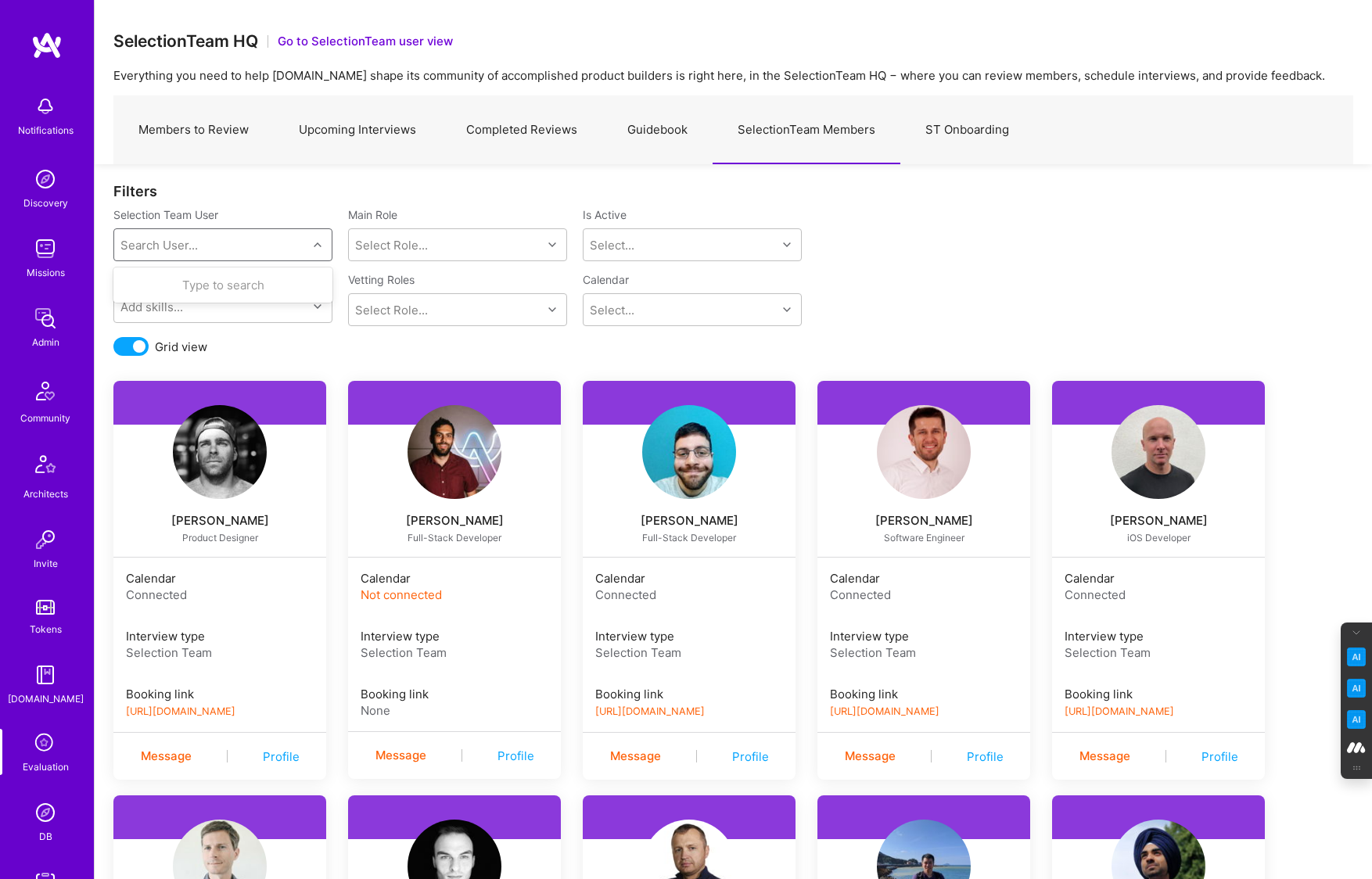
click at [181, 246] on div "Search User..." at bounding box center [159, 245] width 77 height 17
type input "tom"
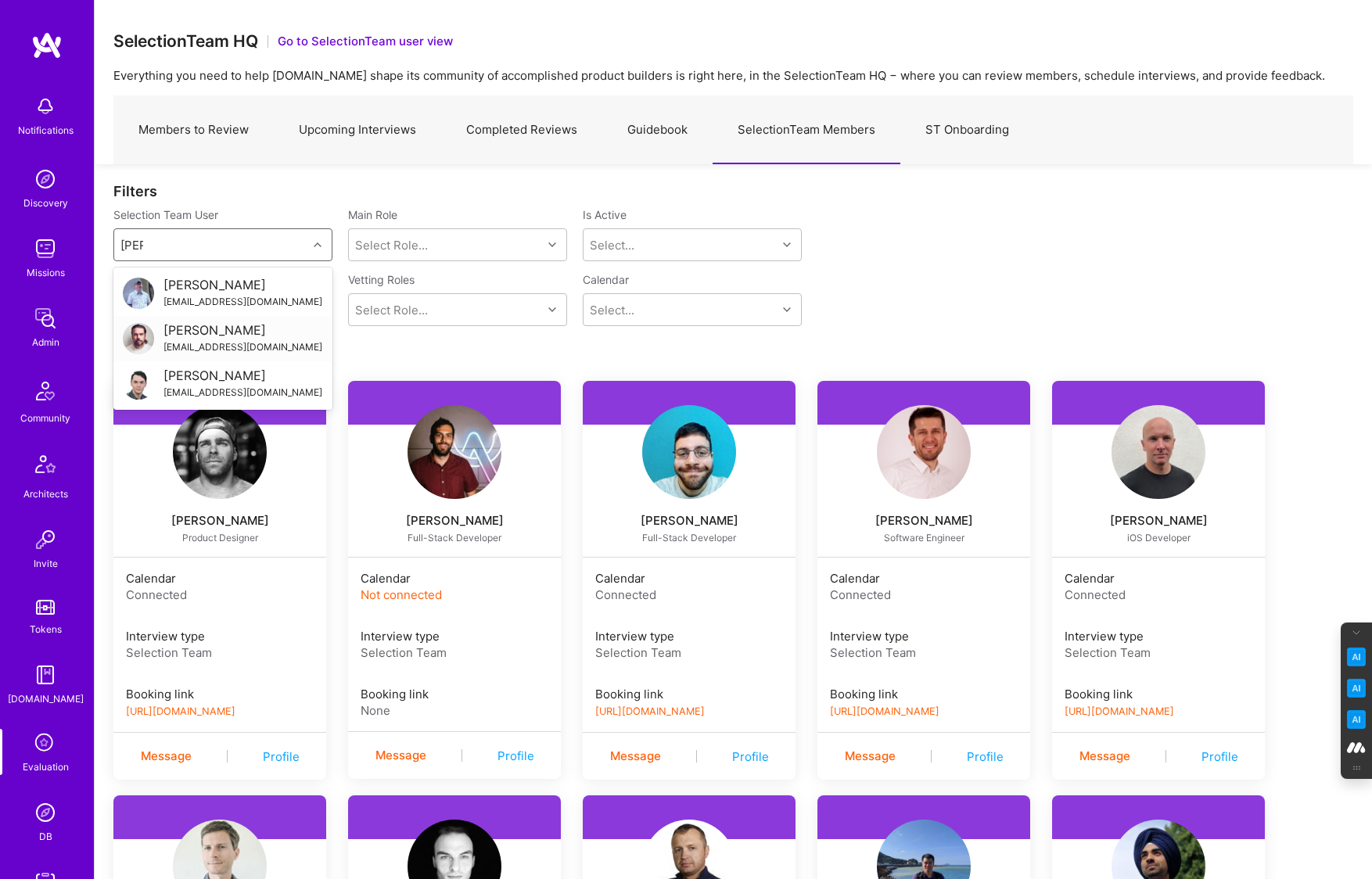
click at [211, 329] on div "Tom Parandyk" at bounding box center [243, 330] width 159 height 17
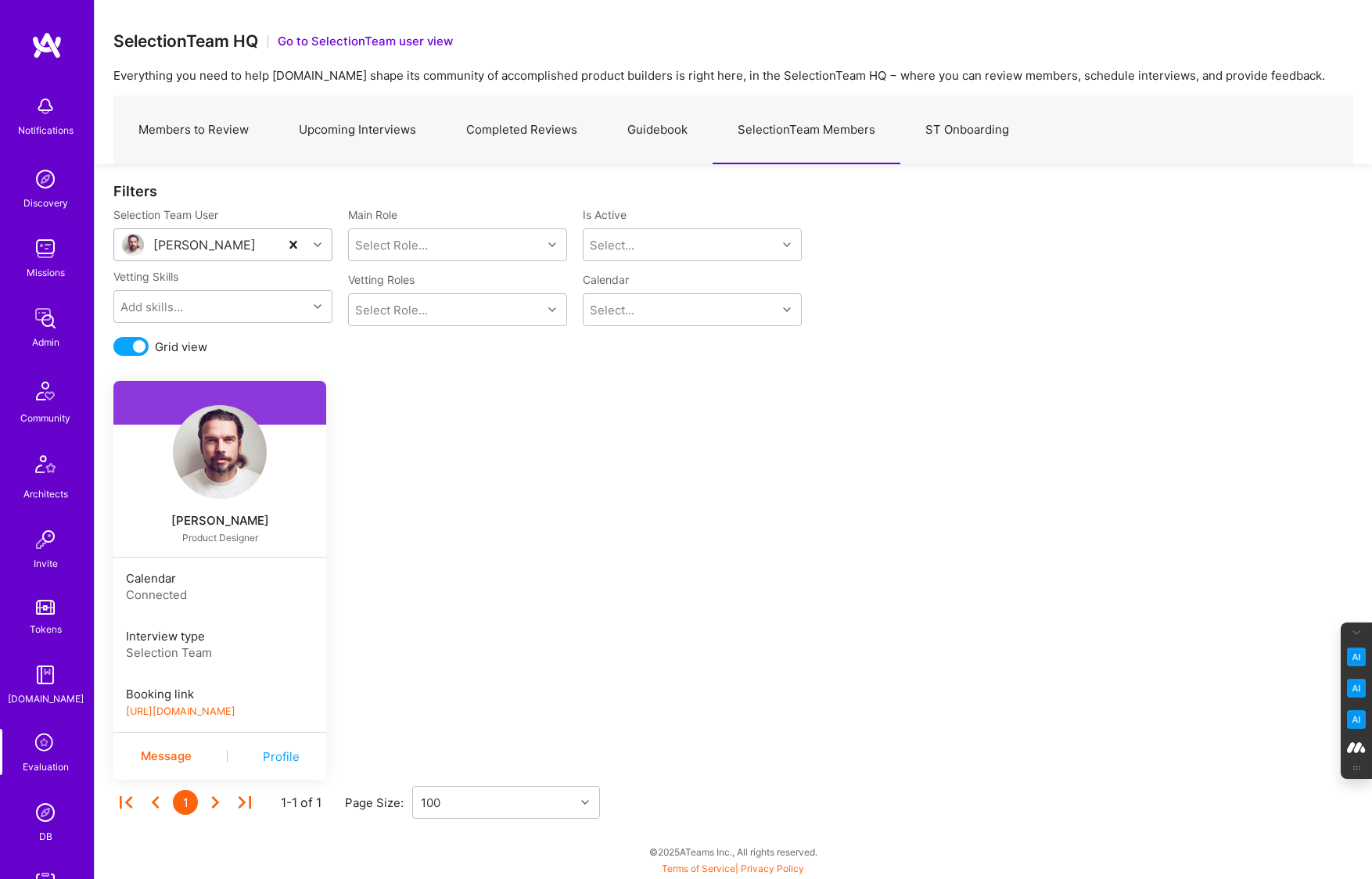
click at [281, 755] on div "Profile" at bounding box center [281, 757] width 36 height 17
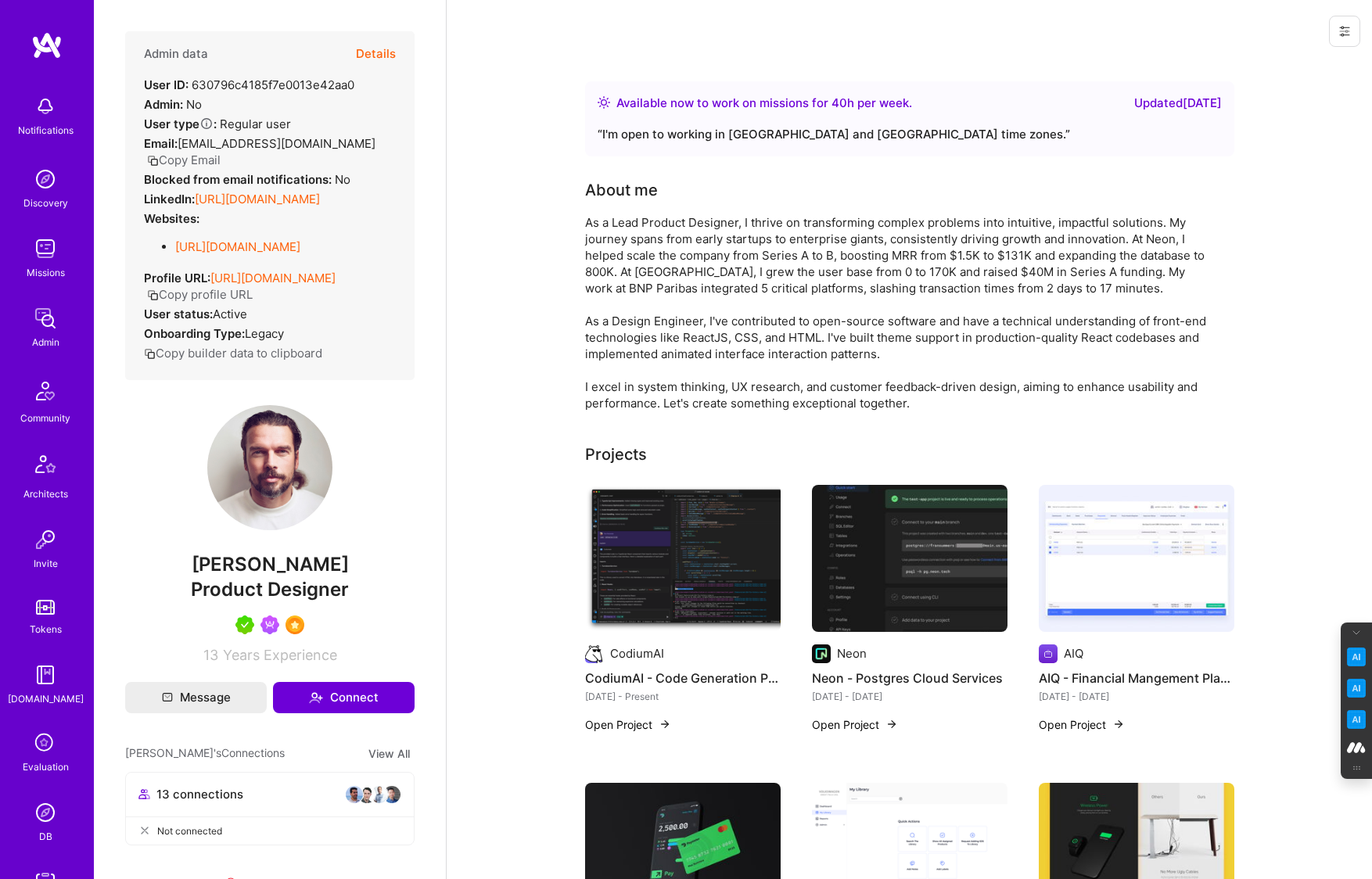
click at [1348, 29] on icon at bounding box center [1344, 31] width 12 height 12
click at [1275, 63] on button "Login as Tom" at bounding box center [1277, 66] width 165 height 40
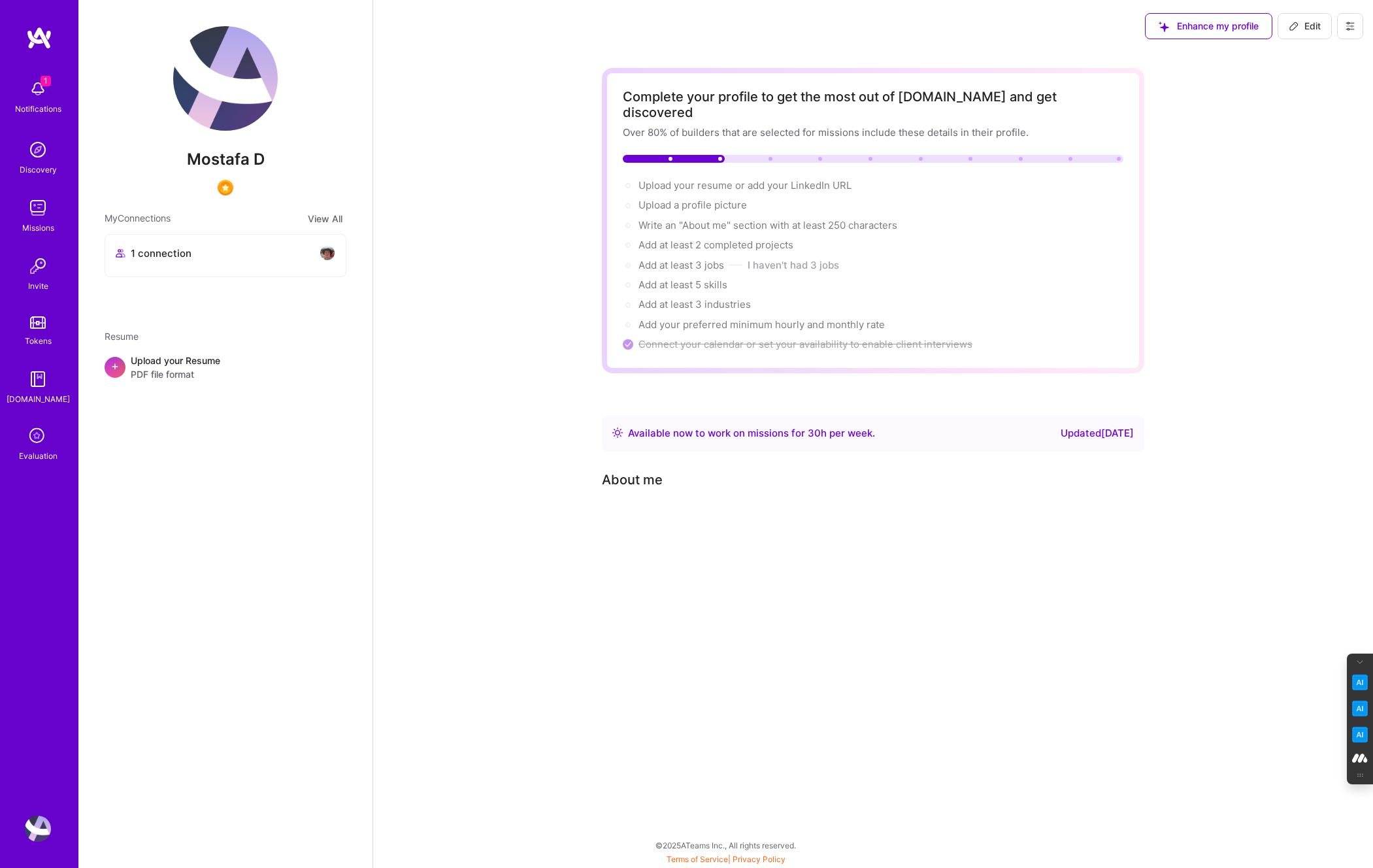
click at [1346, 21] on icon at bounding box center [1350, 26] width 10 height 10
click at [1299, 61] on button "Settings" at bounding box center [1314, 55] width 98 height 34
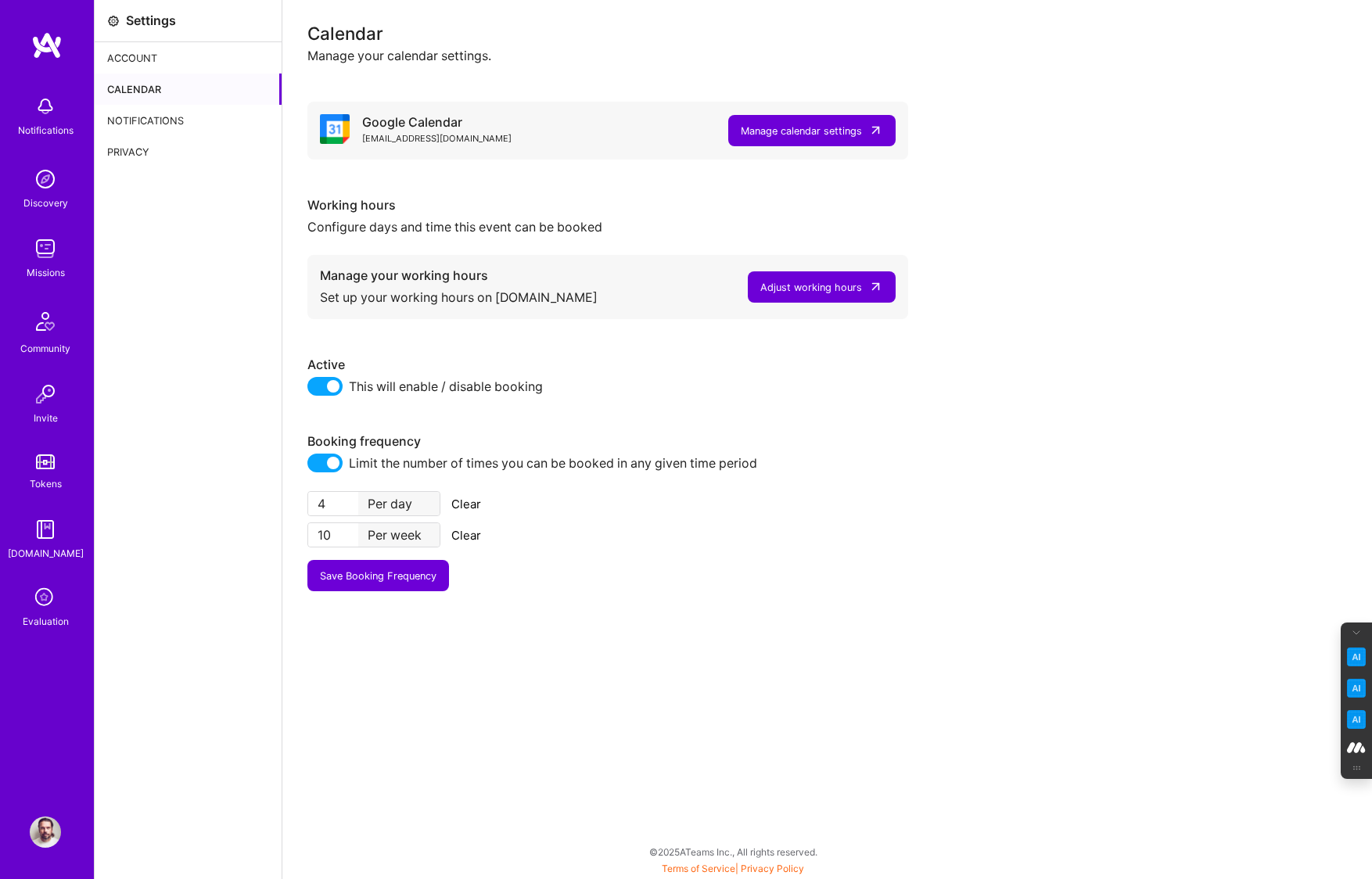
click at [37, 830] on img at bounding box center [46, 832] width 32 height 32
